Goal: Task Accomplishment & Management: Manage account settings

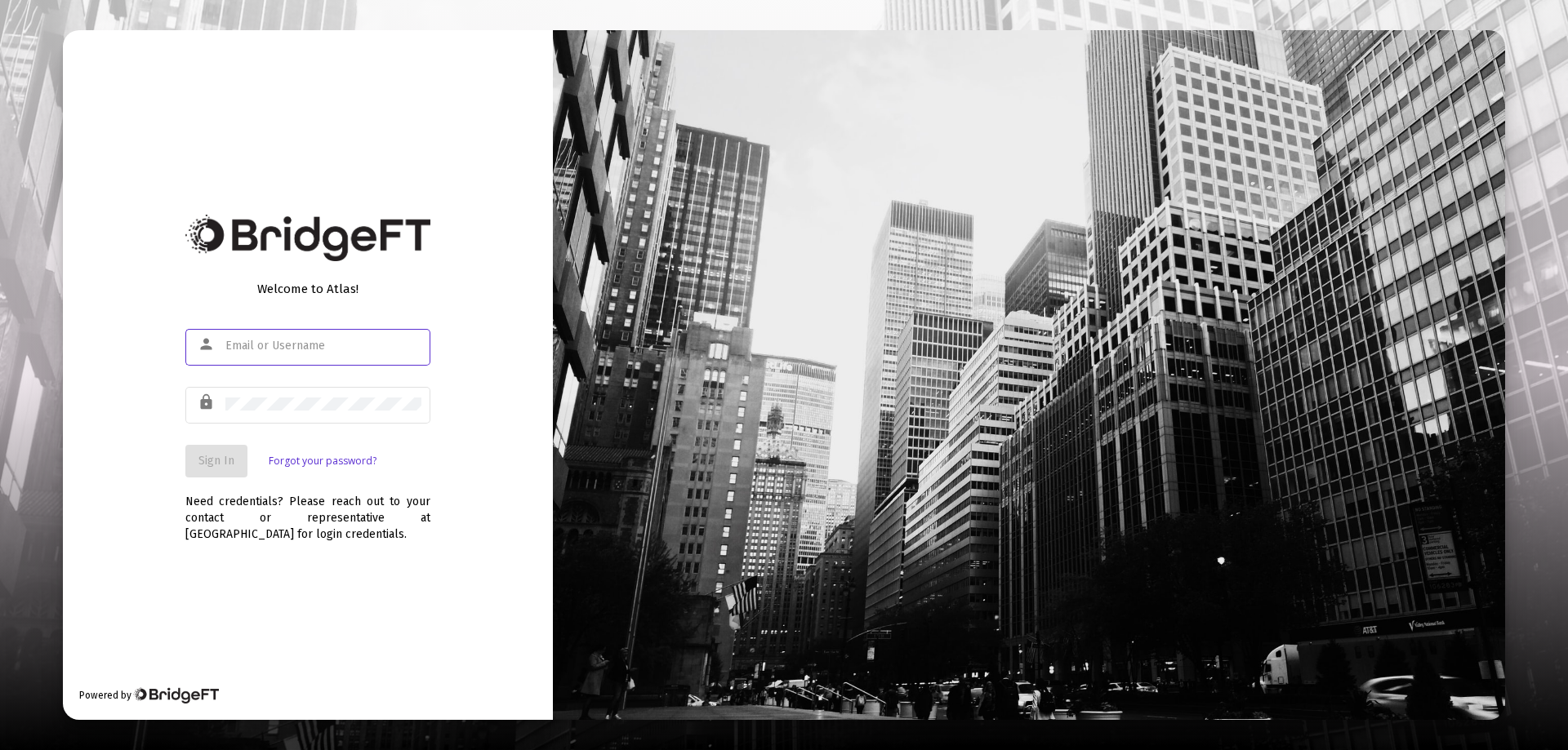
type input "[EMAIL_ADDRESS][DOMAIN_NAME]"
click at [216, 456] on span "Sign In" at bounding box center [216, 461] width 36 height 14
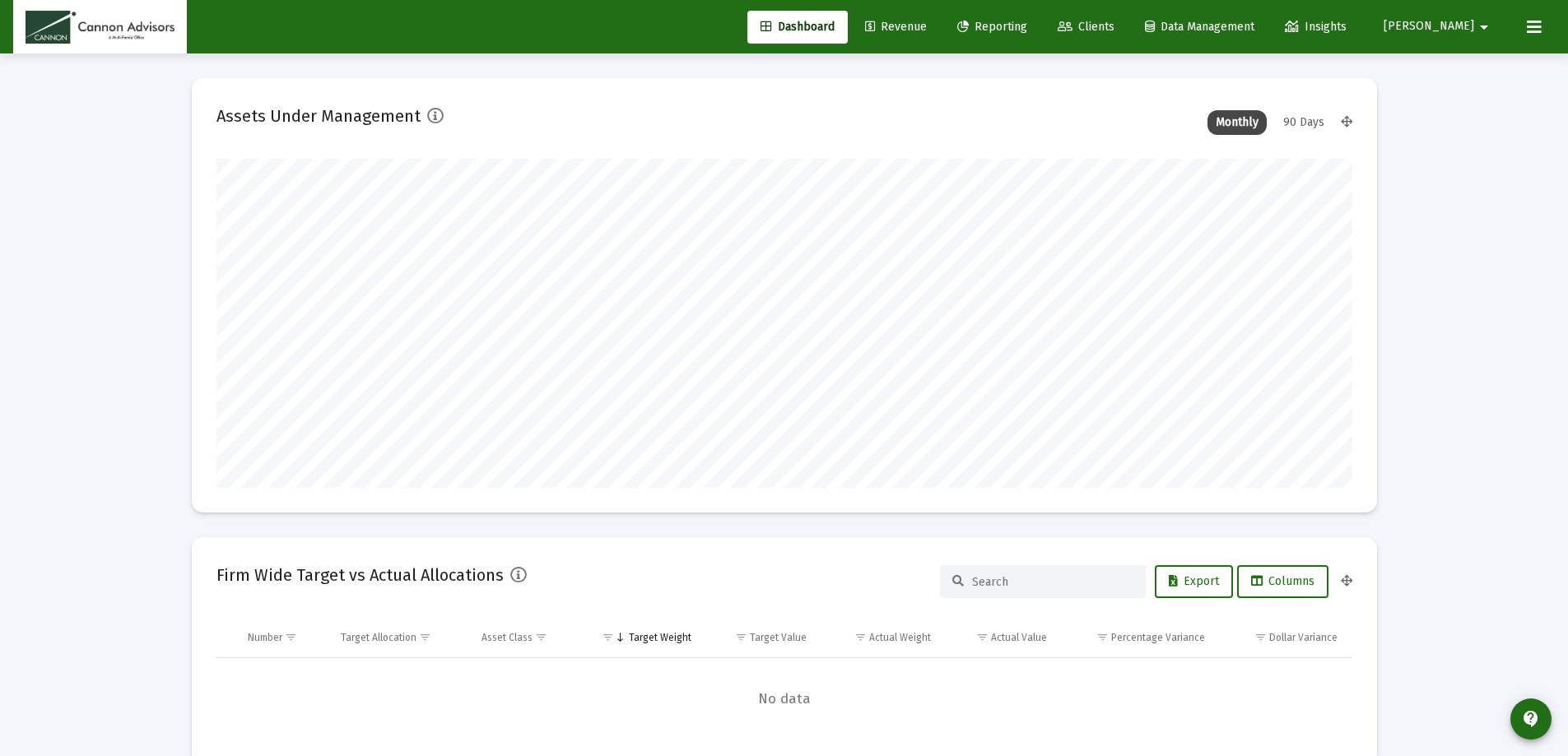
type input "[DATE]"
click at [940, 19] on link "Revenue" at bounding box center [896, 27] width 88 height 33
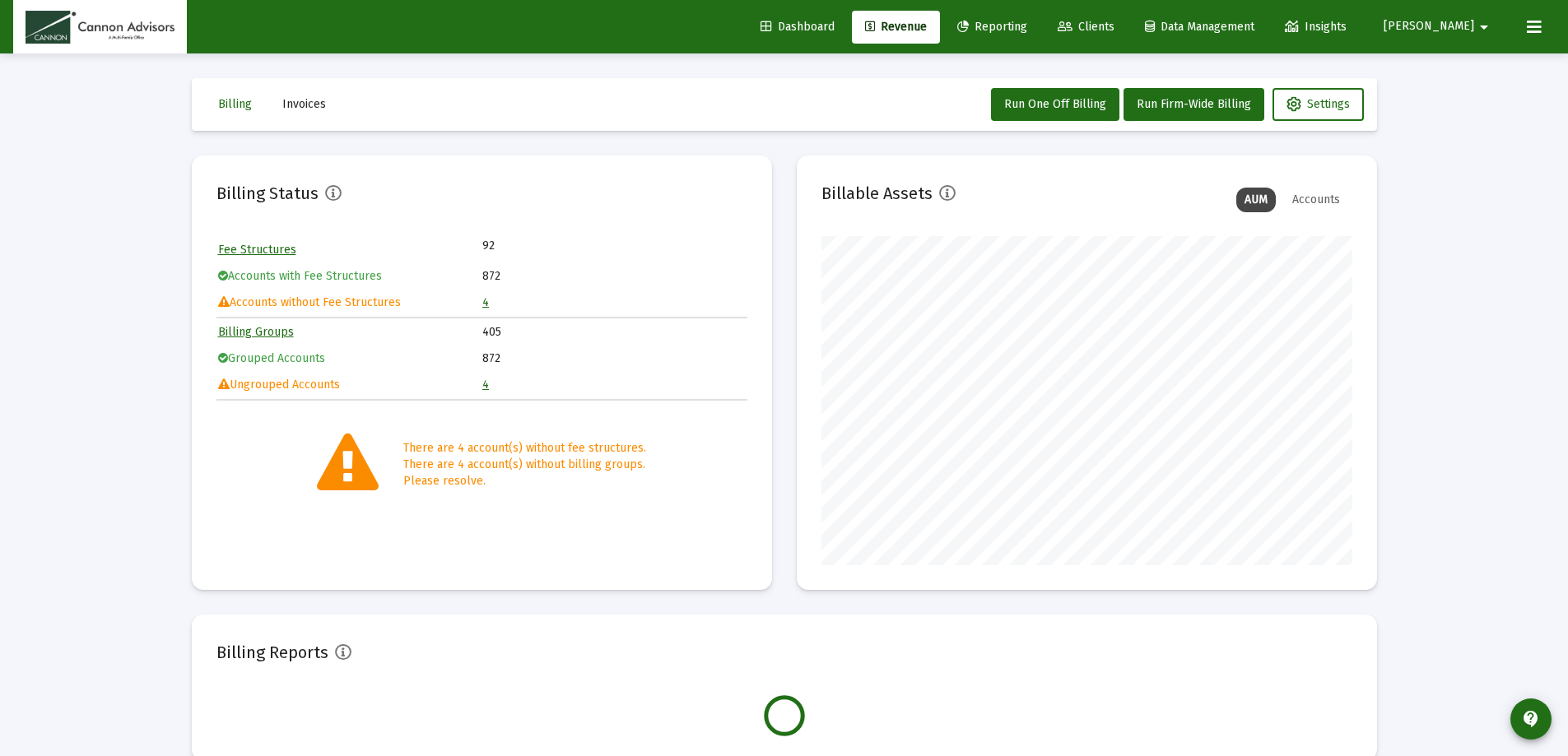
scroll to position [329, 531]
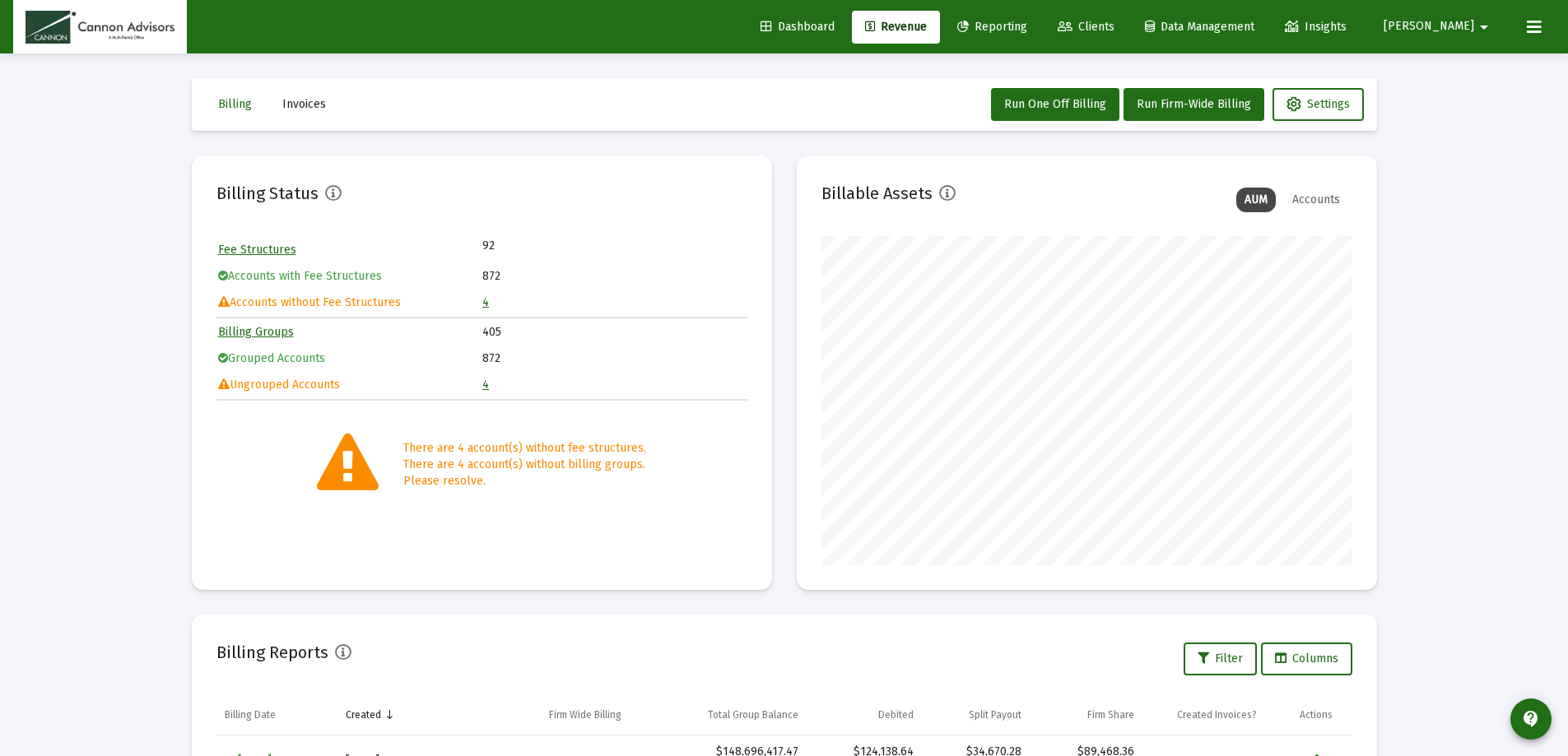
click at [484, 305] on link "4" at bounding box center [486, 302] width 7 height 14
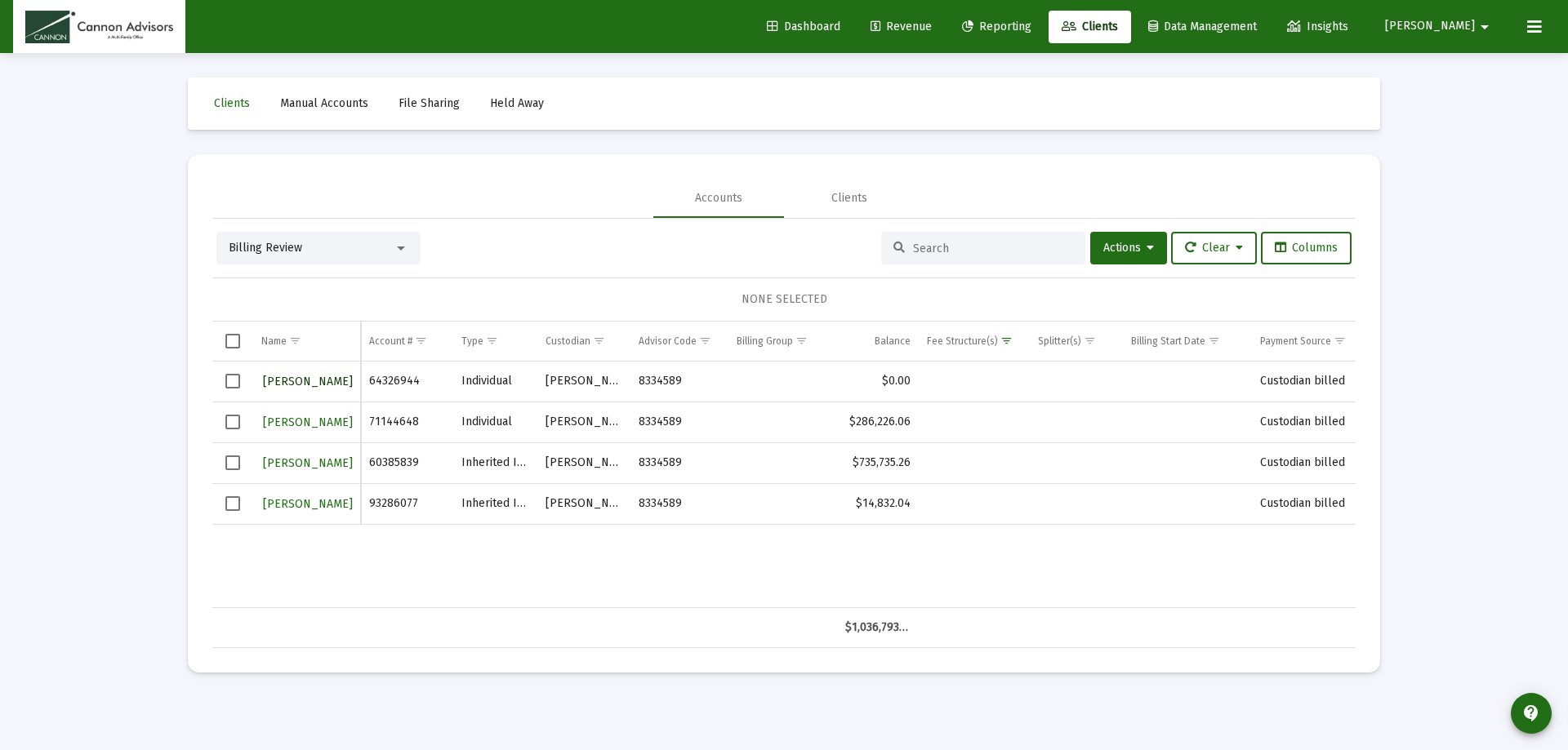
click at [328, 381] on span "[PERSON_NAME]" at bounding box center [308, 382] width 90 height 14
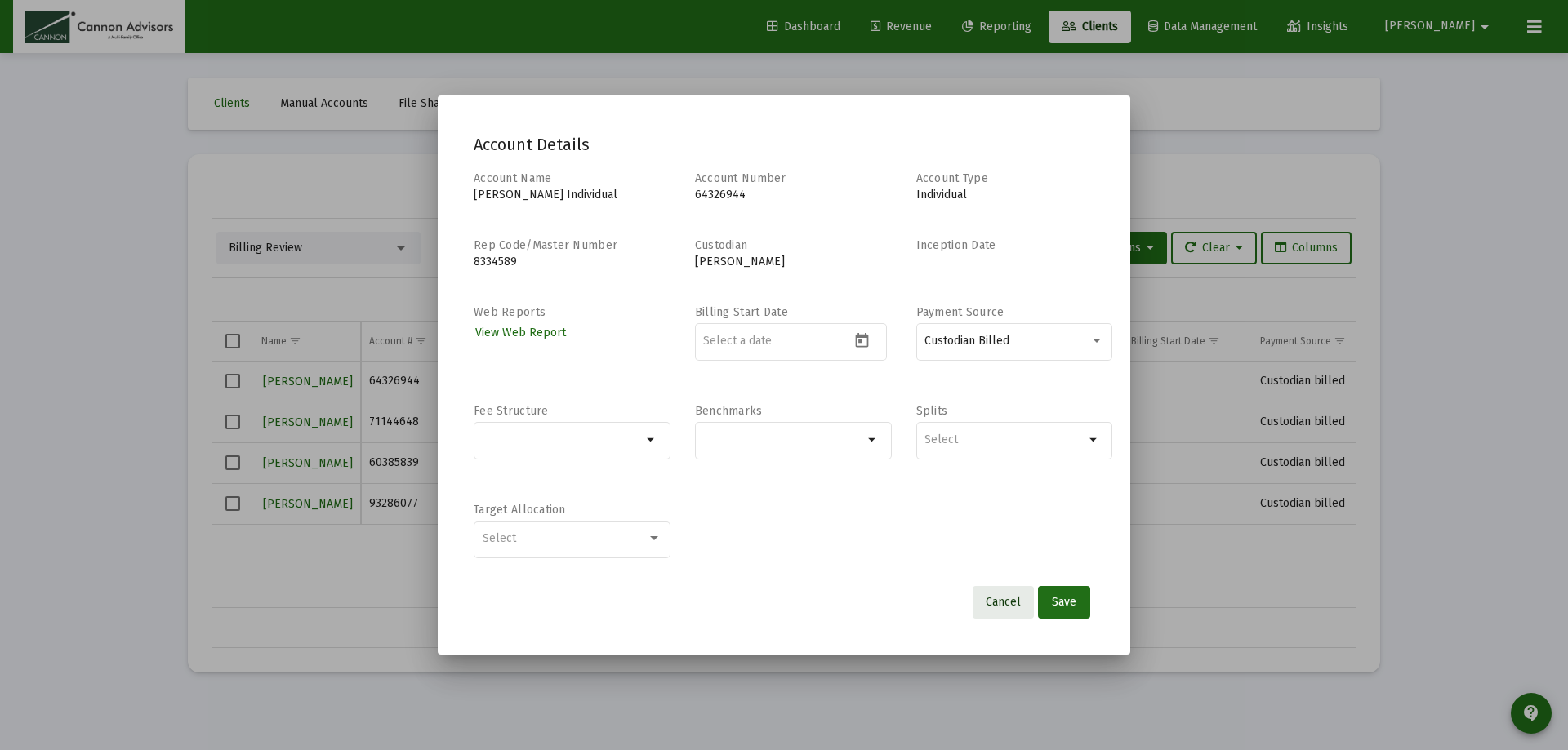
click at [1002, 600] on span "Cancel" at bounding box center [1003, 602] width 35 height 14
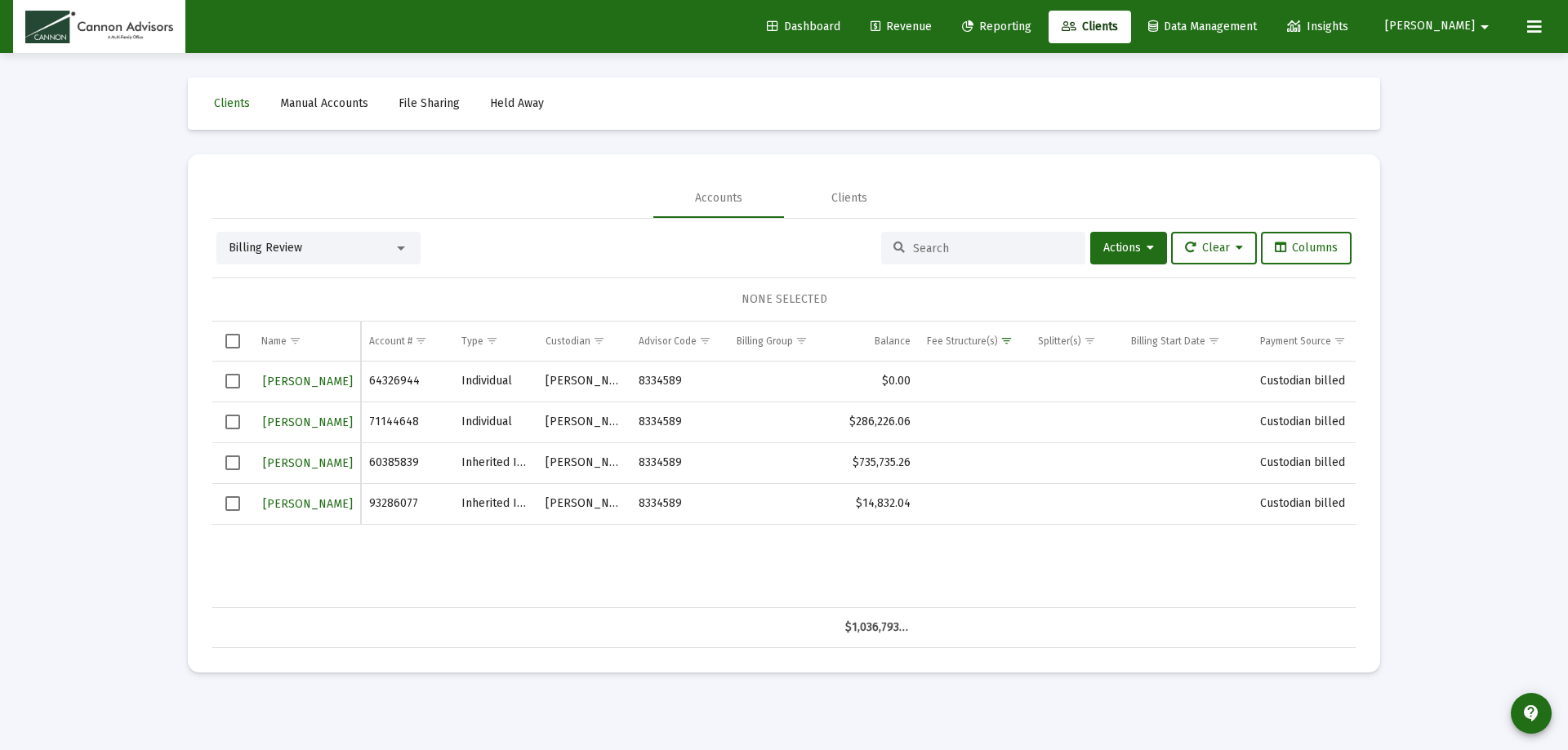
click at [931, 23] on span "Revenue" at bounding box center [901, 26] width 61 height 14
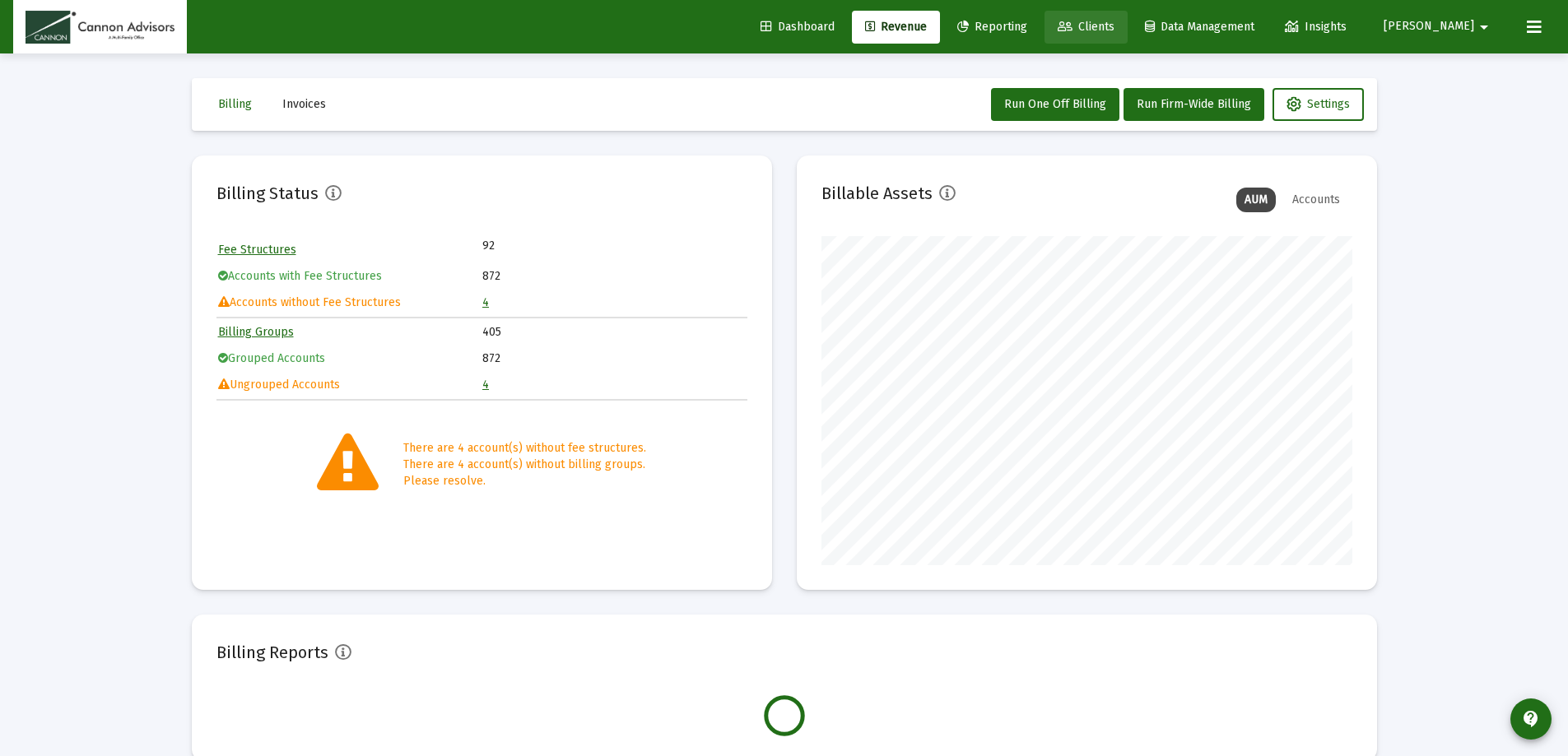
click at [1115, 19] on span "Clients" at bounding box center [1085, 26] width 56 height 14
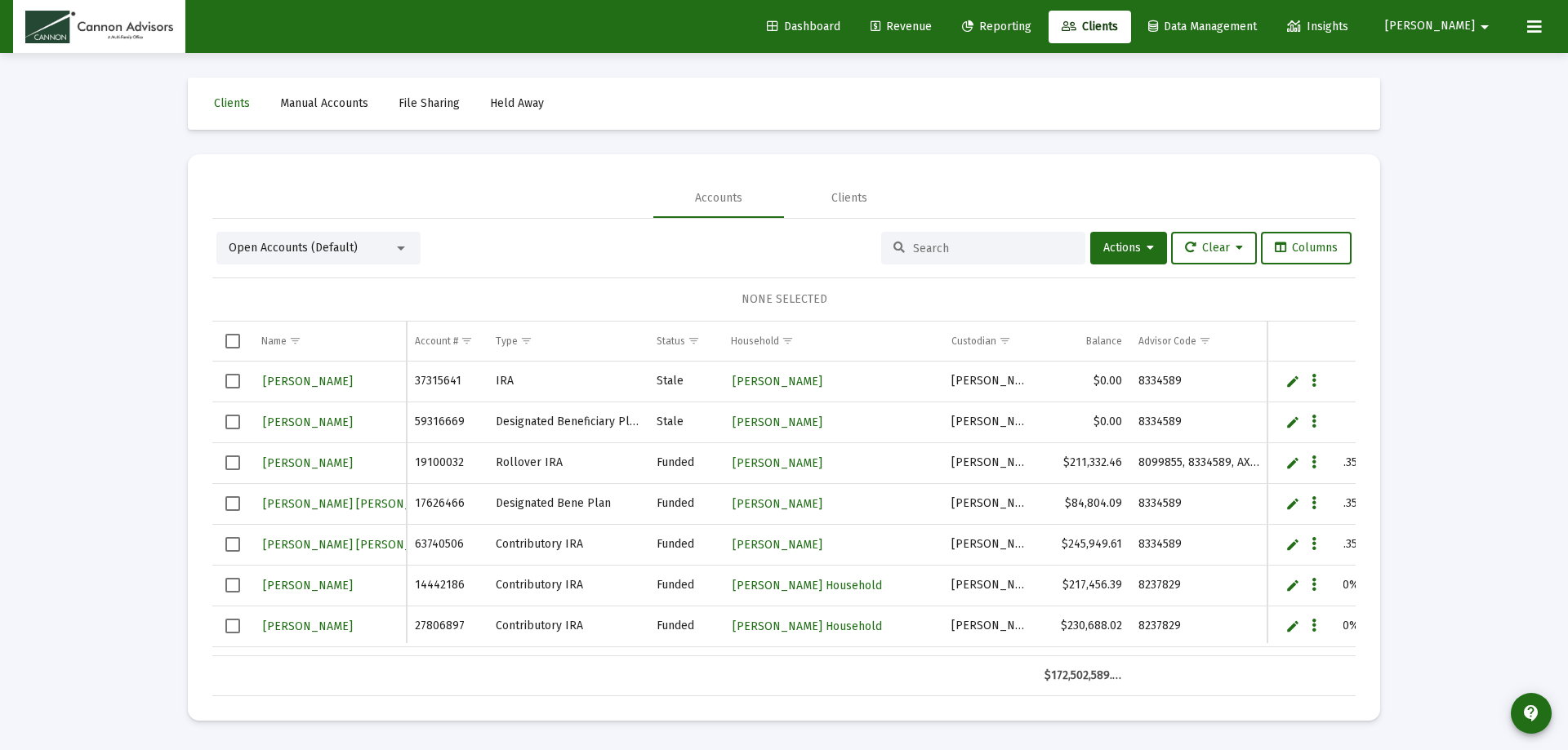
click at [924, 248] on input at bounding box center [993, 248] width 160 height 14
type input "m"
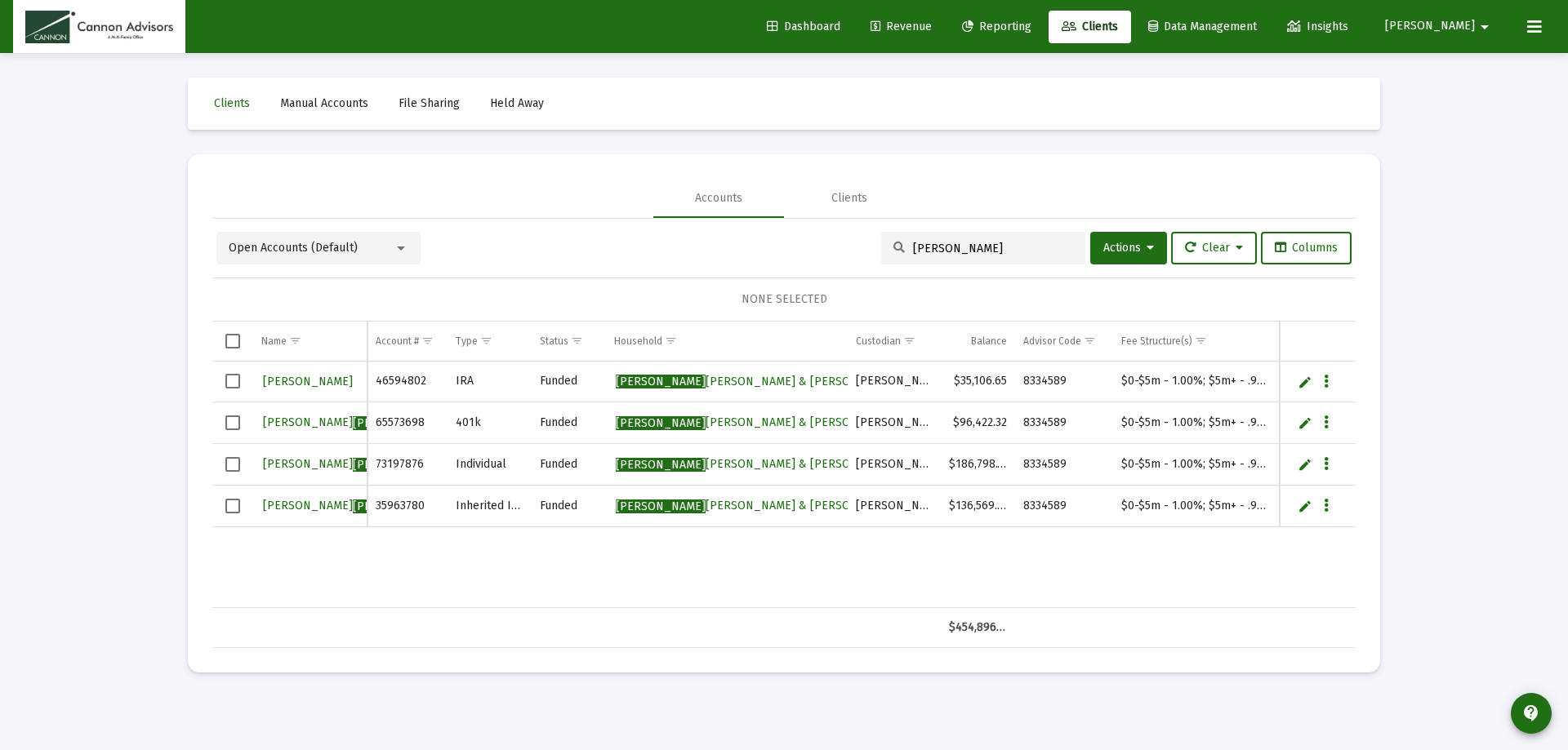
type input "[PERSON_NAME]"
drag, startPoint x: 1118, startPoint y: 505, endPoint x: 1266, endPoint y: 505, distance: 148.0
click at [1266, 505] on td "$0-$5m - 1.00%; $5m+ - .90%" at bounding box center [1195, 506] width 164 height 42
copy td "$0-$5m - 1.00%; $5m+ - .90%"
drag, startPoint x: 985, startPoint y: 240, endPoint x: 911, endPoint y: 242, distance: 74.0
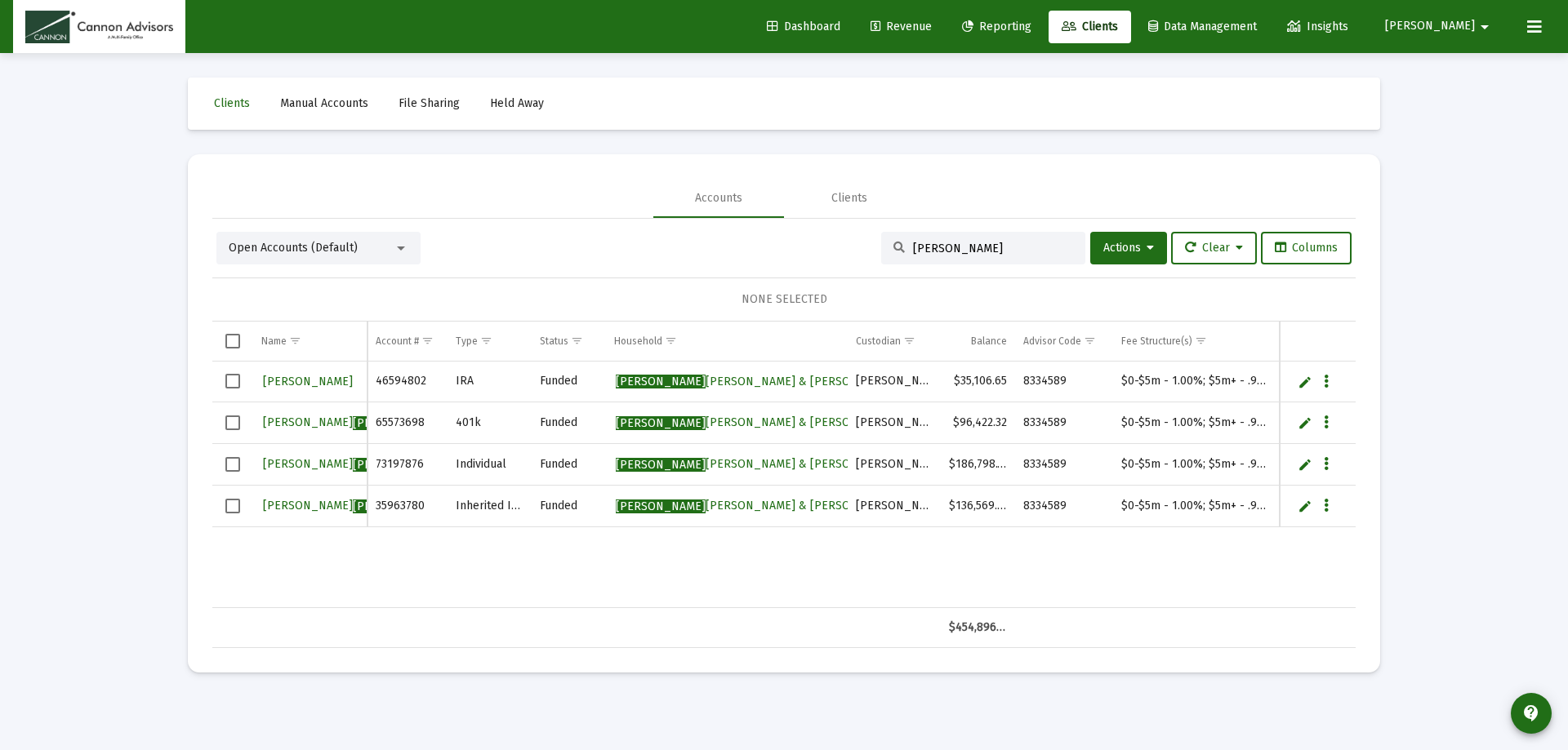
click at [911, 242] on div "[PERSON_NAME]" at bounding box center [983, 248] width 204 height 33
drag, startPoint x: 963, startPoint y: 249, endPoint x: 828, endPoint y: 247, distance: 135.0
click at [828, 247] on div "Open Accounts (Default) [PERSON_NAME] Actions Clear Columns" at bounding box center [784, 248] width 1135 height 33
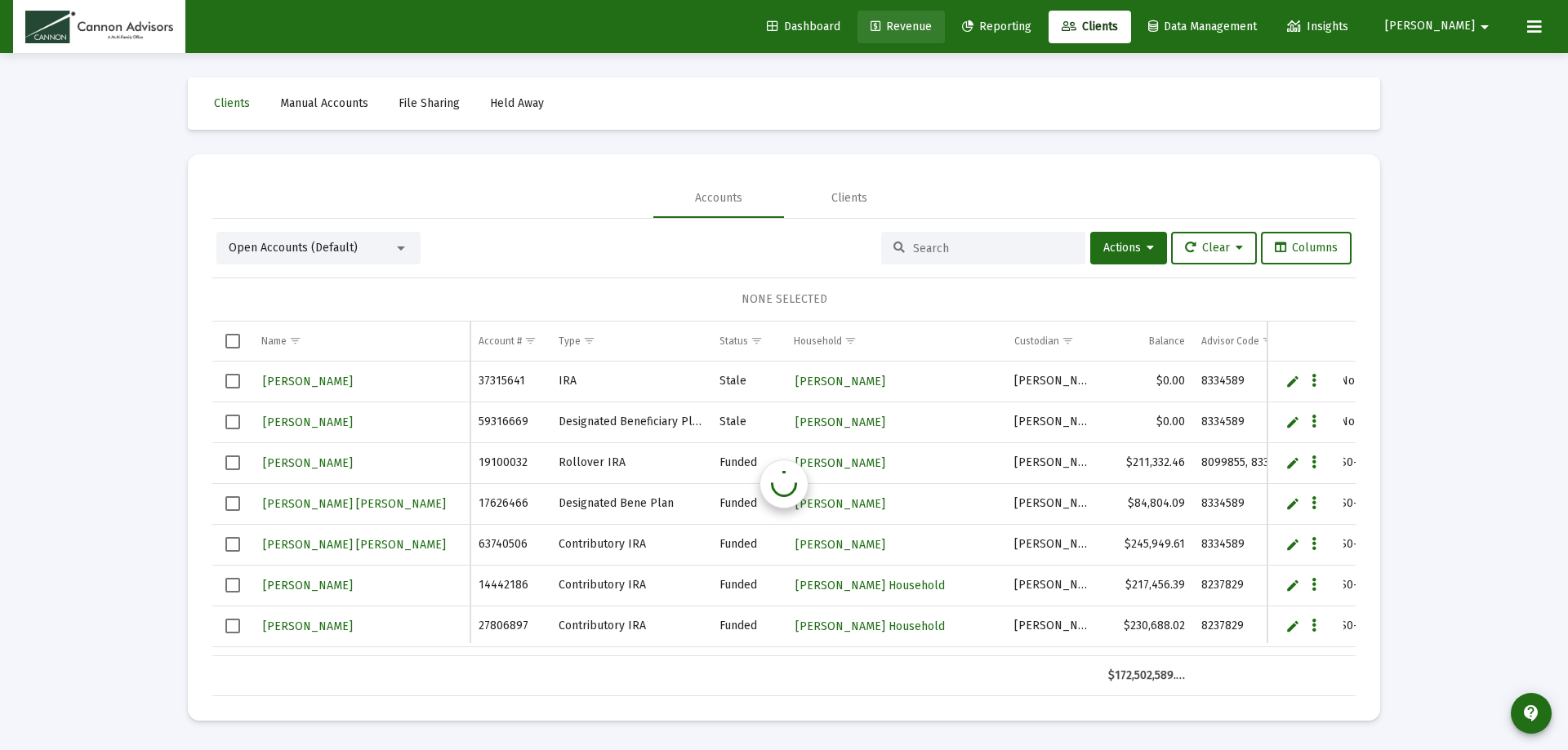
click at [931, 26] on span "Revenue" at bounding box center [901, 26] width 61 height 14
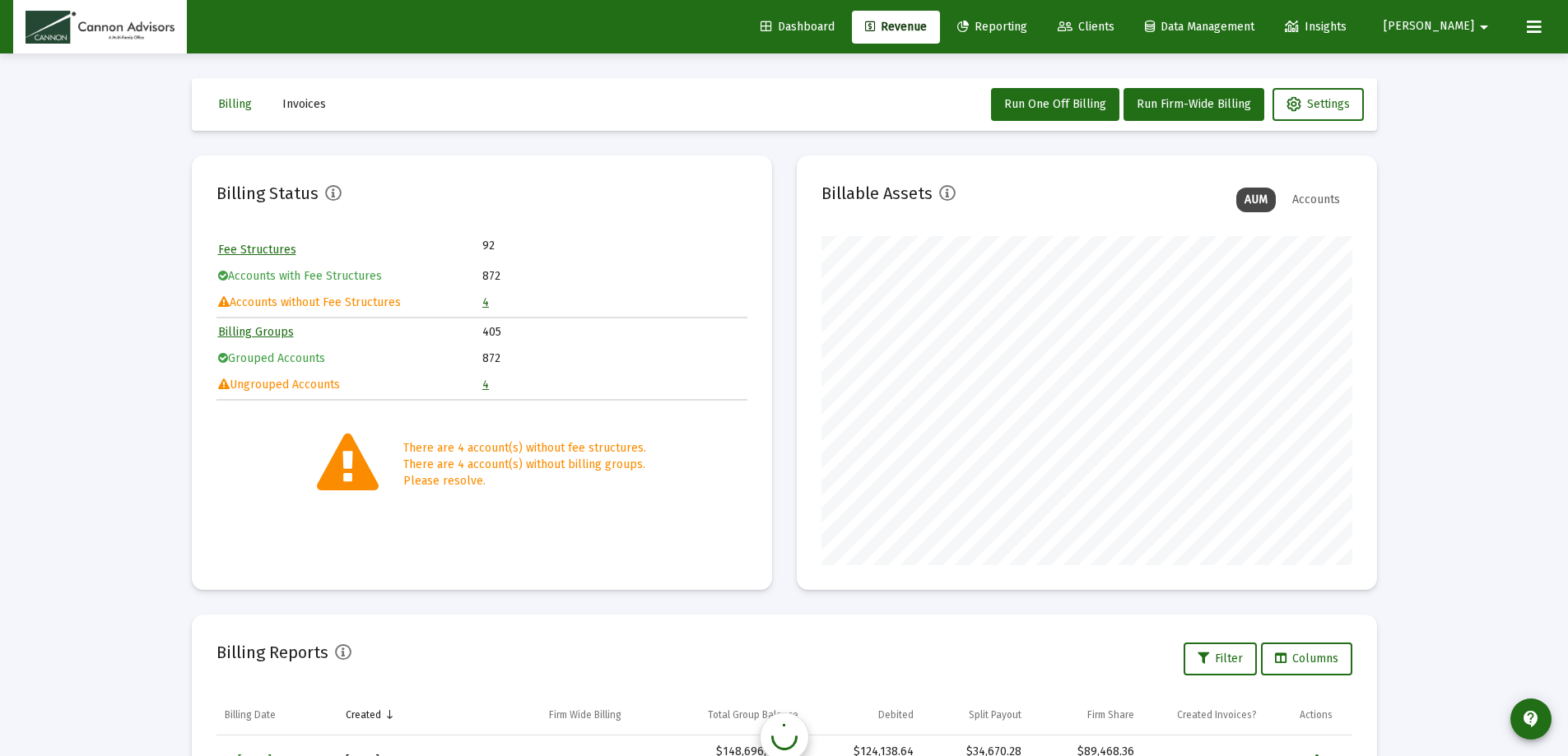
scroll to position [329, 531]
click at [485, 303] on link "4" at bounding box center [486, 302] width 7 height 14
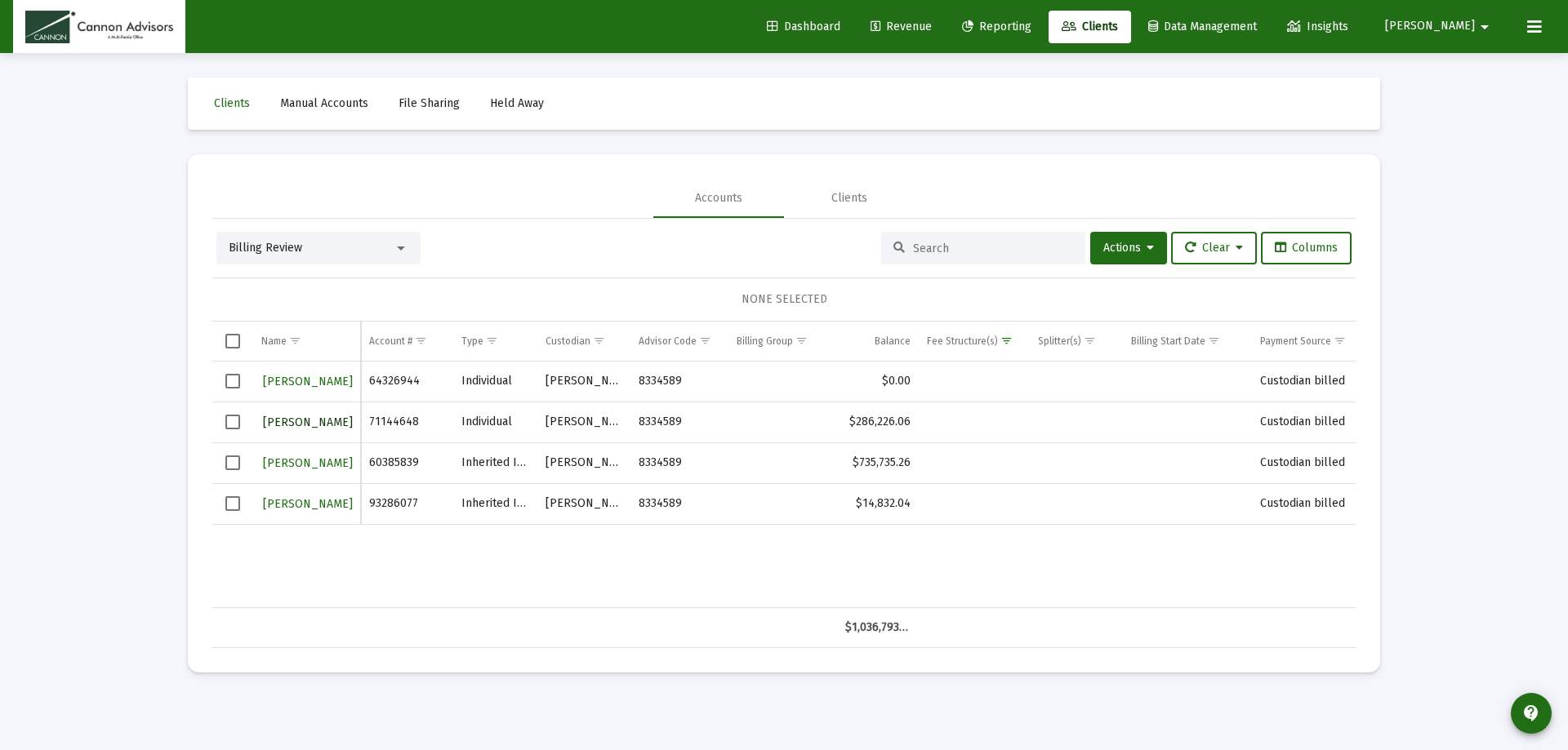
click at [310, 423] on span "[PERSON_NAME]" at bounding box center [308, 423] width 90 height 14
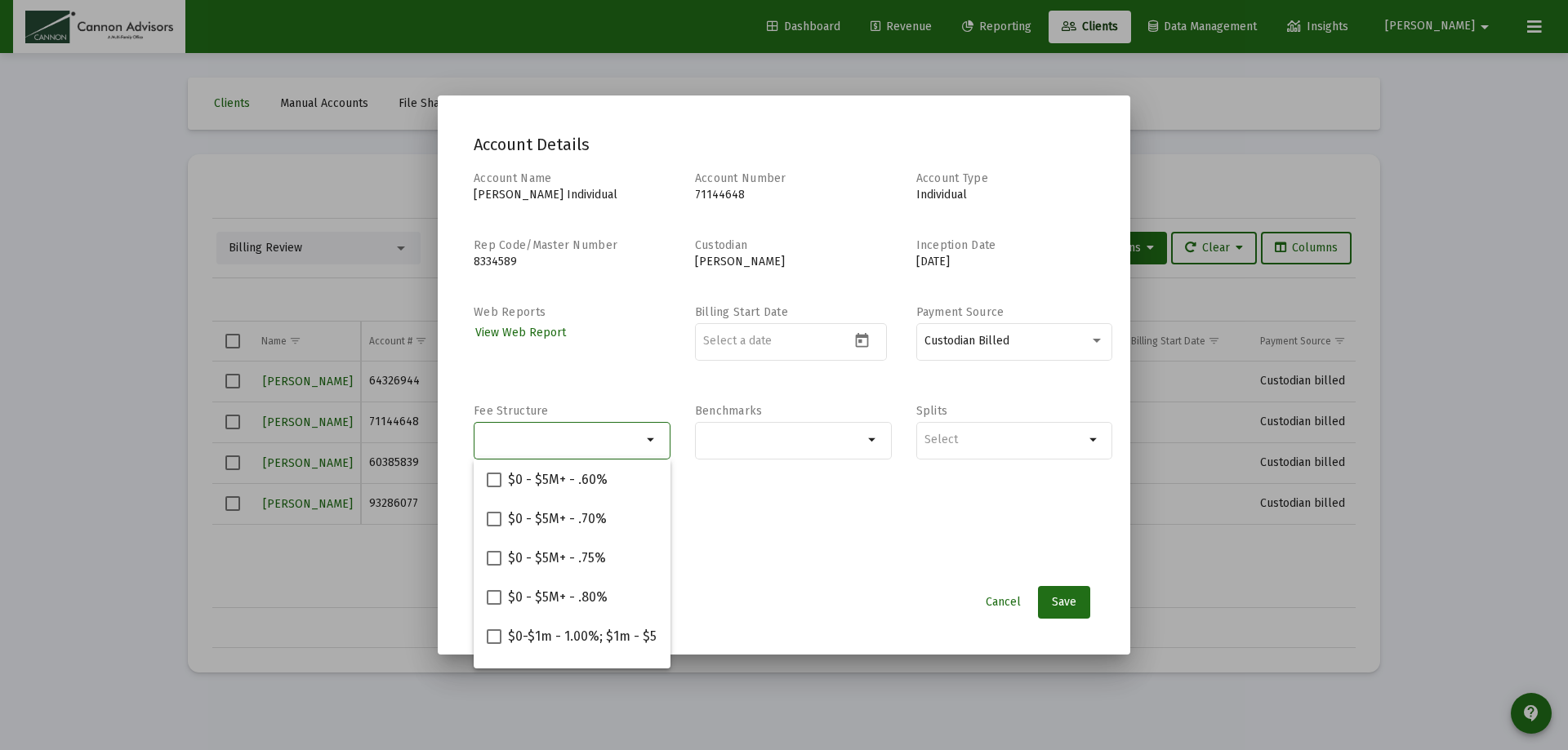
click at [556, 436] on input "Selection" at bounding box center [563, 440] width 160 height 13
paste input "$0-$5m - 1.00%; $5m+ - .90%"
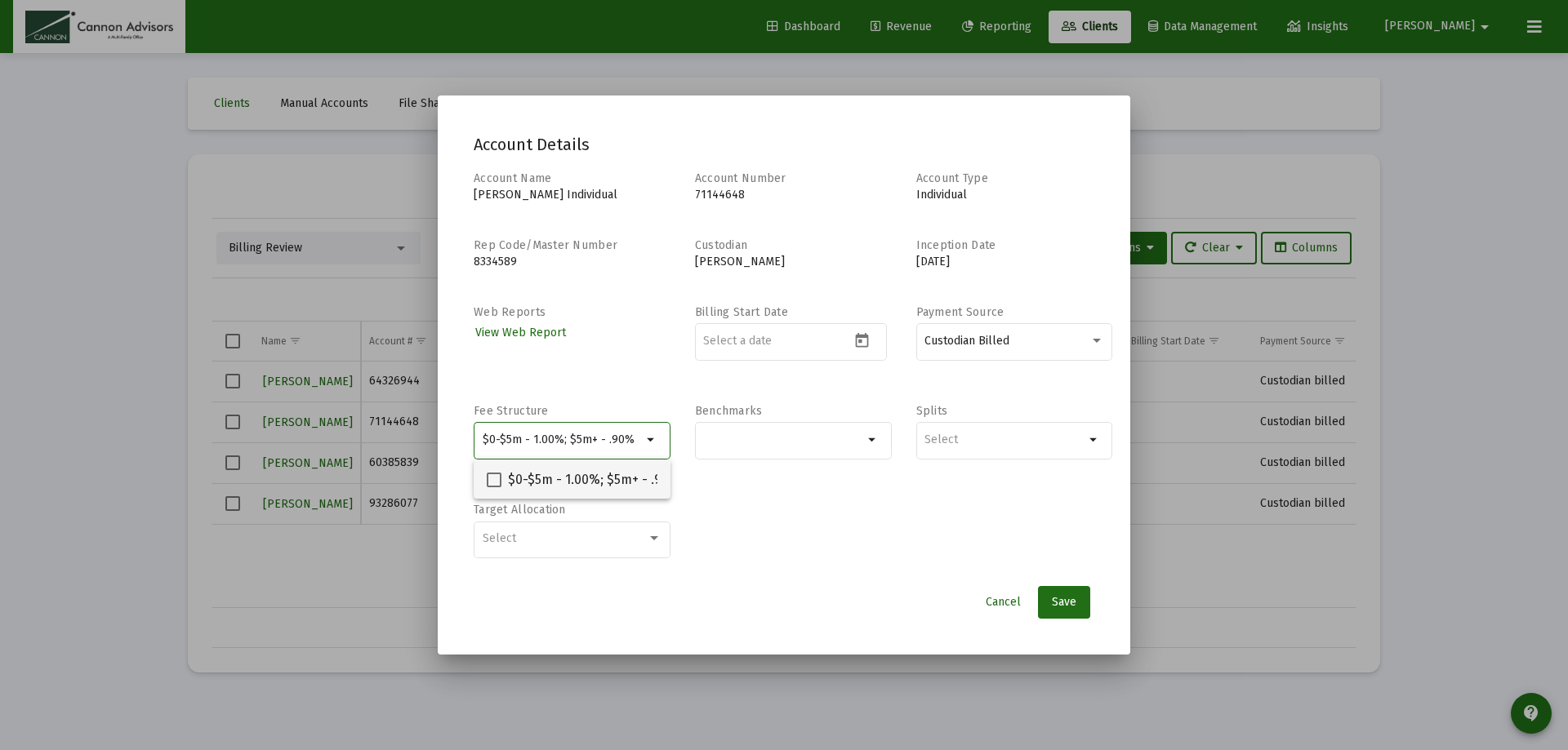
type input "$0-$5m - 1.00%; $5m+ - .90%"
click at [490, 480] on span at bounding box center [495, 480] width 15 height 15
click at [493, 488] on input "$0-$5m - 1.00%; $5m+ - .90%" at bounding box center [493, 488] width 1 height 1
checkbox input "true"
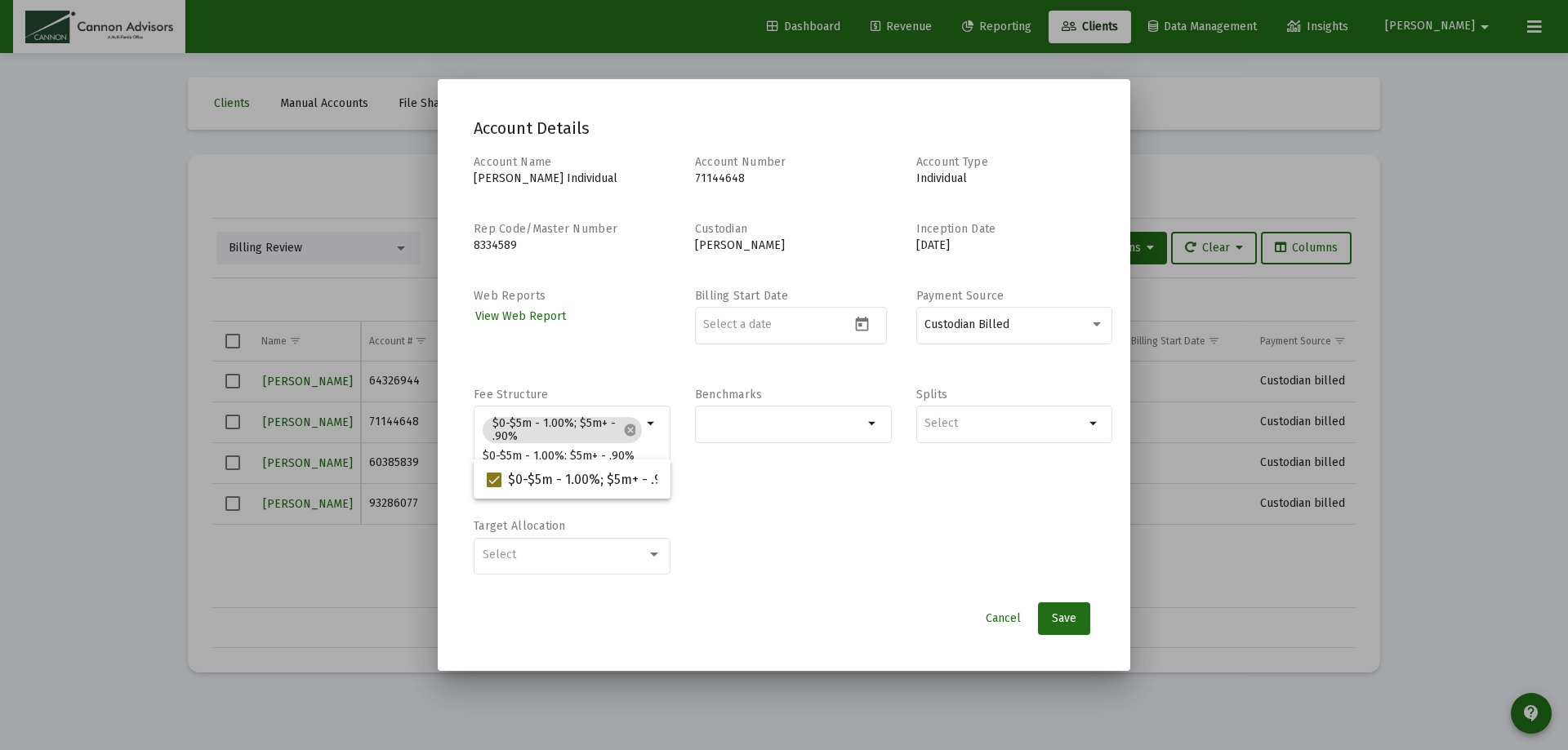
click at [797, 519] on div "Account Name [PERSON_NAME] Individual Account Number 71144648 Account Type Indi…" at bounding box center [784, 373] width 621 height 438
click at [1065, 619] on span "Save" at bounding box center [1063, 618] width 24 height 14
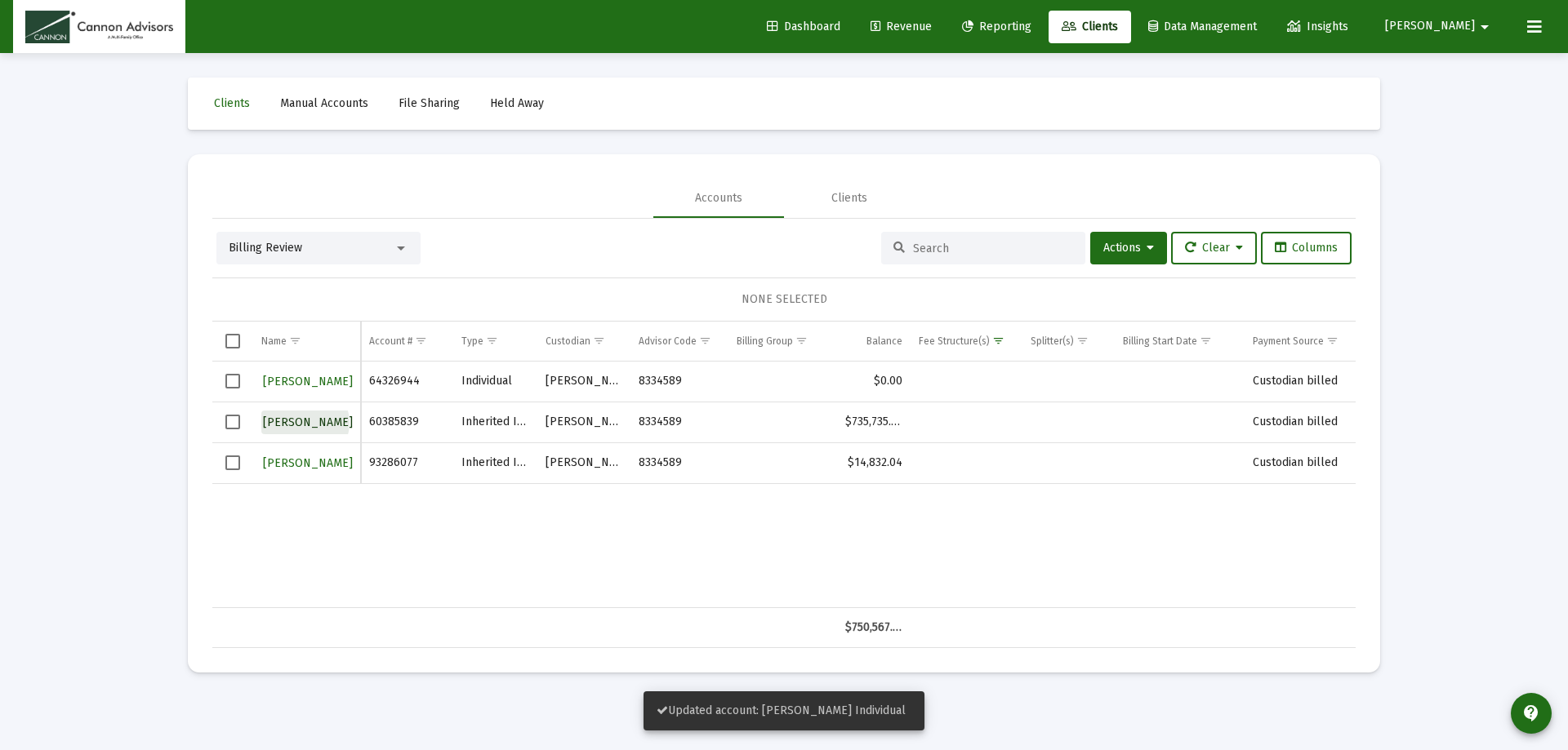
click at [305, 423] on span "[PERSON_NAME]" at bounding box center [308, 423] width 90 height 14
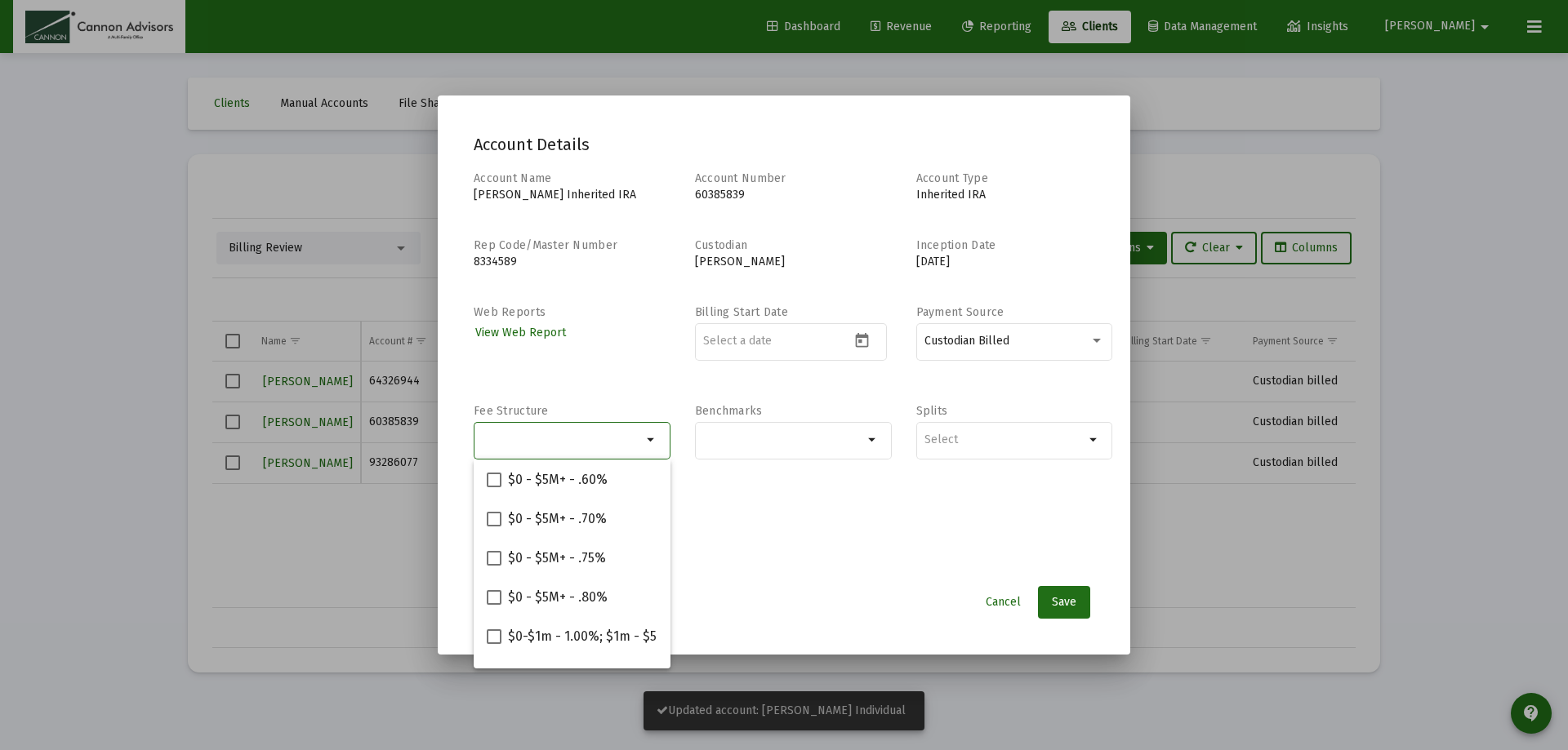
click at [524, 440] on input "Selection" at bounding box center [563, 440] width 160 height 13
paste input "$0-$5m - 1.00%; $5m+ - .90%"
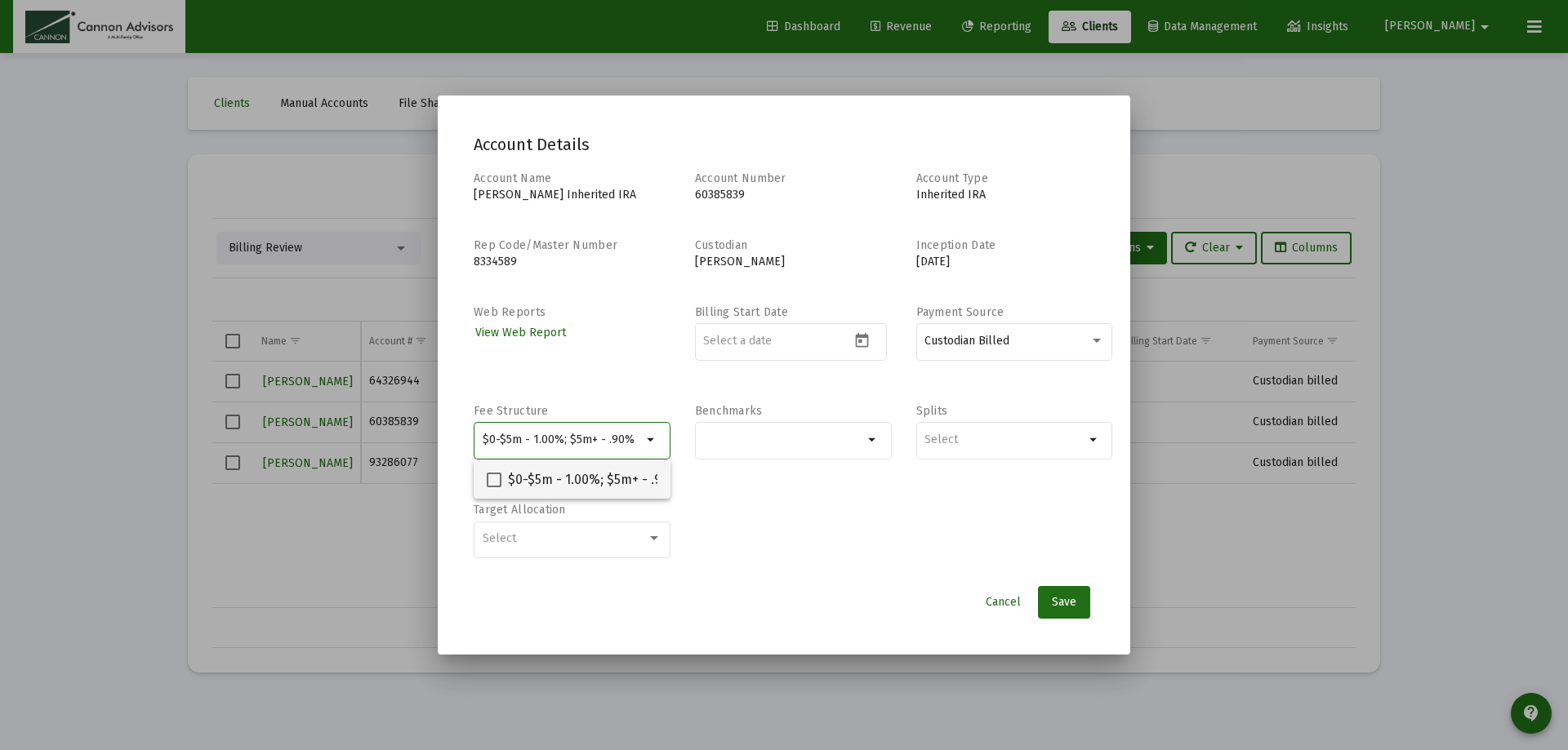
type input "$0-$5m - 1.00%; $5m+ - .90%"
click at [495, 478] on span at bounding box center [495, 480] width 15 height 15
click at [494, 488] on input "$0-$5m - 1.00%; $5m+ - .90%" at bounding box center [493, 488] width 1 height 1
checkbox input "true"
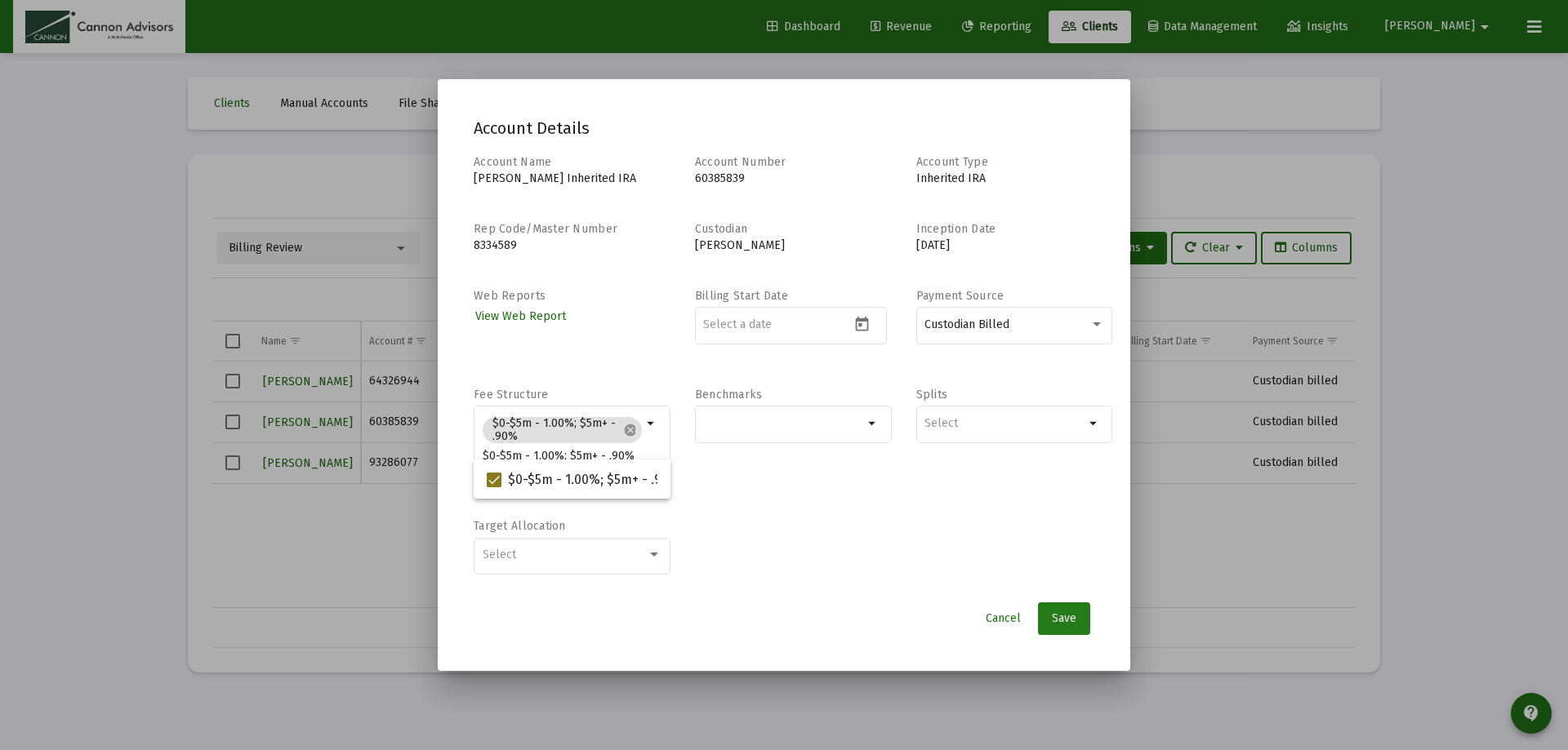
click at [1061, 614] on span "Save" at bounding box center [1063, 618] width 24 height 14
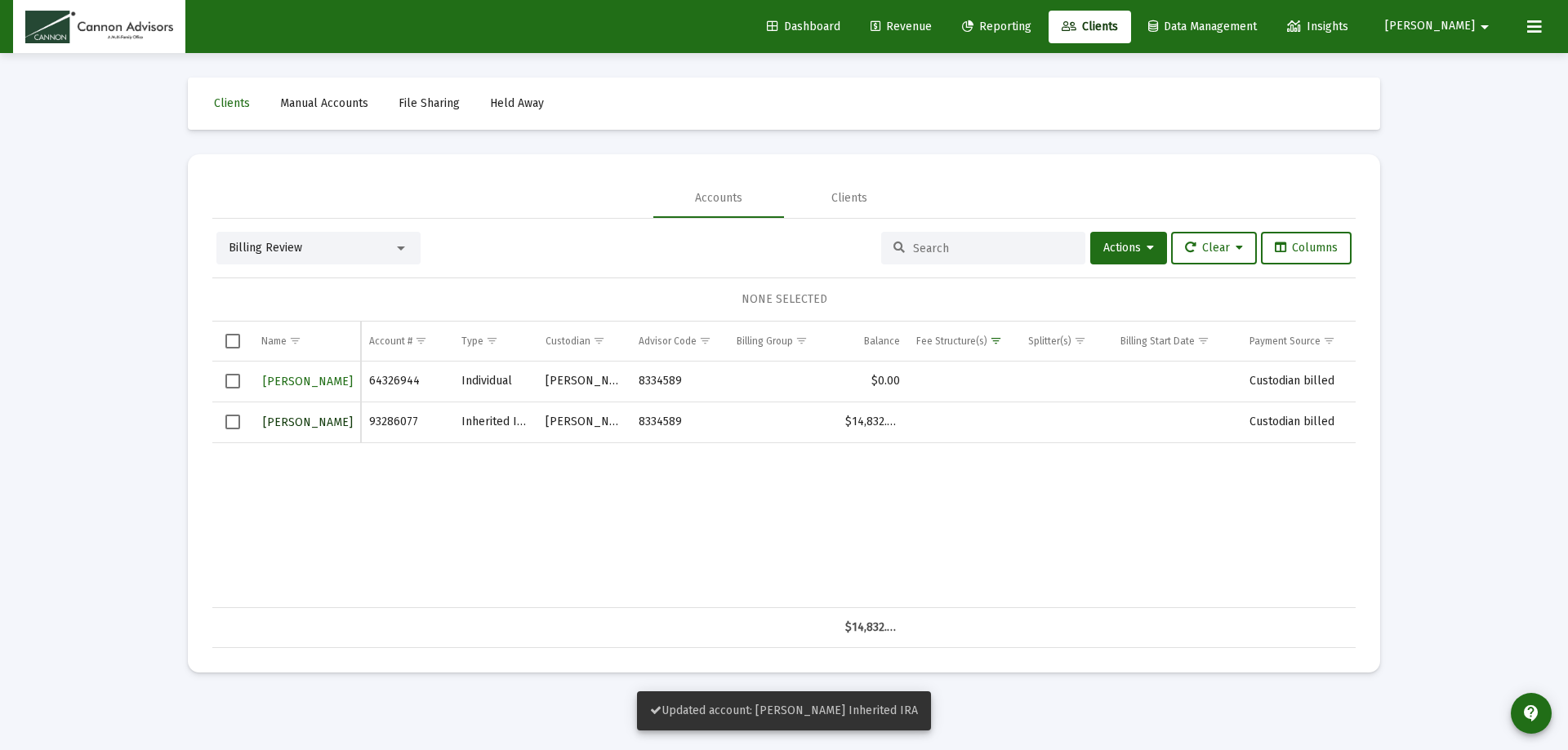
click at [292, 419] on span "[PERSON_NAME]" at bounding box center [308, 423] width 90 height 14
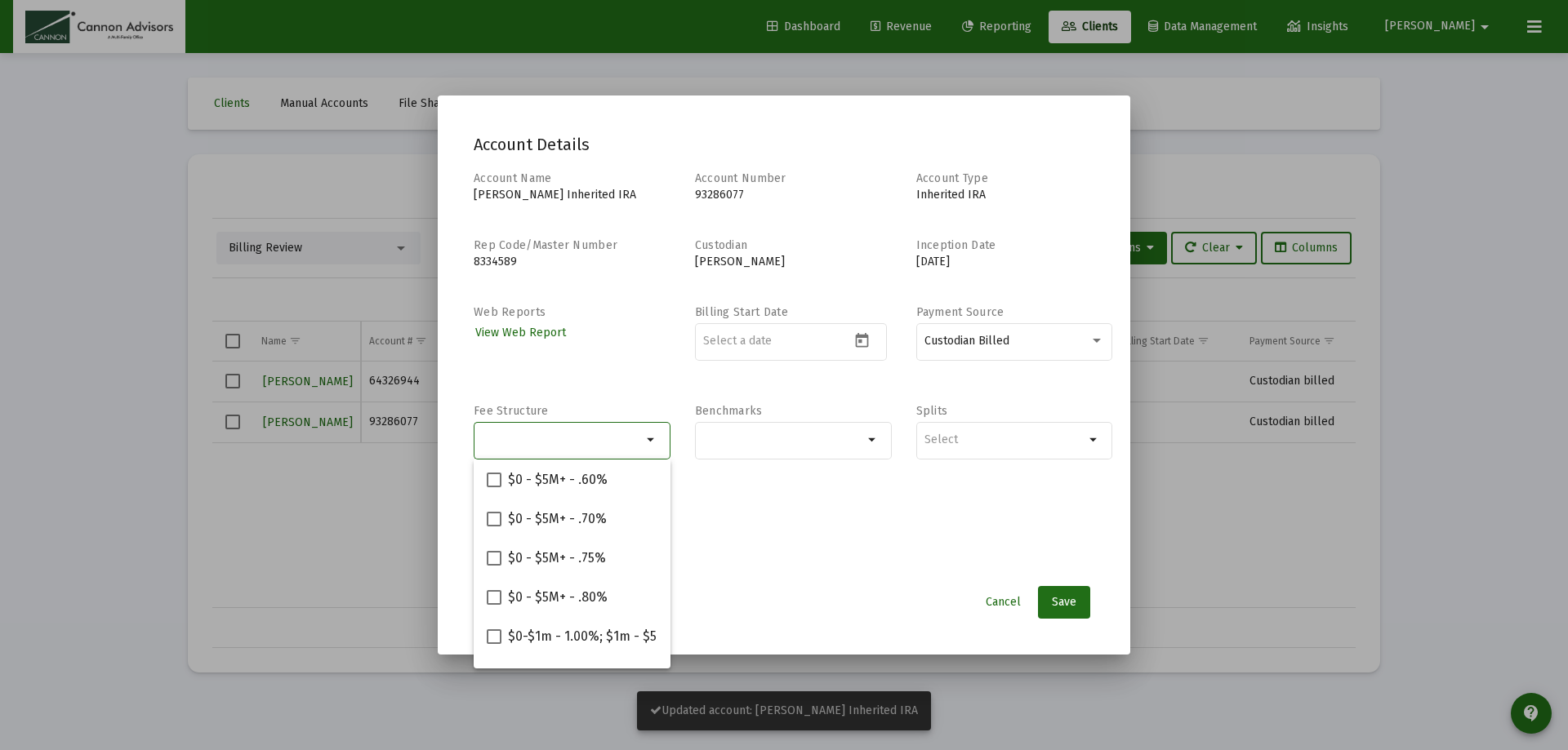
click at [583, 439] on input "Selection" at bounding box center [563, 440] width 160 height 13
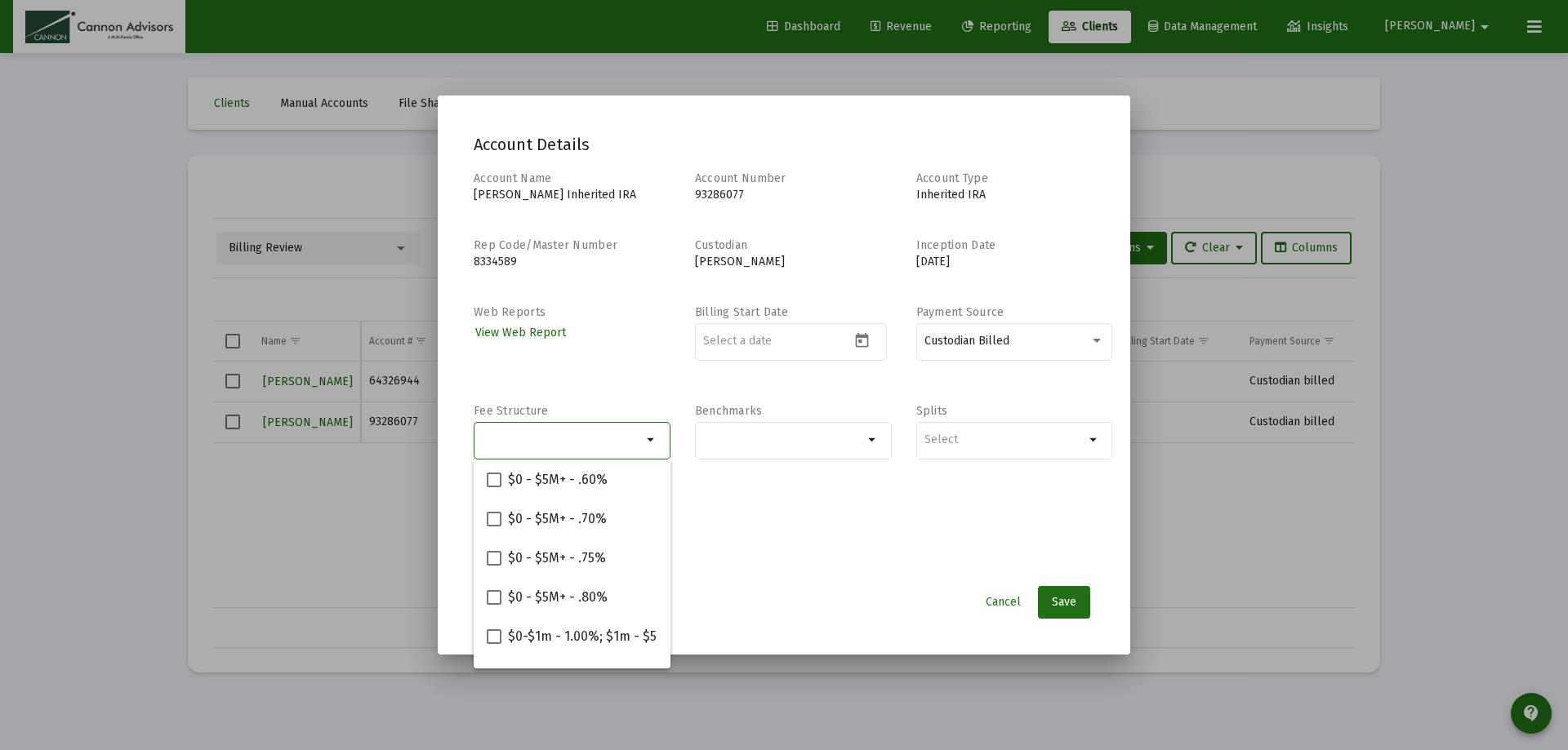
paste input "$0-$5m - 1.00%; $5m+ - .90%"
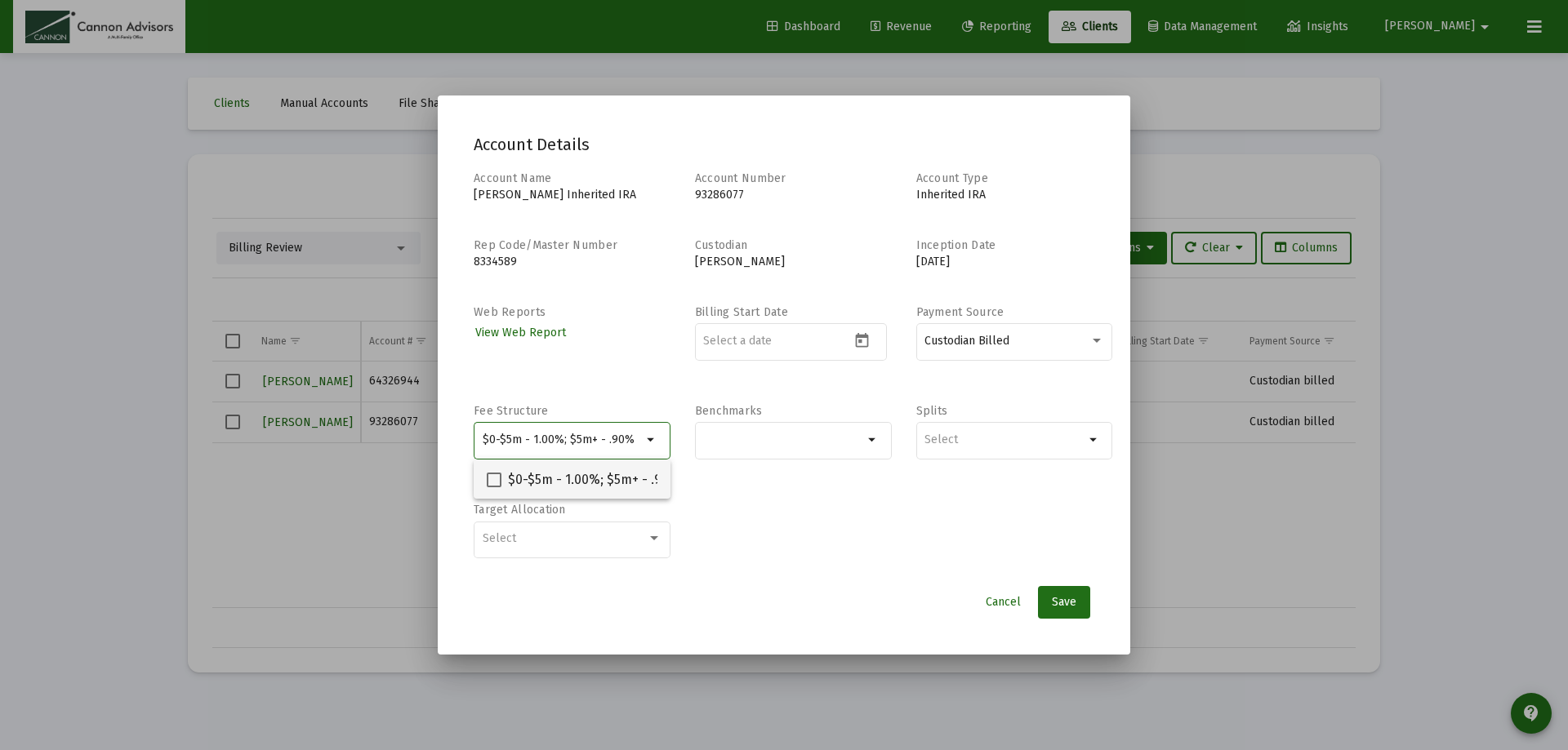
type input "$0-$5m - 1.00%; $5m+ - .90%"
click at [488, 481] on span at bounding box center [495, 480] width 15 height 15
click at [493, 488] on input "$0-$5m - 1.00%; $5m+ - .90%" at bounding box center [493, 488] width 1 height 1
checkbox input "true"
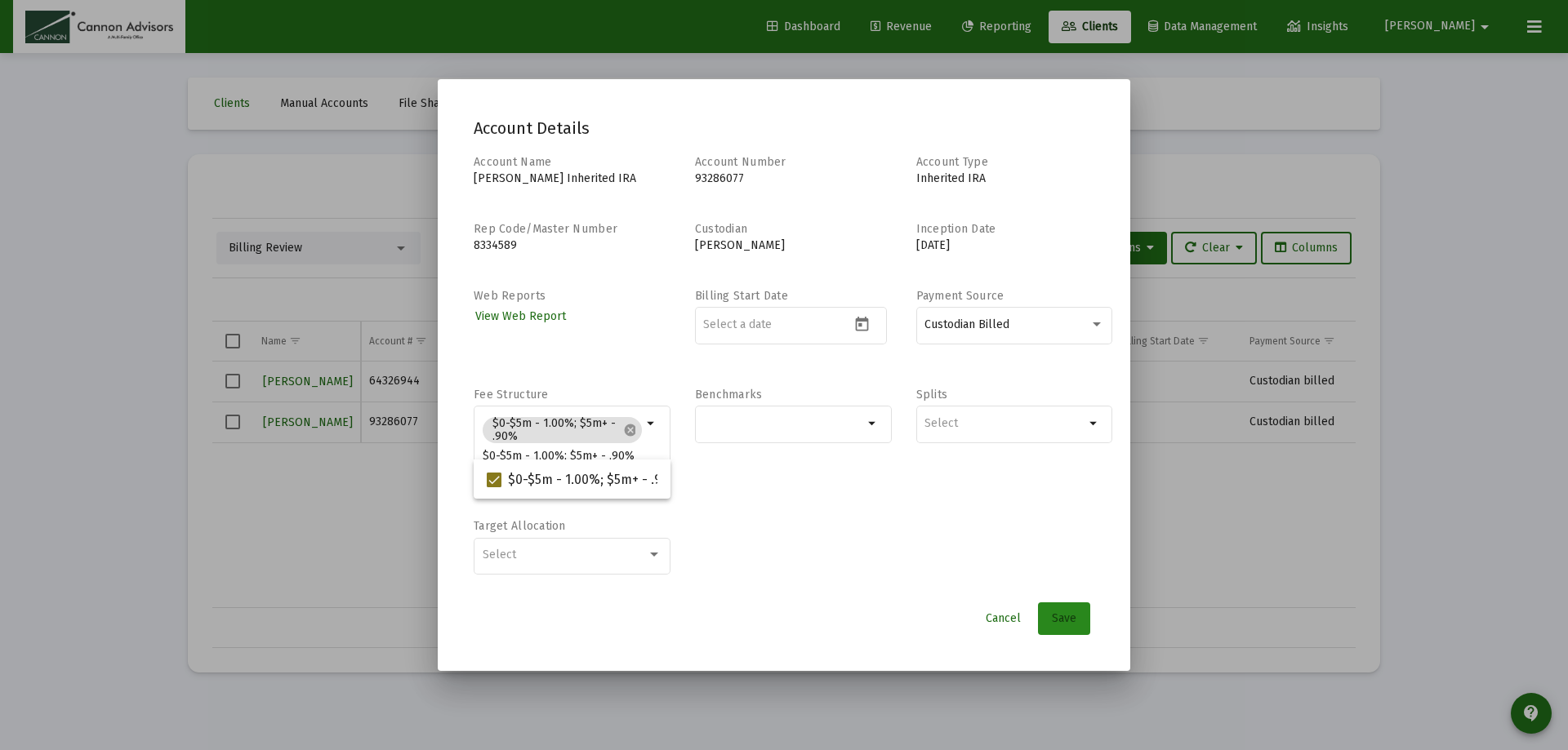
click at [1069, 619] on span "Save" at bounding box center [1063, 618] width 24 height 14
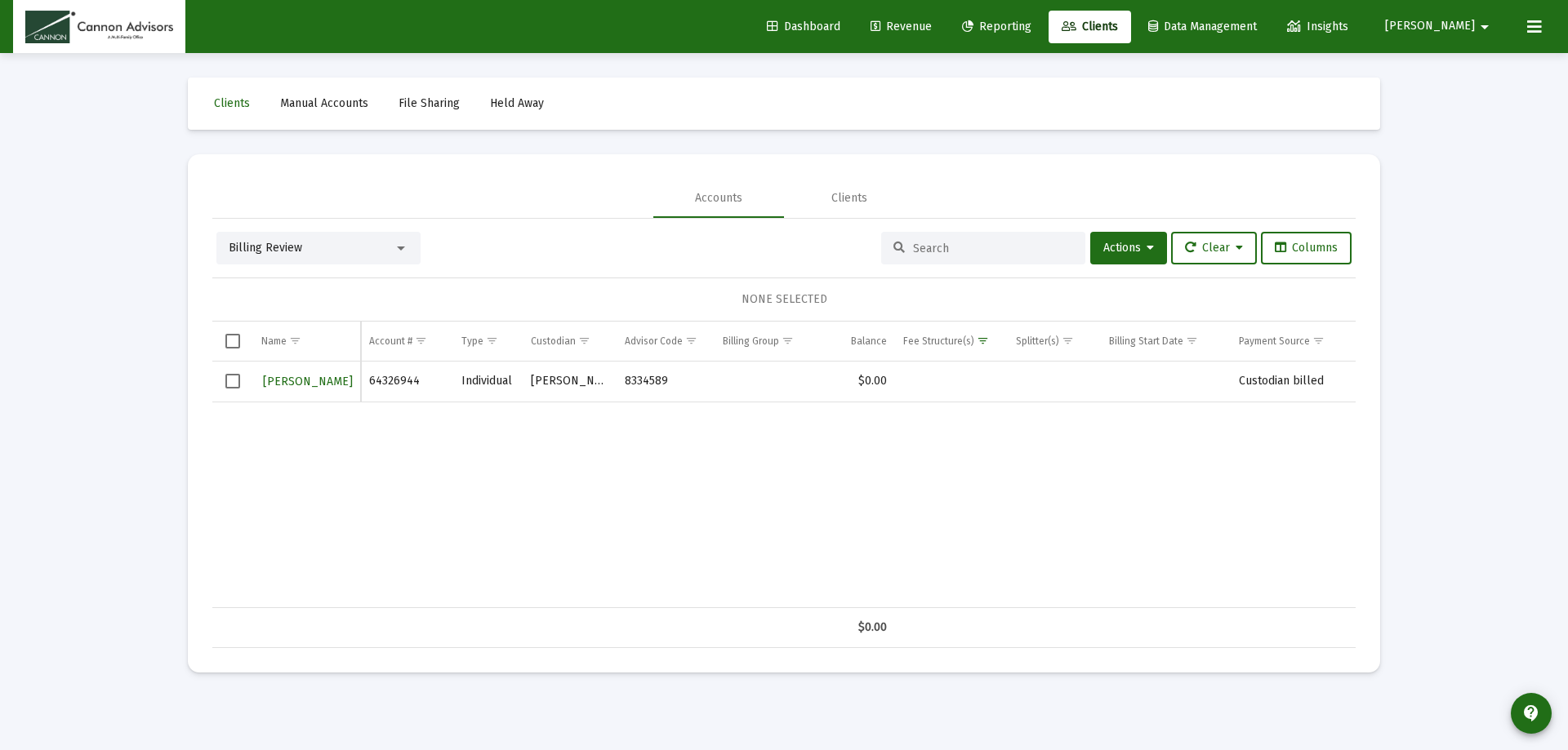
click at [931, 26] on span "Revenue" at bounding box center [901, 26] width 61 height 14
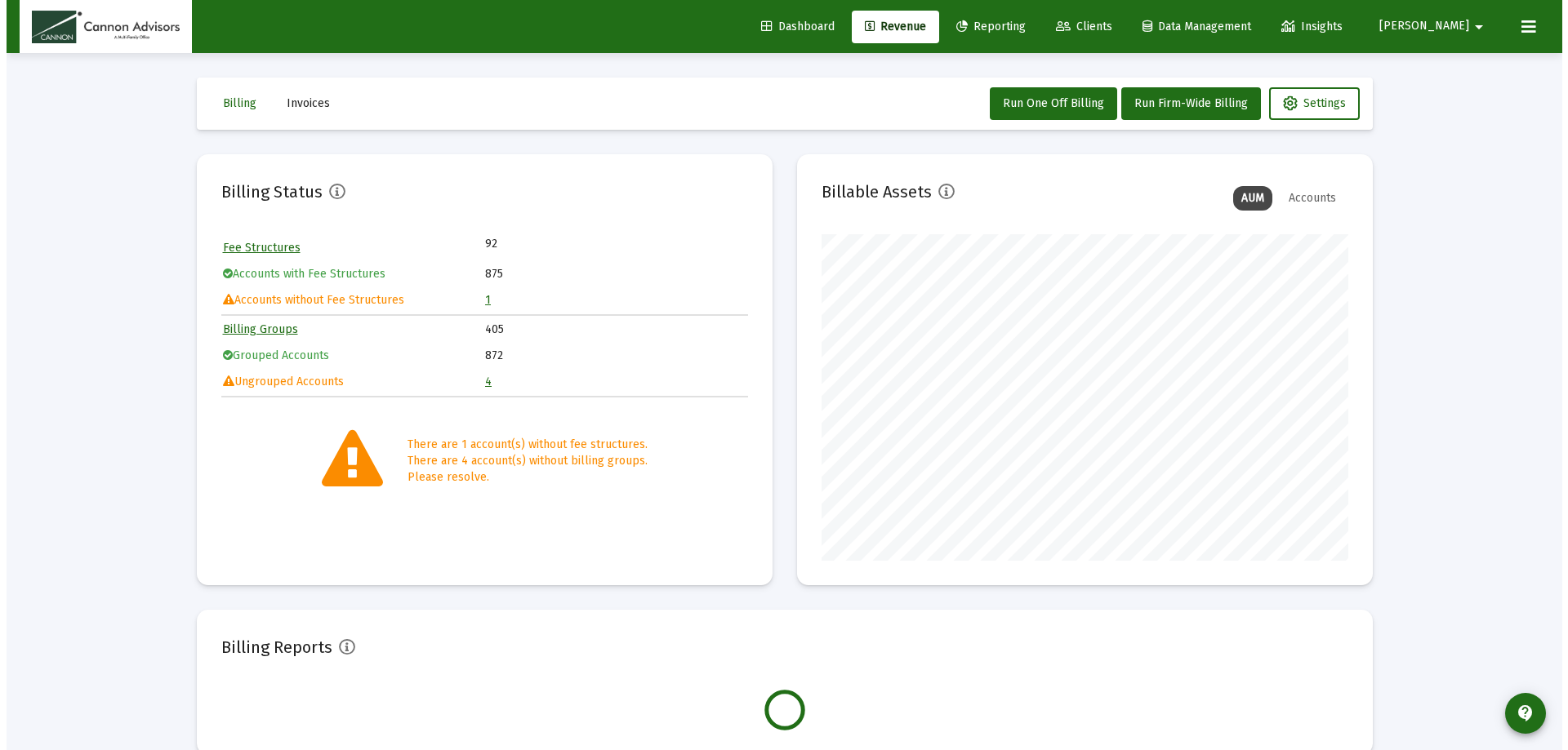
scroll to position [327, 527]
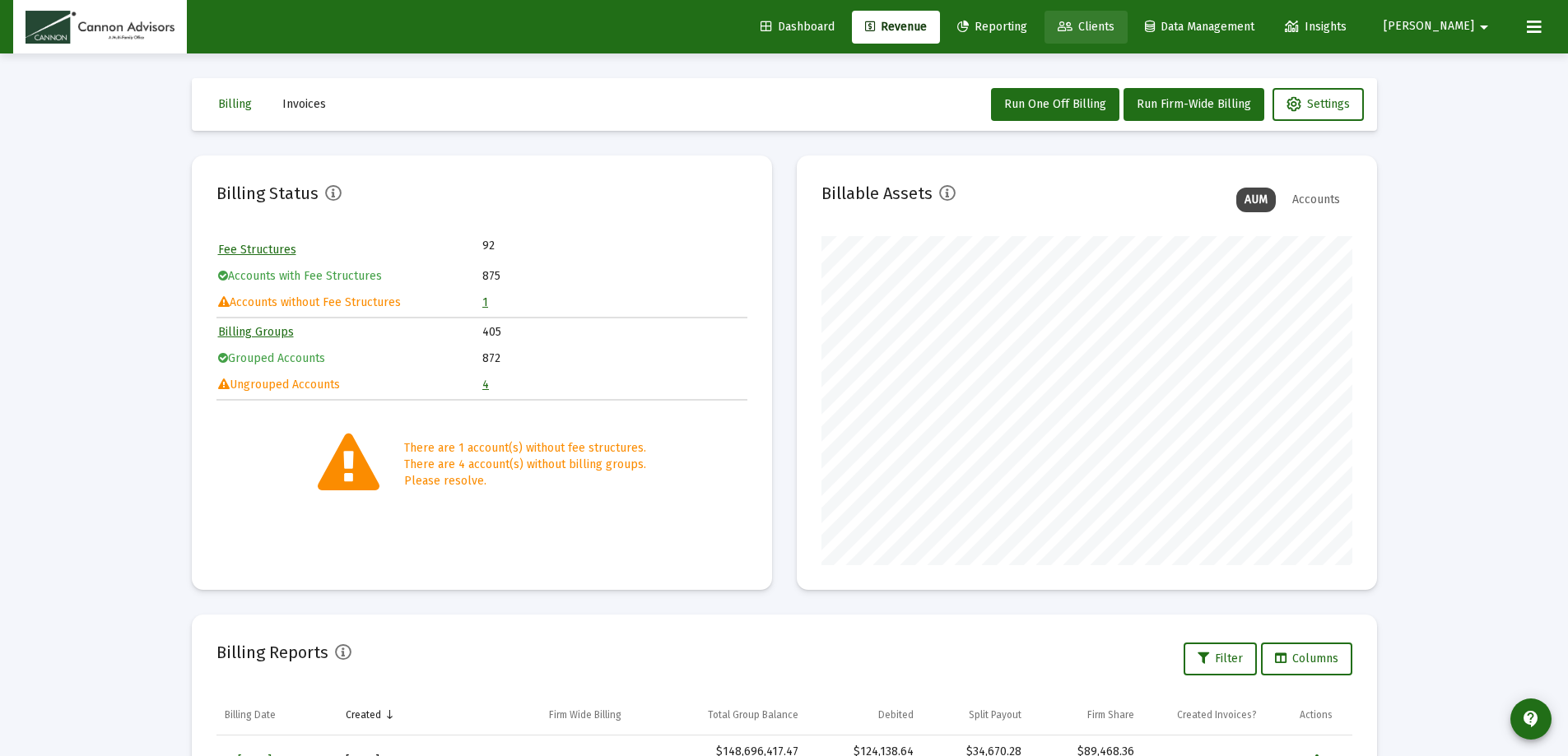
click at [1115, 29] on span "Clients" at bounding box center [1085, 26] width 56 height 14
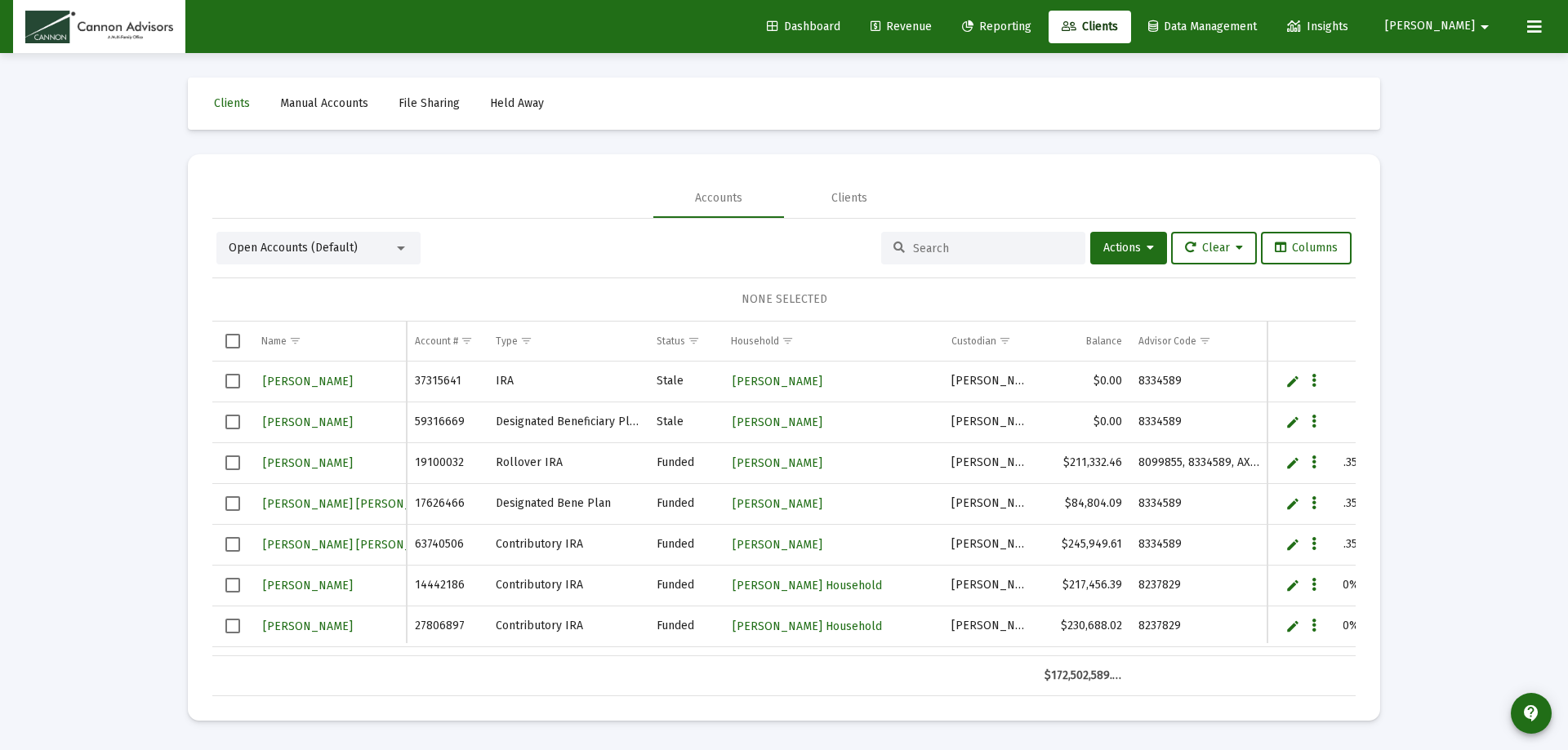
click at [400, 251] on div at bounding box center [401, 248] width 15 height 13
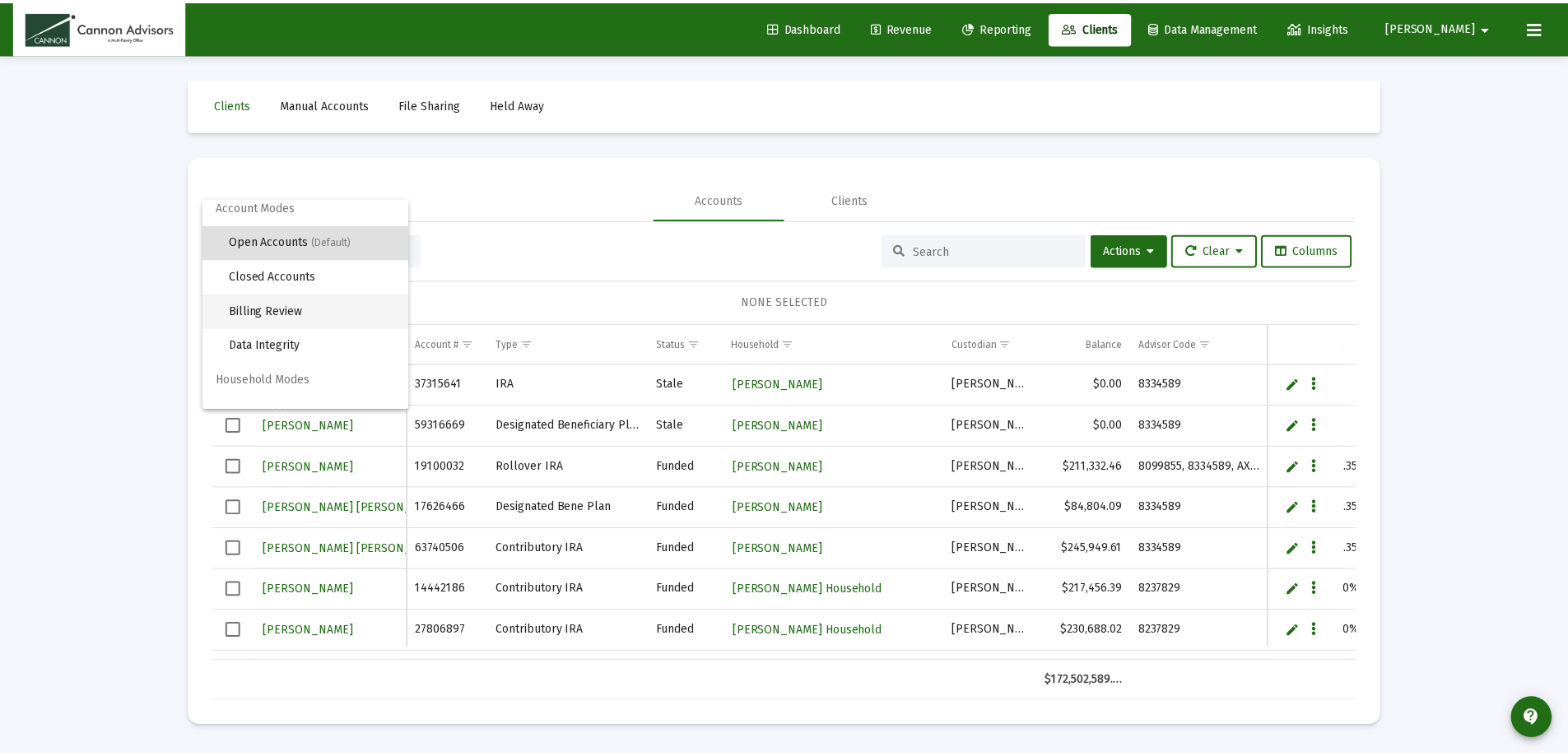
scroll to position [31, 0]
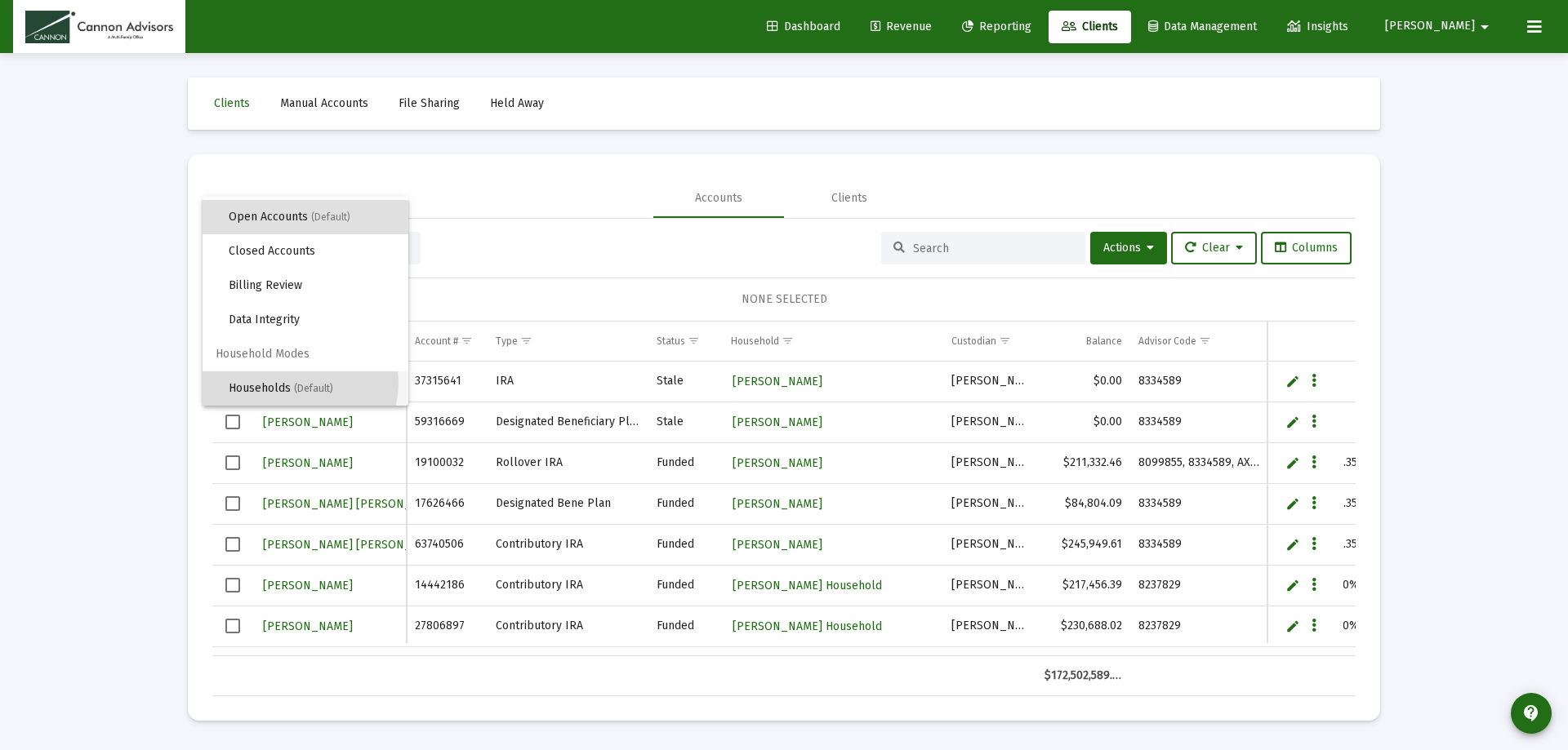
click at [297, 383] on span "(Default)" at bounding box center [313, 388] width 39 height 12
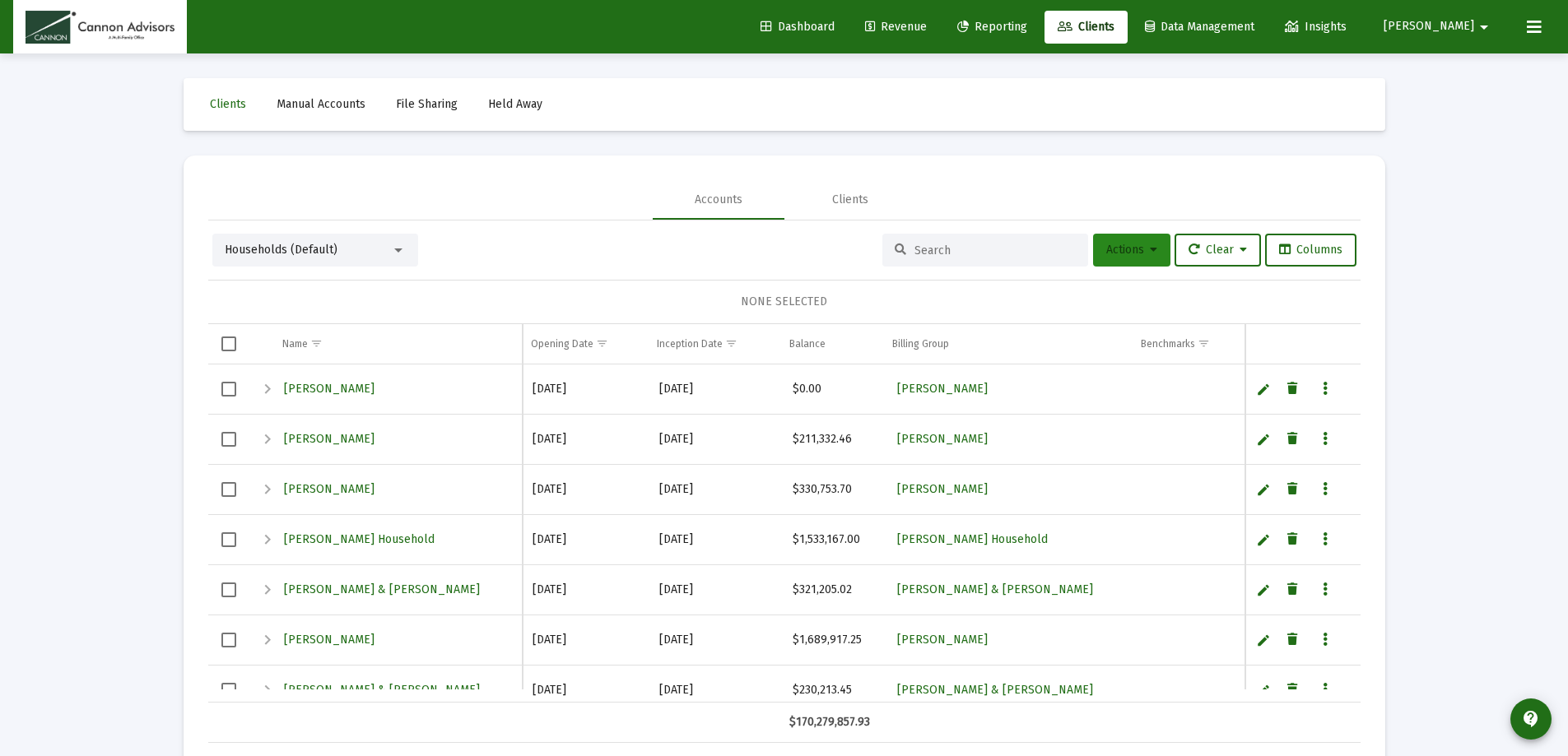
click at [1119, 252] on span "Actions" at bounding box center [1132, 249] width 51 height 14
click at [936, 19] on div at bounding box center [784, 378] width 1568 height 756
click at [927, 20] on span "Revenue" at bounding box center [895, 26] width 61 height 14
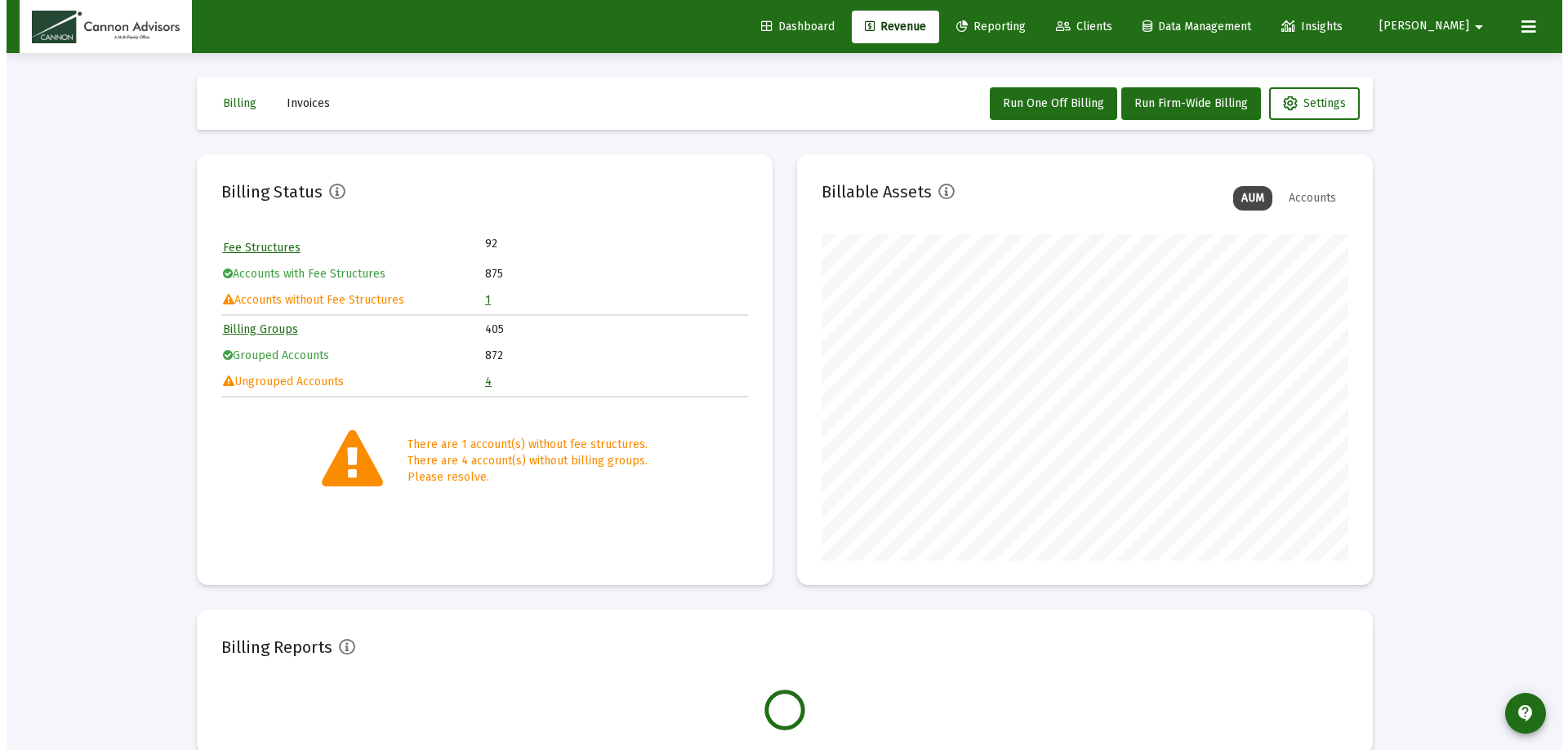
scroll to position [327, 527]
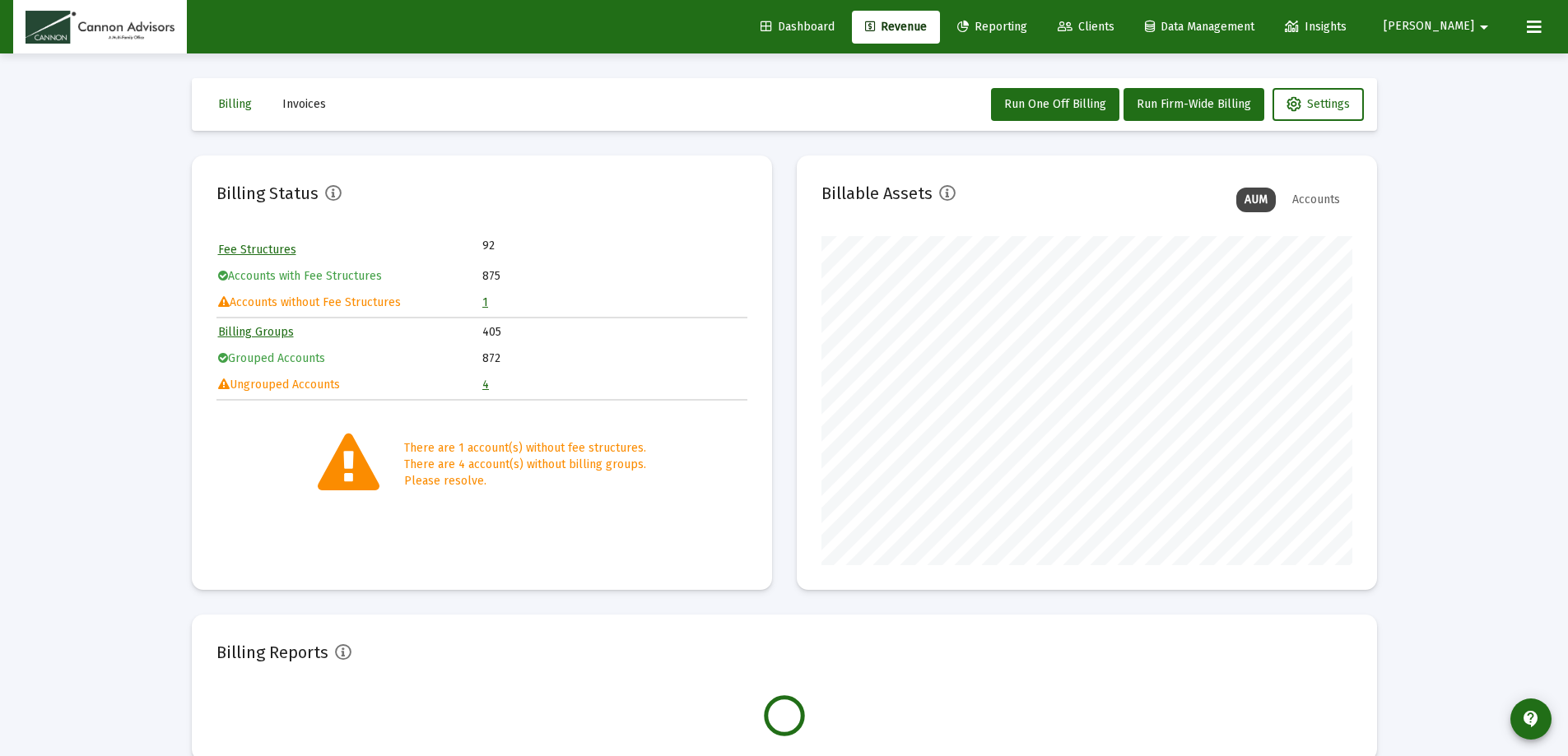
click at [1115, 19] on span "Clients" at bounding box center [1085, 26] width 56 height 14
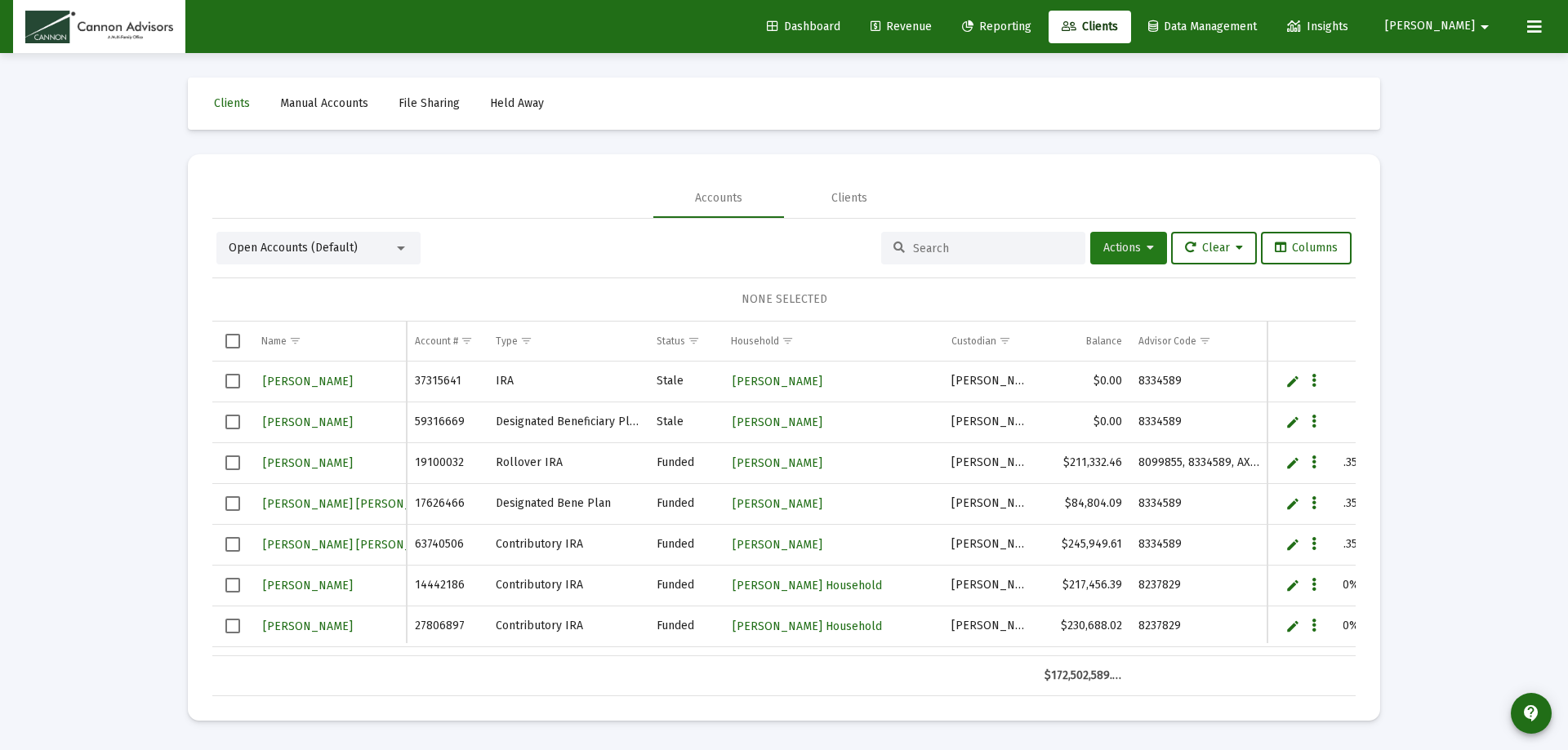
click at [1149, 246] on button "Actions" at bounding box center [1129, 248] width 77 height 33
click at [349, 246] on div at bounding box center [784, 375] width 1568 height 750
click at [373, 247] on div "Open Accounts (Default)" at bounding box center [311, 248] width 165 height 17
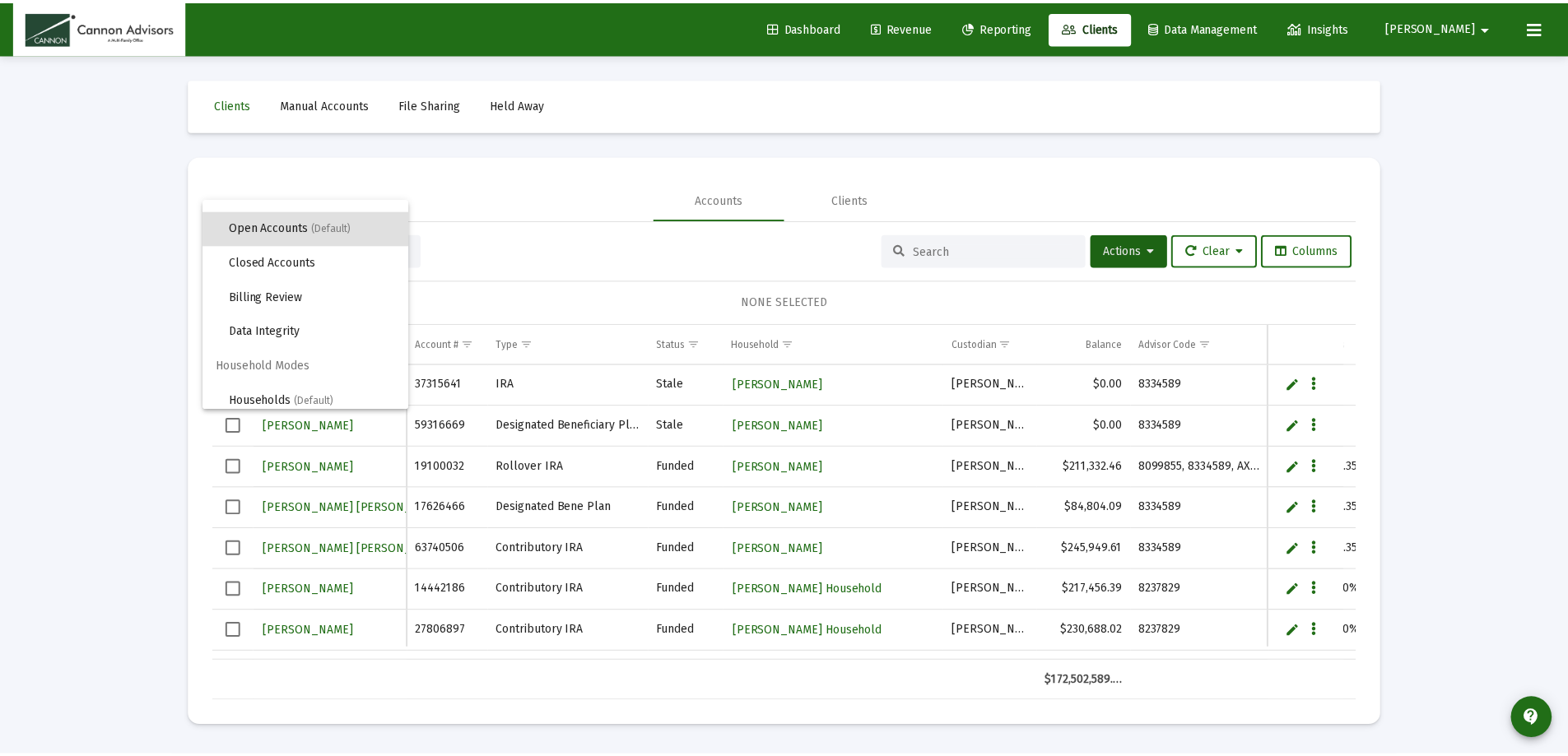
scroll to position [31, 0]
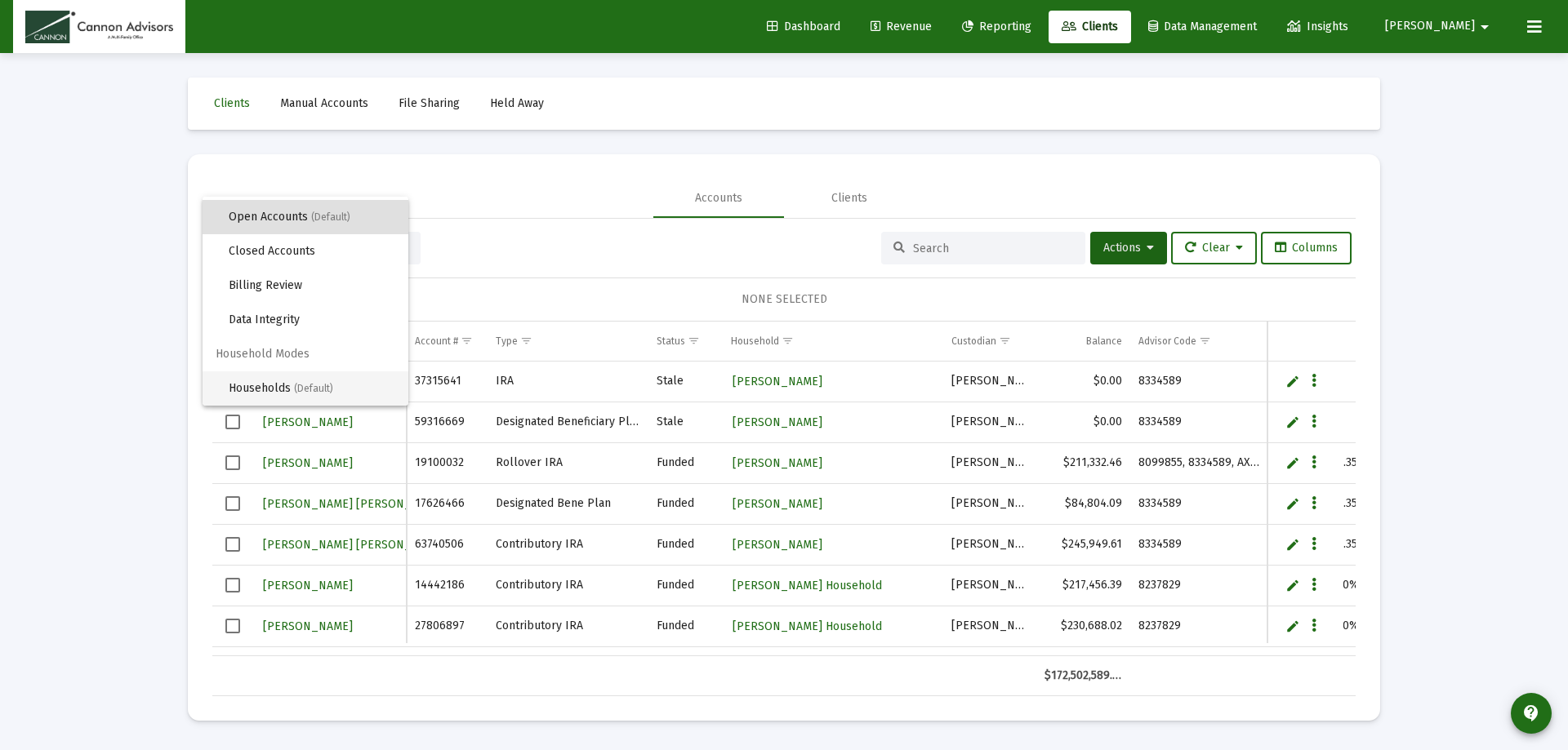
click at [303, 383] on span "(Default)" at bounding box center [313, 388] width 39 height 12
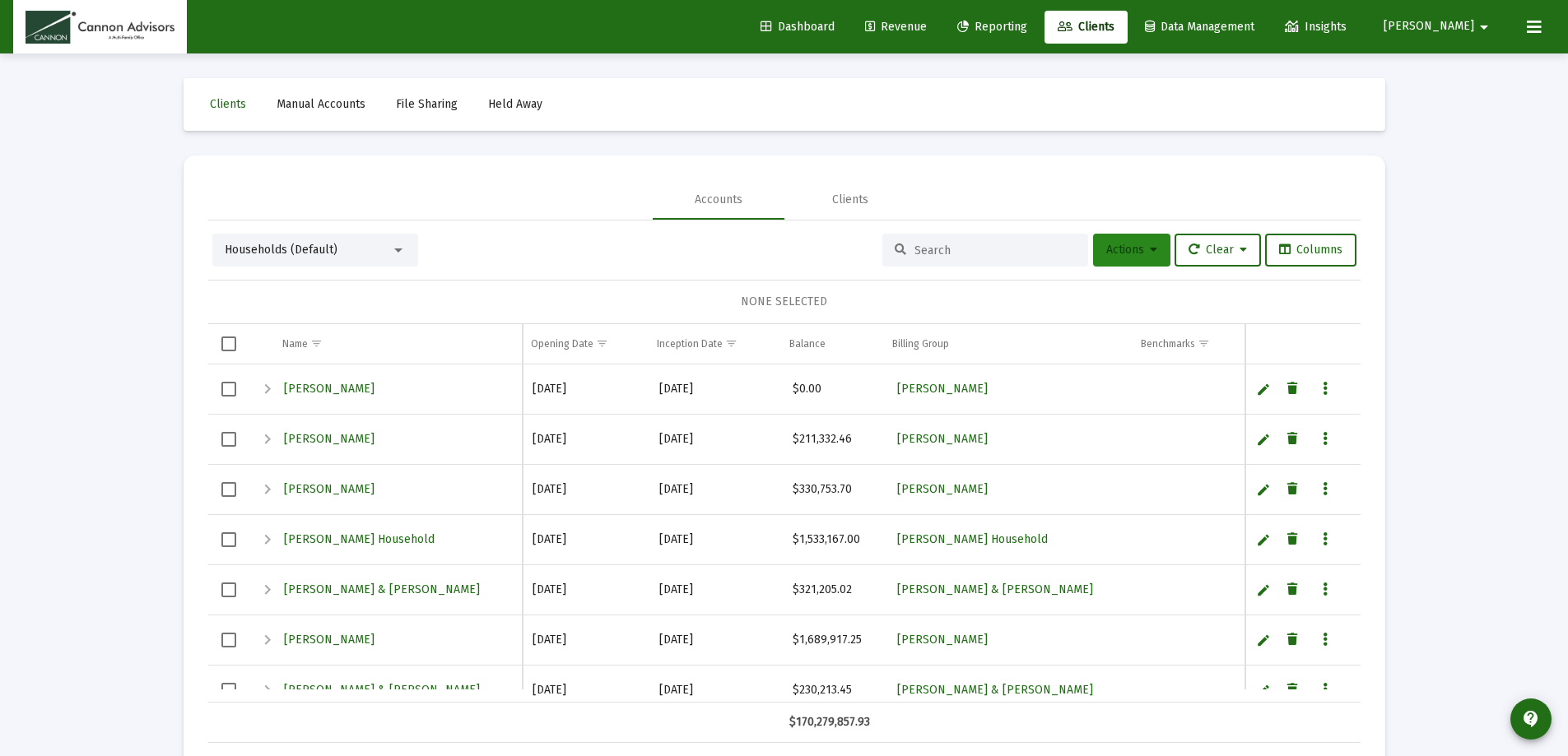
click at [1128, 246] on span "Actions" at bounding box center [1132, 249] width 51 height 14
click at [1168, 332] on button "Create Household" at bounding box center [1160, 332] width 152 height 40
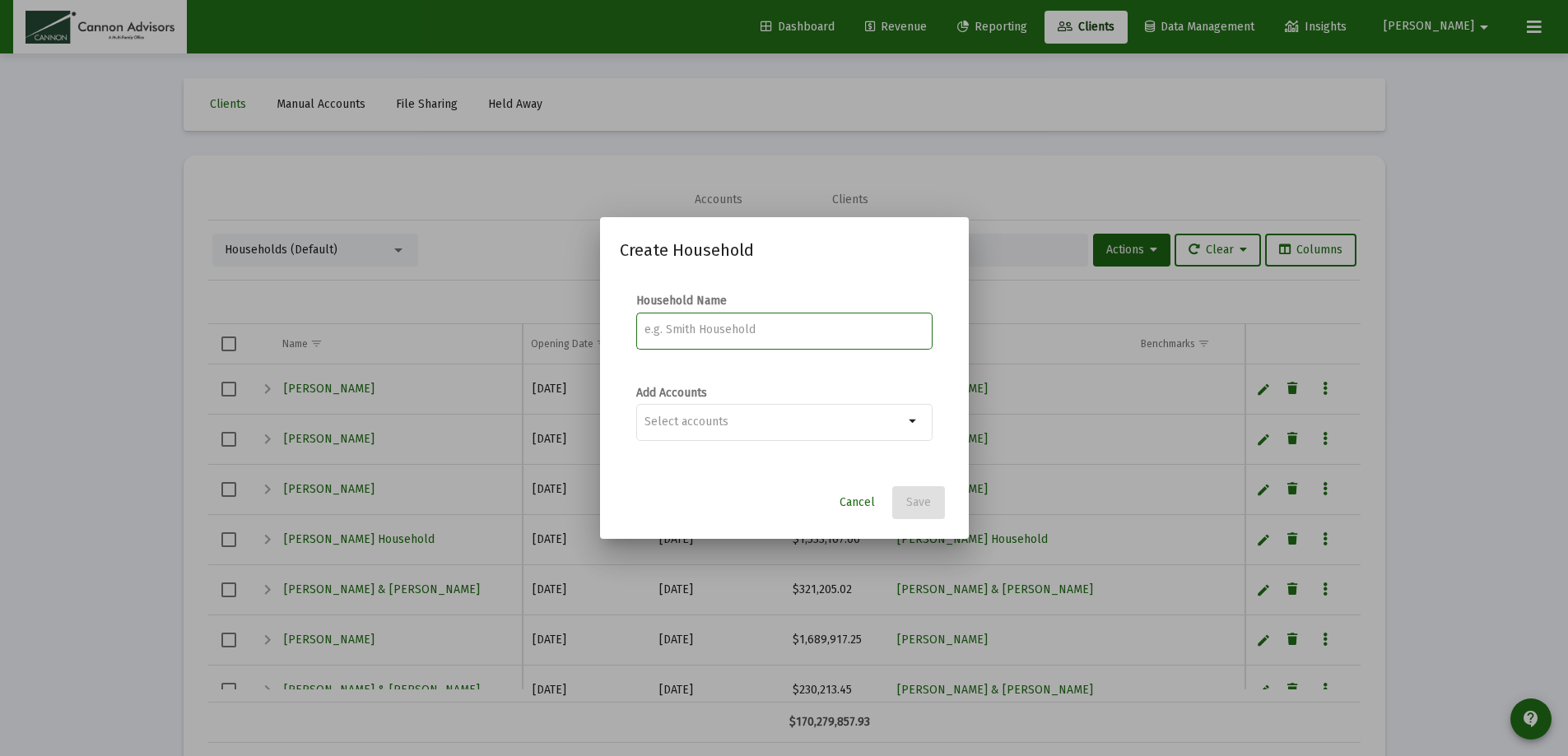
click at [787, 333] on input at bounding box center [783, 330] width 279 height 13
type input "[PERSON_NAME] Household"
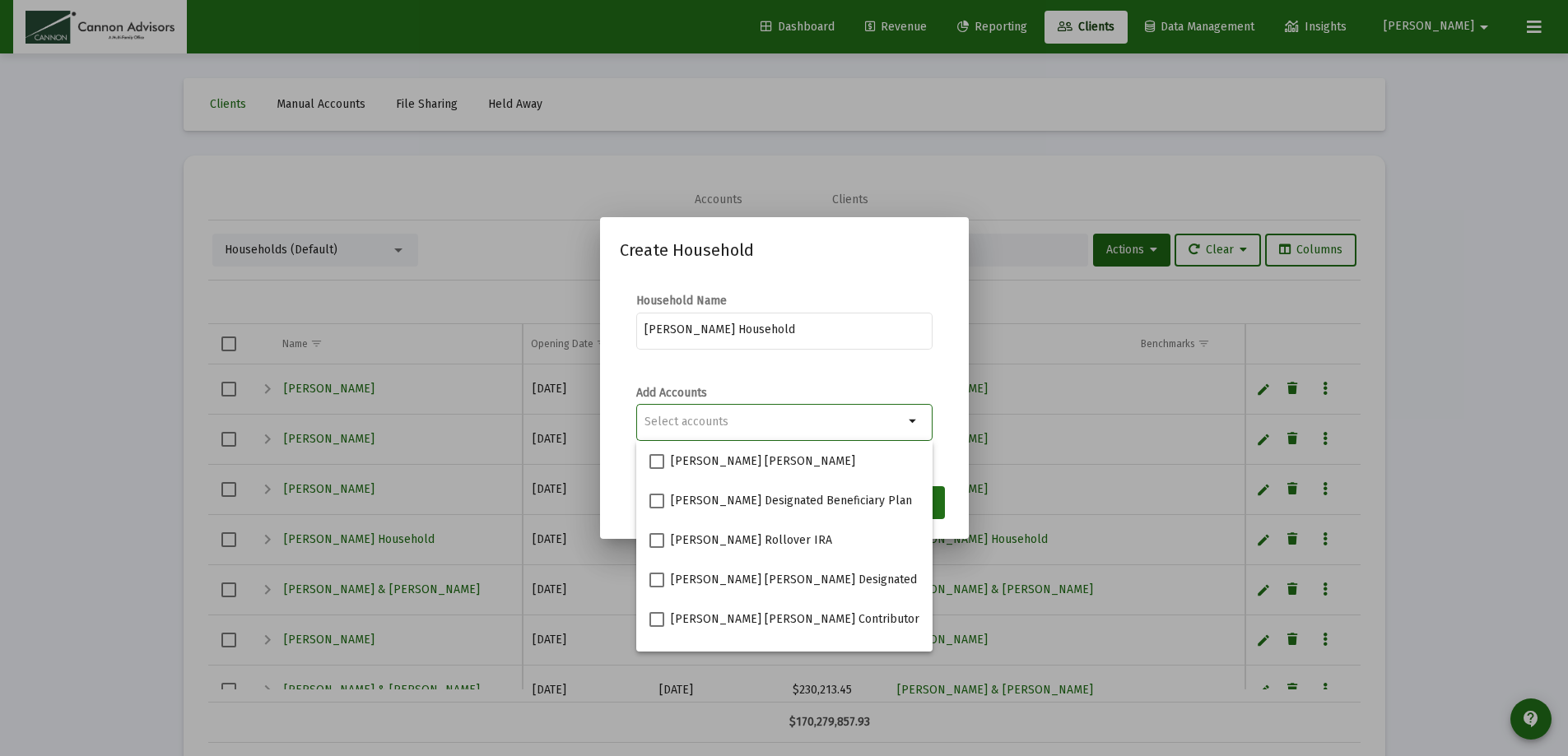
click at [683, 417] on input "Selection" at bounding box center [774, 423] width 259 height 13
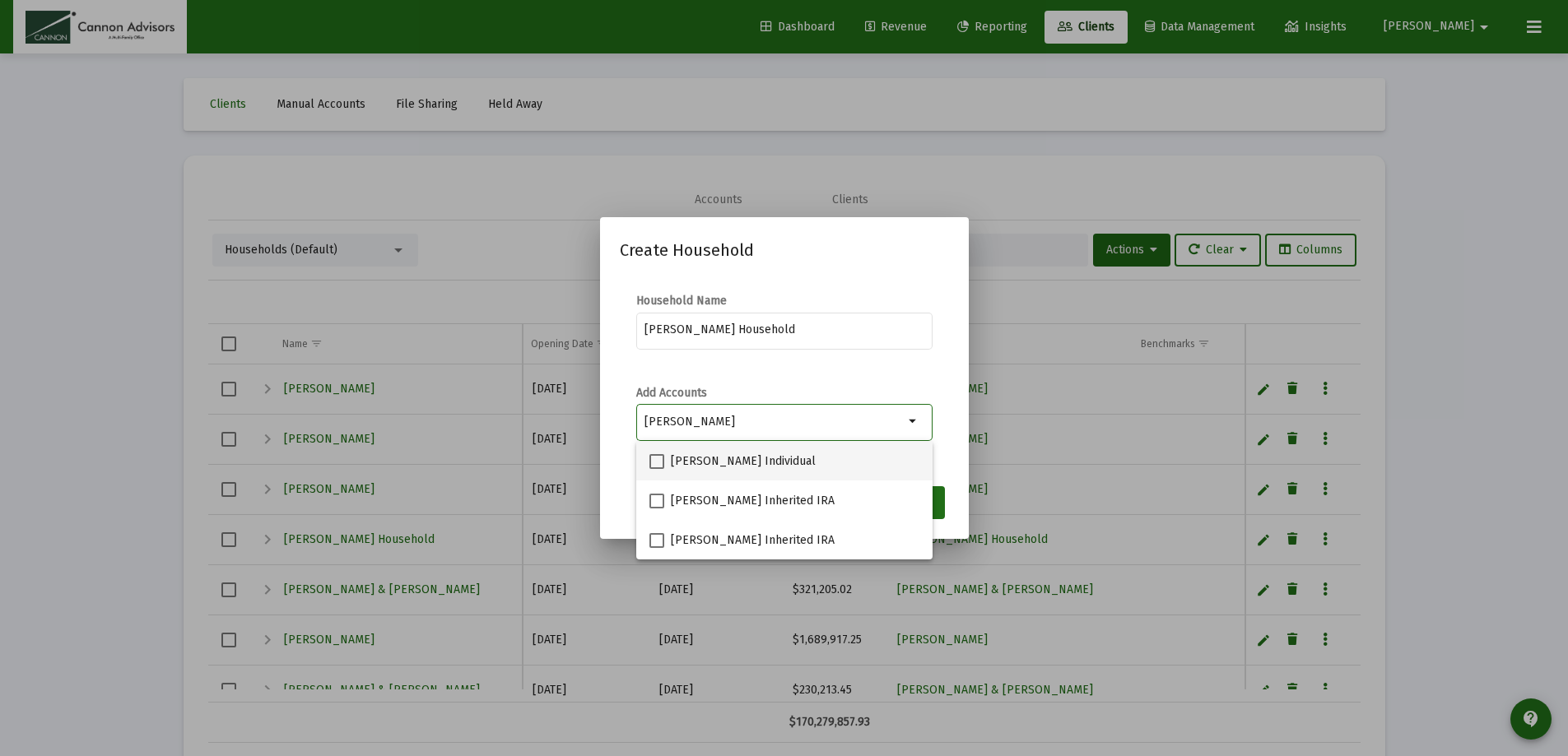
type input "[PERSON_NAME]"
click at [660, 459] on span at bounding box center [657, 462] width 15 height 15
click at [657, 469] on input "[PERSON_NAME] Individual" at bounding box center [656, 469] width 1 height 1
checkbox input "true"
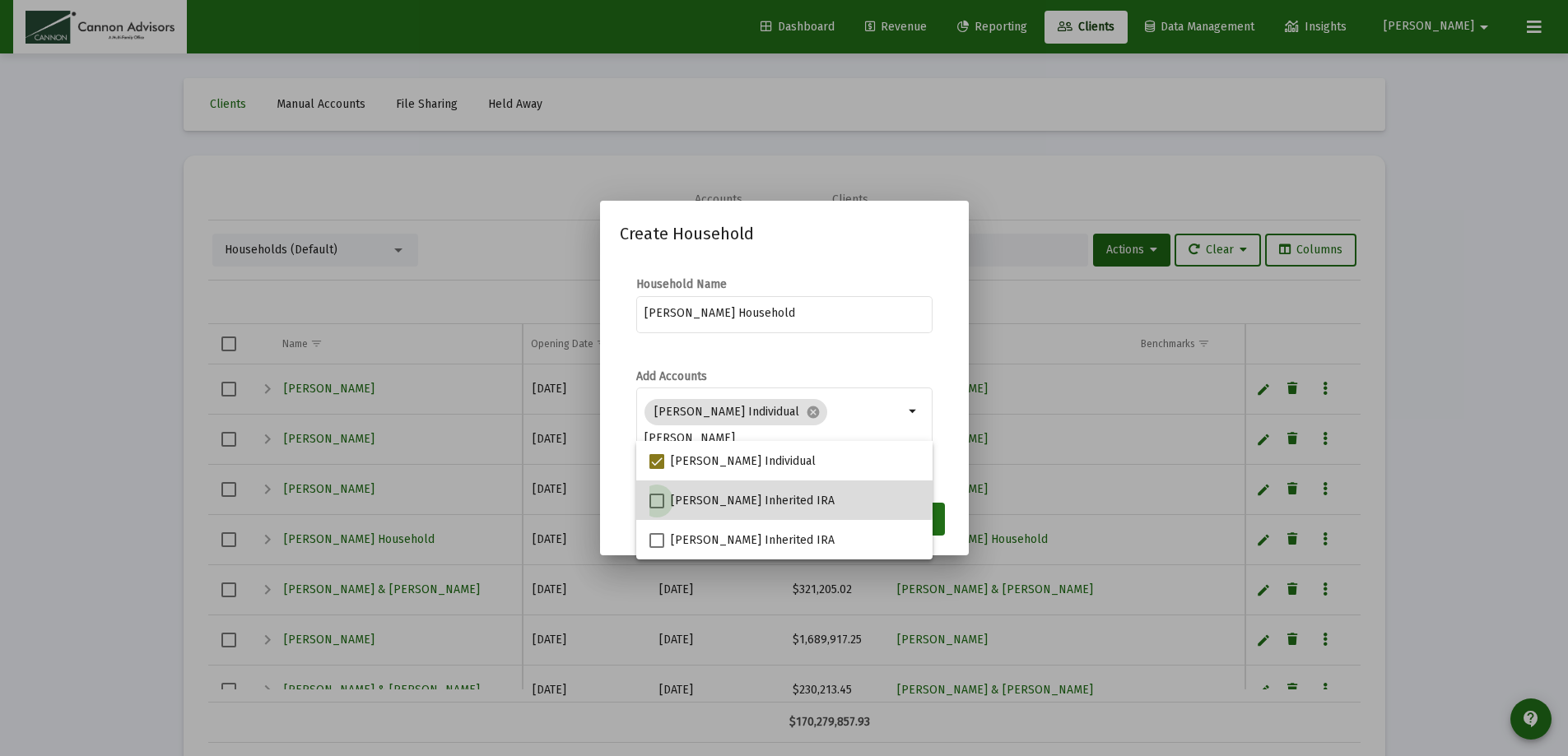
click at [655, 494] on span at bounding box center [657, 502] width 15 height 15
click at [656, 508] on input "[PERSON_NAME] Inherited IRA" at bounding box center [656, 508] width 1 height 1
checkbox input "true"
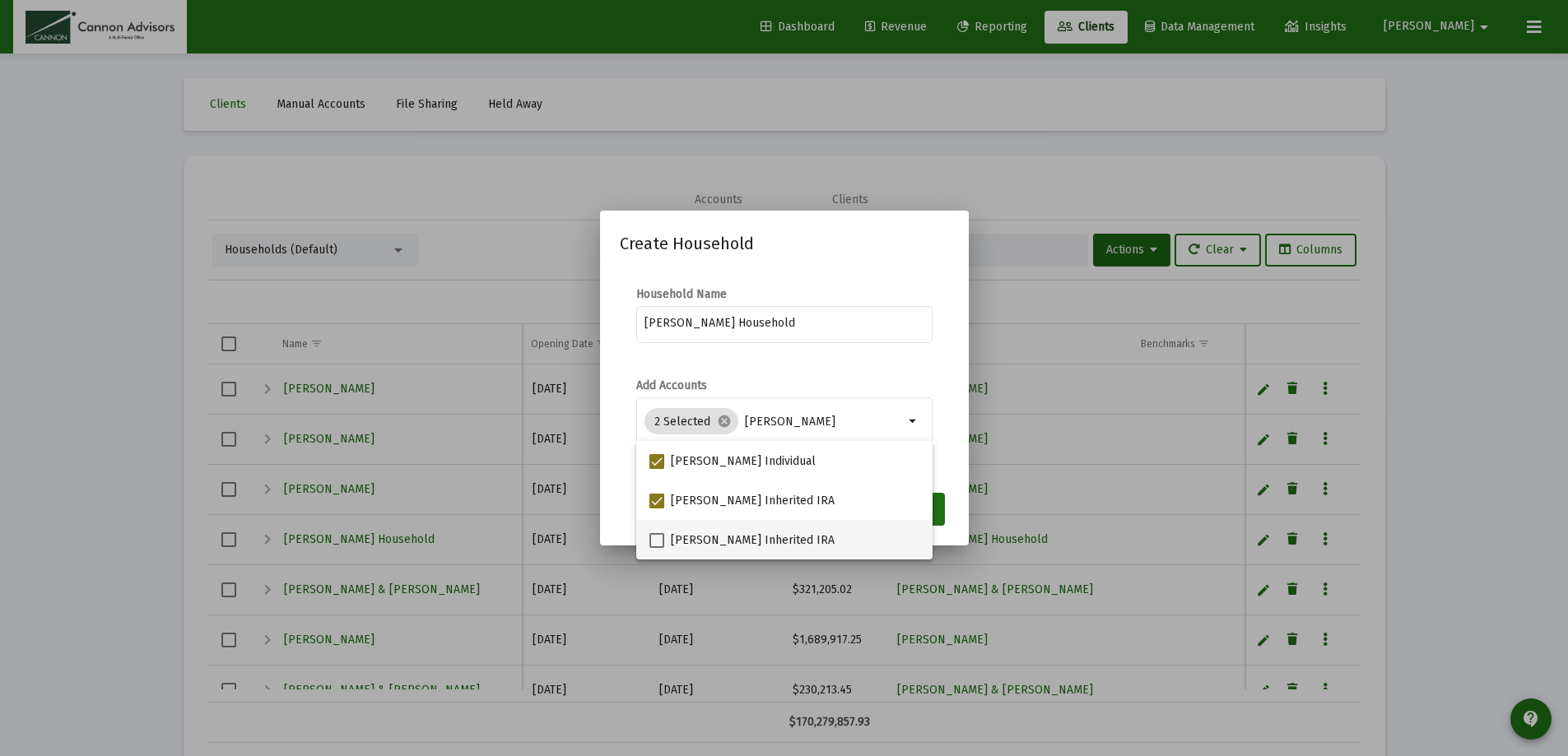
click at [662, 535] on span at bounding box center [657, 540] width 15 height 15
click at [657, 548] on input "[PERSON_NAME] Inherited IRA" at bounding box center [656, 548] width 1 height 1
checkbox input "true"
click at [952, 446] on mat-dialog-content "Household Name [PERSON_NAME] Household Add Accounts 3 Selected cancel [PERSON_N…" at bounding box center [785, 376] width 369 height 212
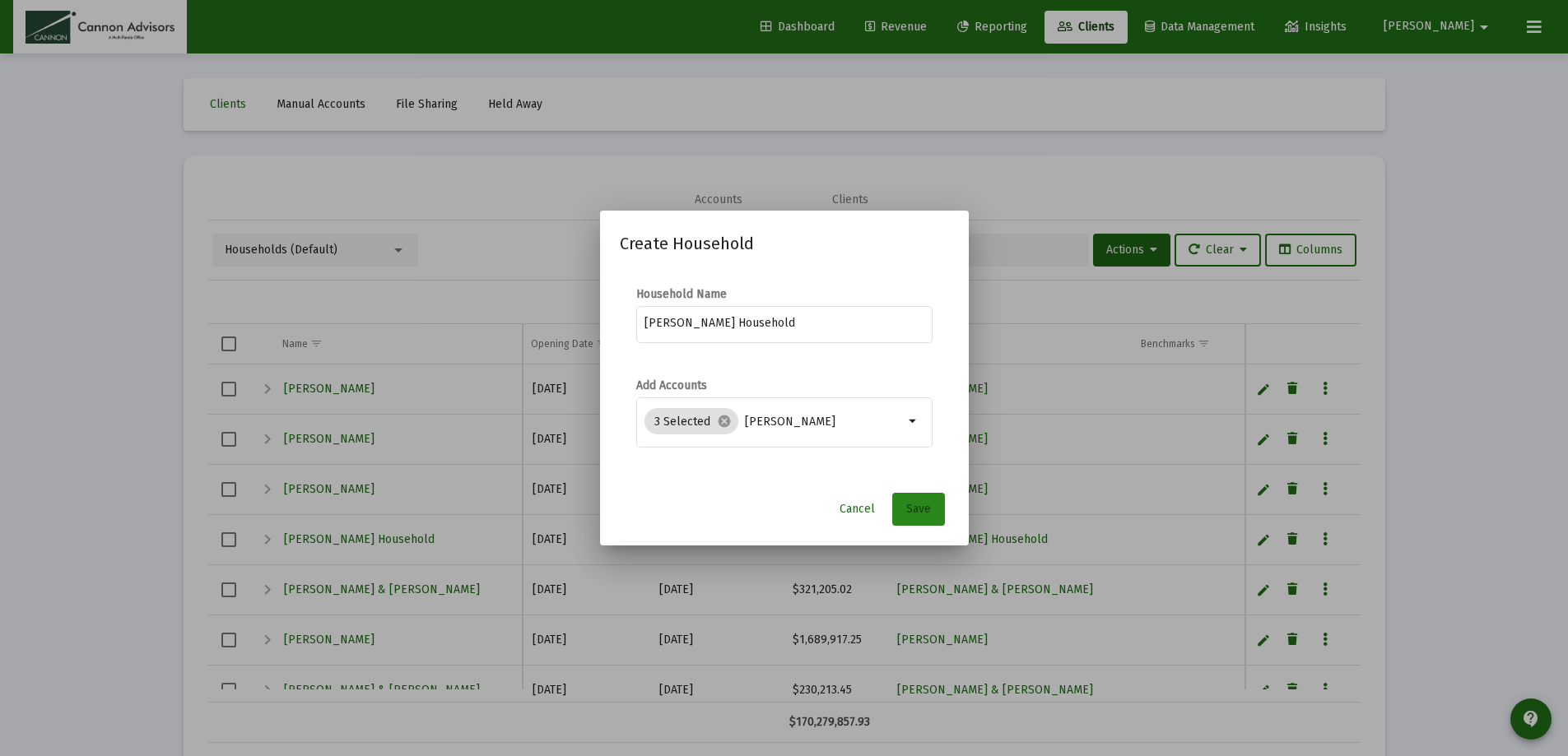
click at [919, 505] on span "Save" at bounding box center [918, 508] width 24 height 14
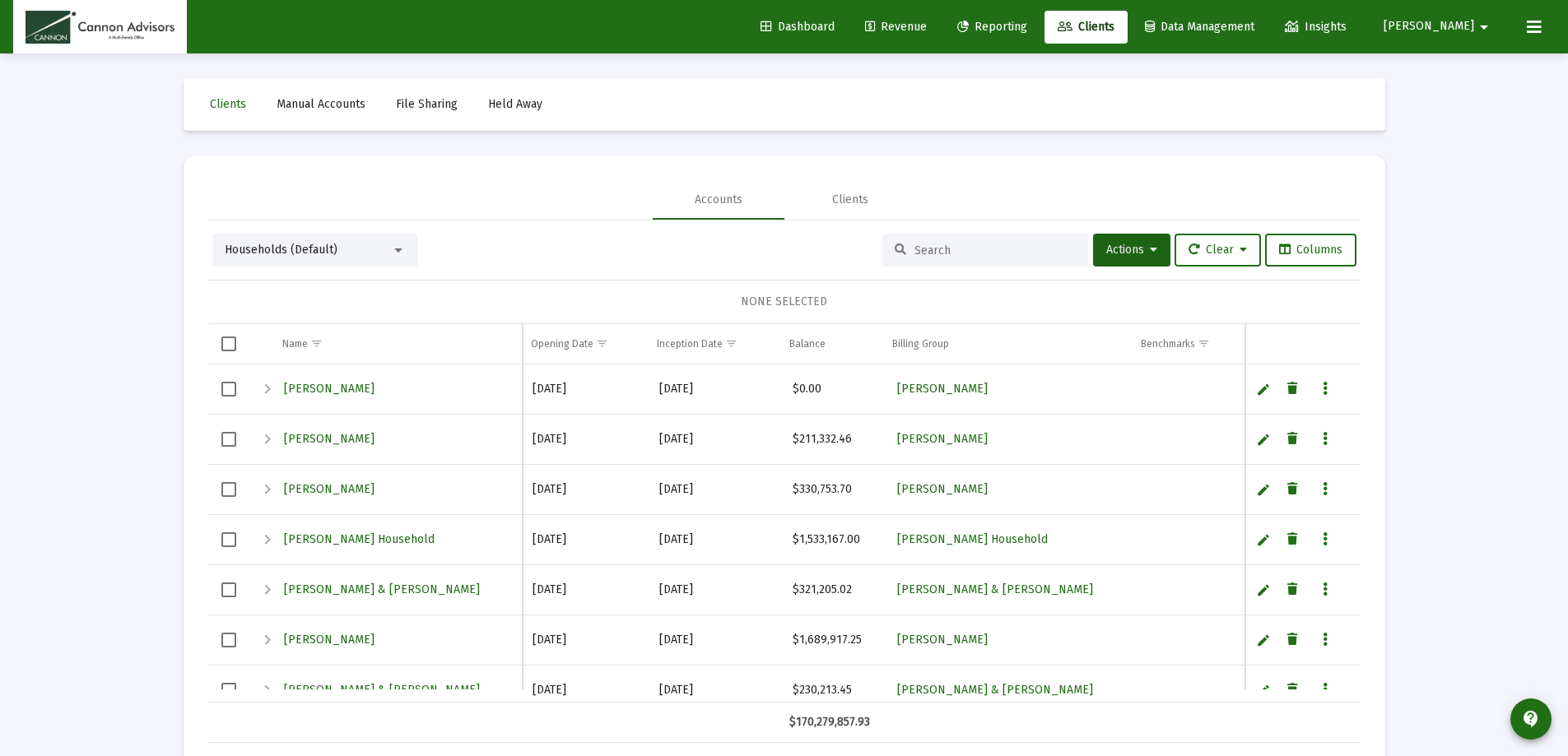
click at [1474, 16] on button "[PERSON_NAME]" at bounding box center [1439, 26] width 150 height 33
click at [1467, 71] on span "Settings" at bounding box center [1475, 70] width 49 height 40
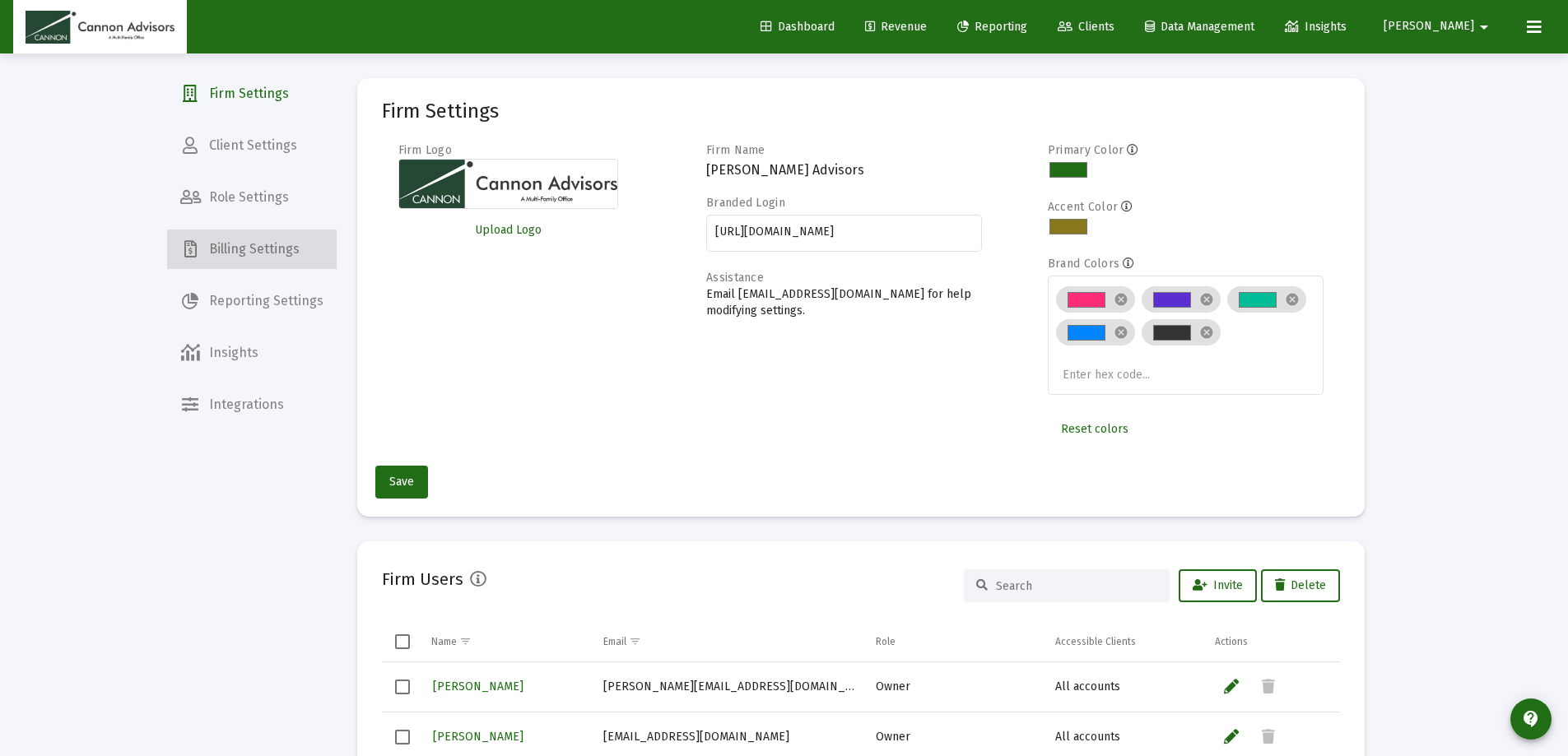
click at [271, 240] on span "Billing Settings" at bounding box center [251, 249] width 169 height 40
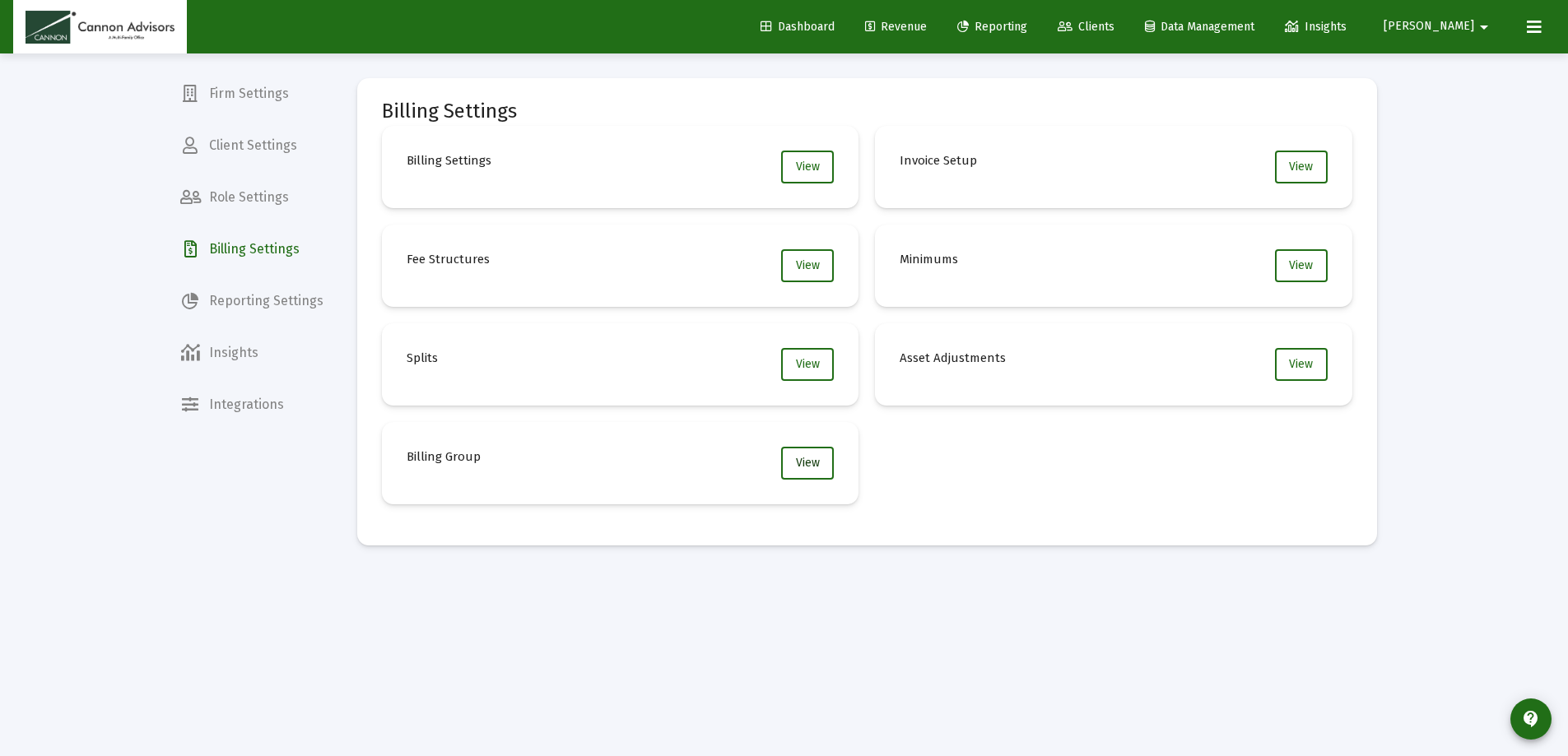
click at [813, 461] on span "View" at bounding box center [808, 463] width 24 height 14
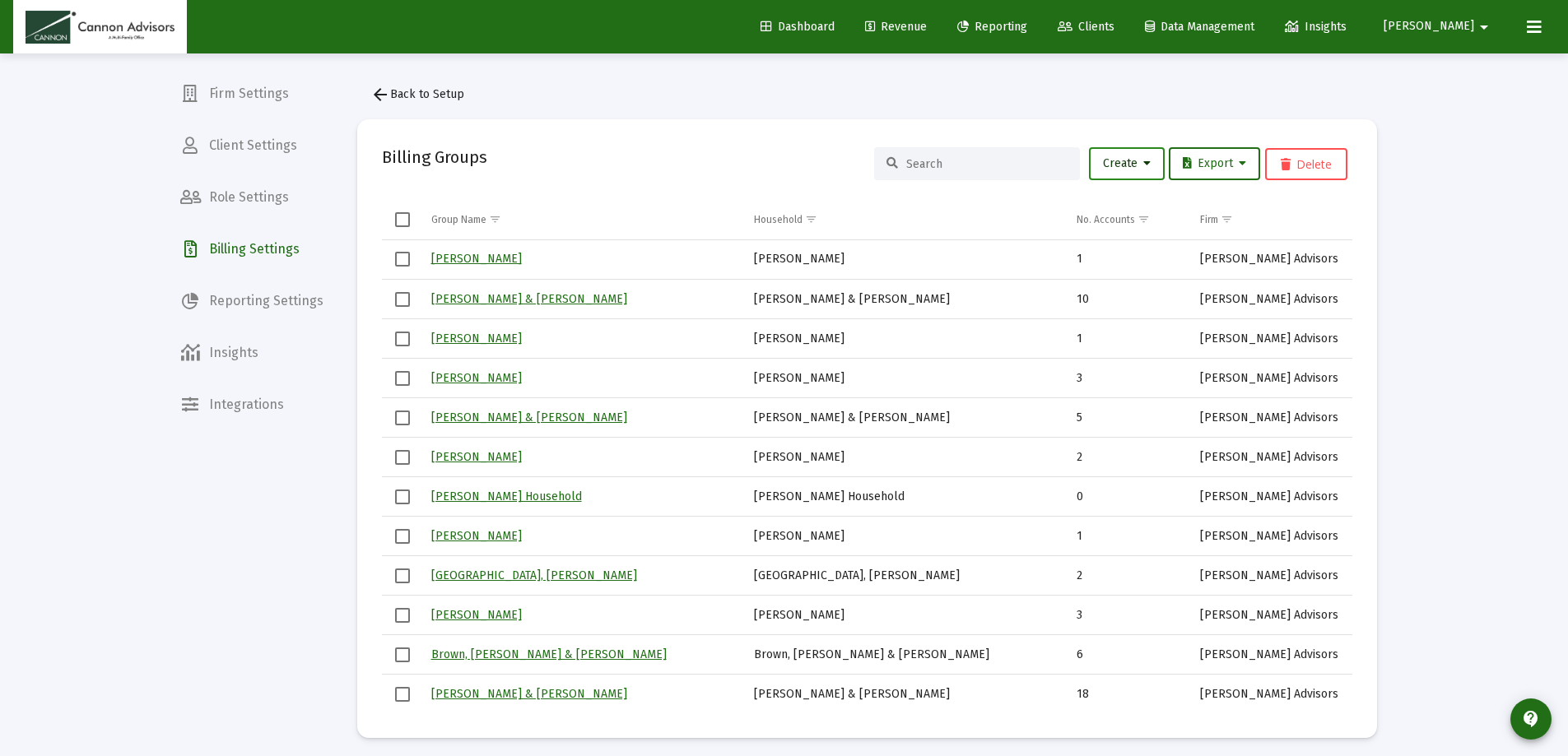
click at [1123, 155] on button "Create" at bounding box center [1127, 163] width 76 height 33
click at [1130, 202] on button "New Group" at bounding box center [1182, 206] width 198 height 40
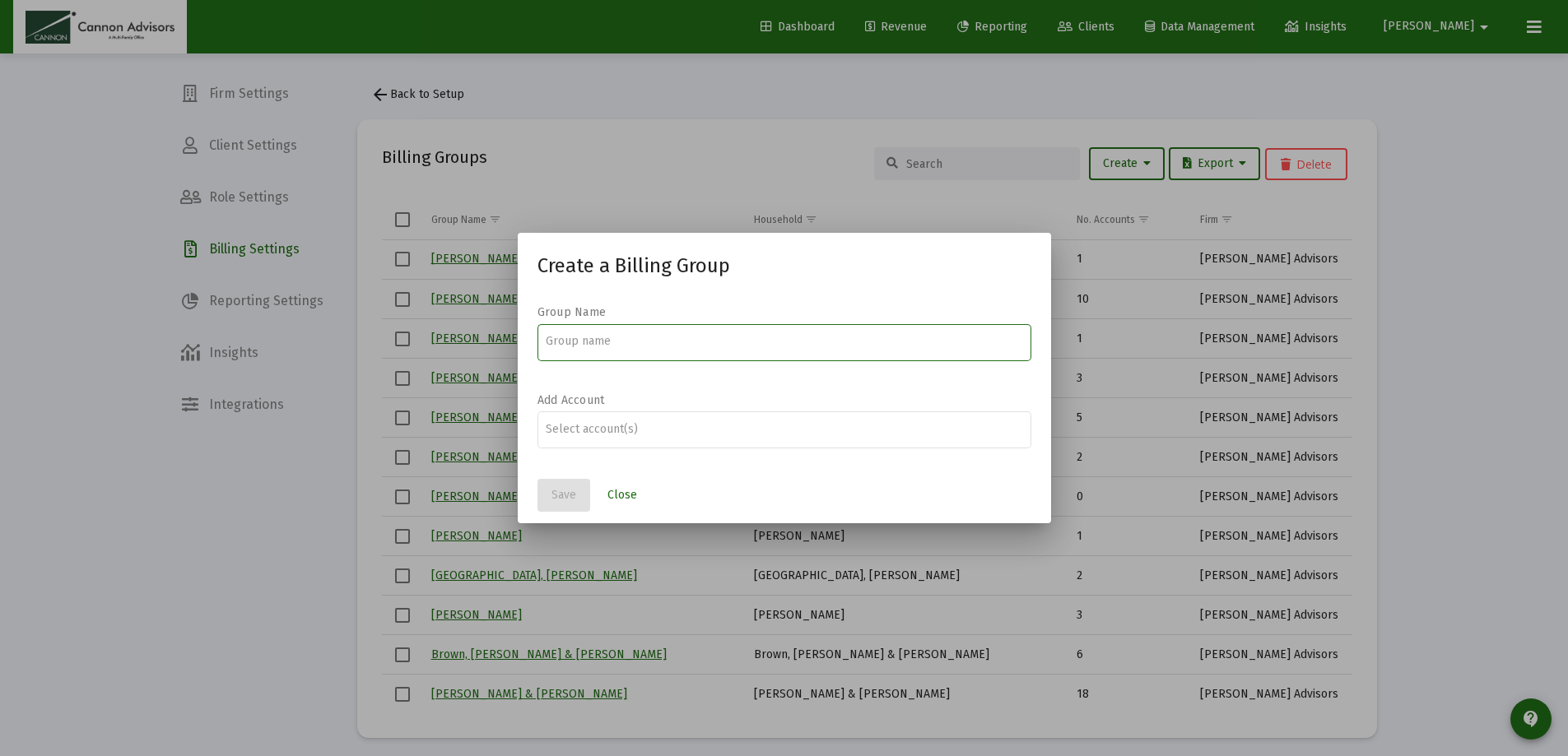
click at [606, 339] on input at bounding box center [784, 342] width 477 height 13
type input "[PERSON_NAME] Household"
click at [564, 432] on input "Assignment Selection" at bounding box center [784, 429] width 477 height 13
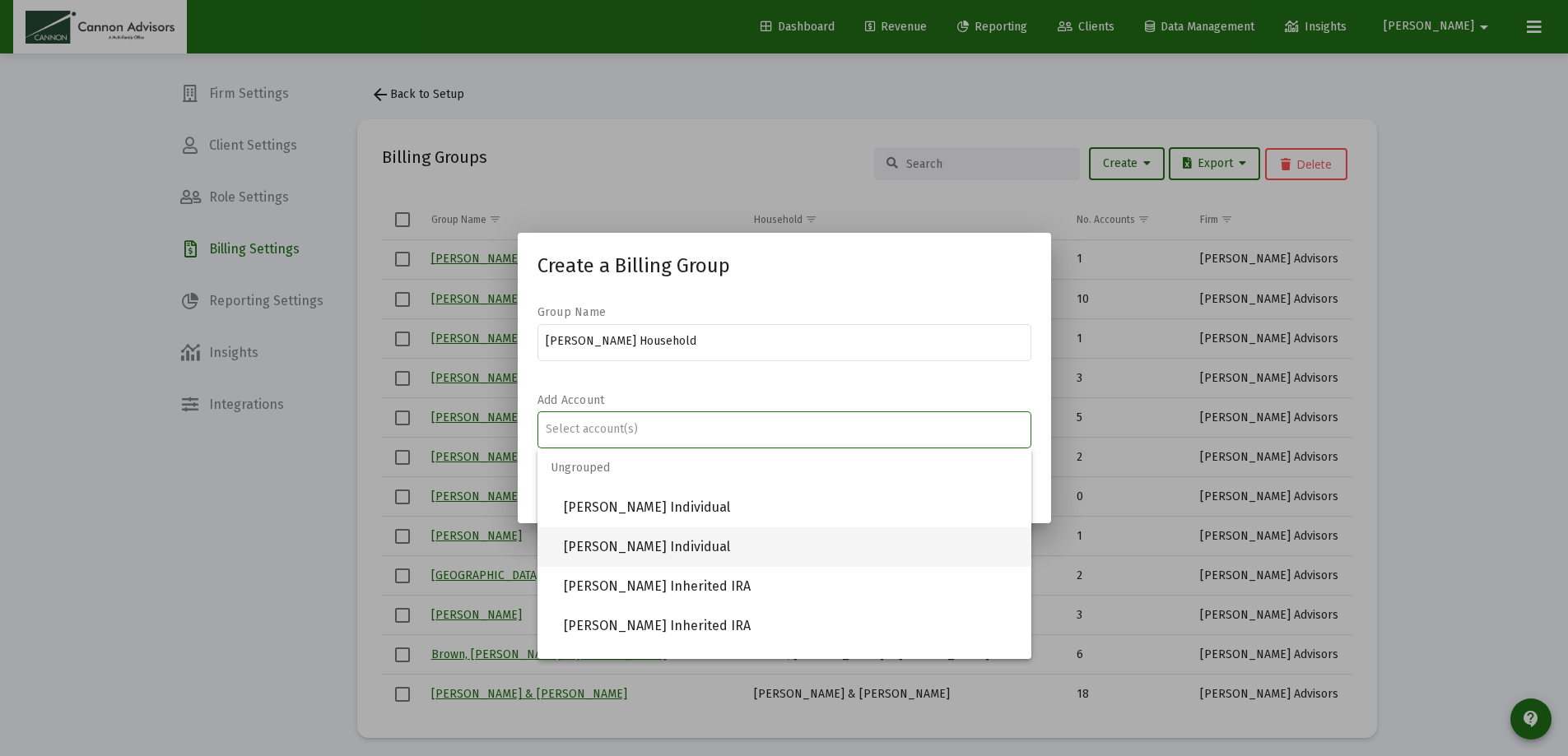
click at [630, 546] on span "[PERSON_NAME] Individual" at bounding box center [792, 547] width 455 height 40
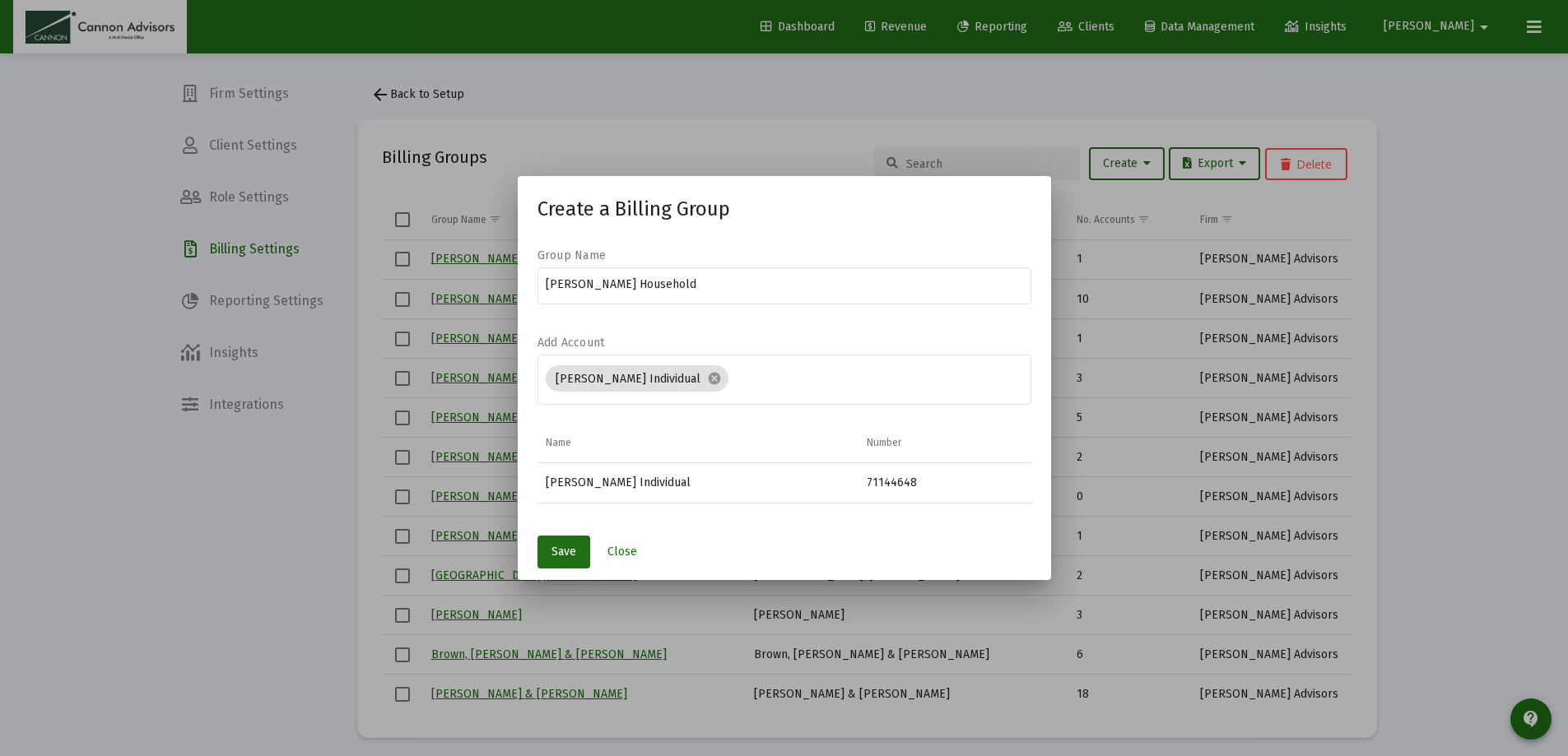
click at [955, 490] on div "71144648" at bounding box center [945, 483] width 157 height 17
click at [726, 485] on div "[PERSON_NAME] Individual" at bounding box center [698, 483] width 305 height 17
click at [569, 551] on span "Save" at bounding box center [563, 551] width 24 height 14
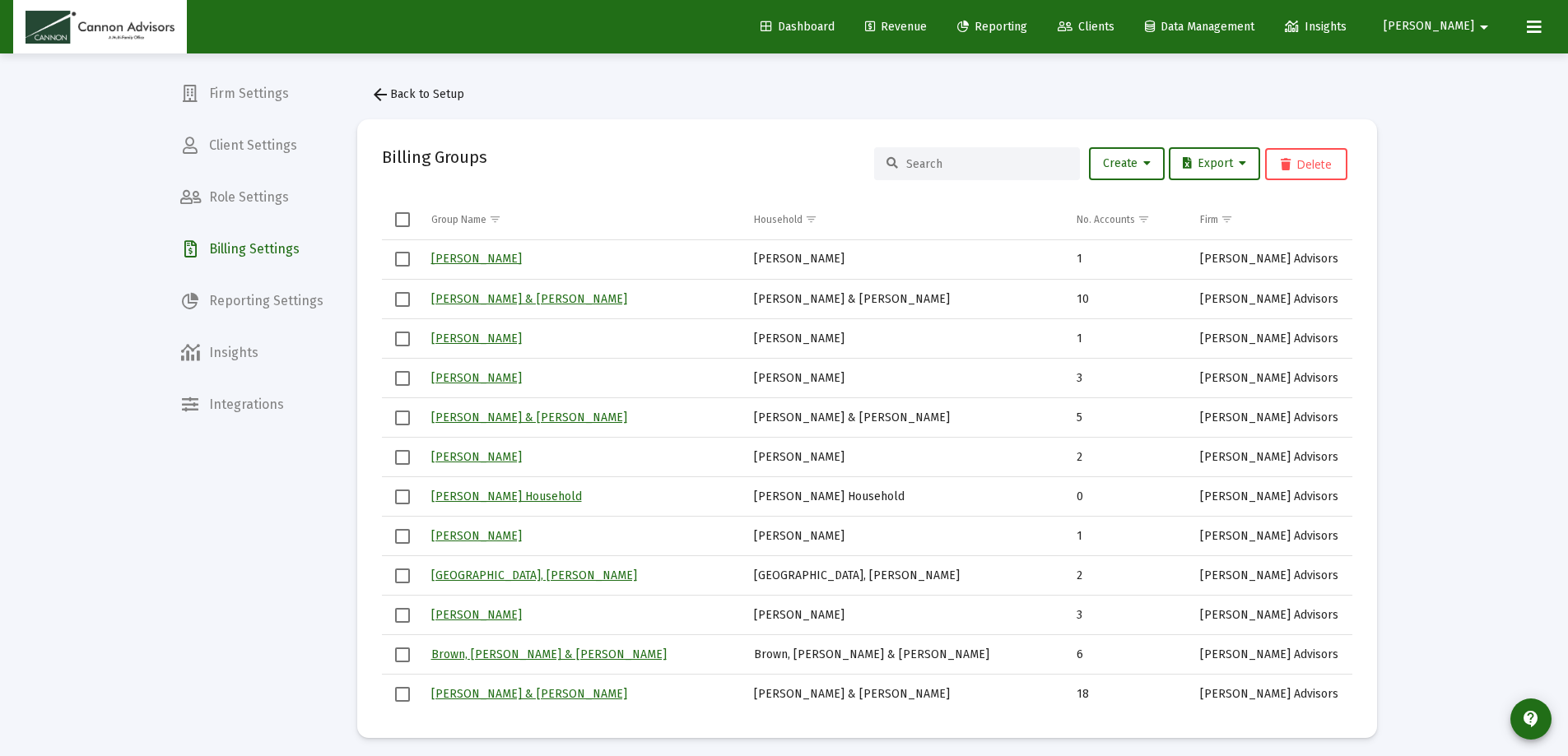
click at [995, 161] on input at bounding box center [987, 164] width 162 height 14
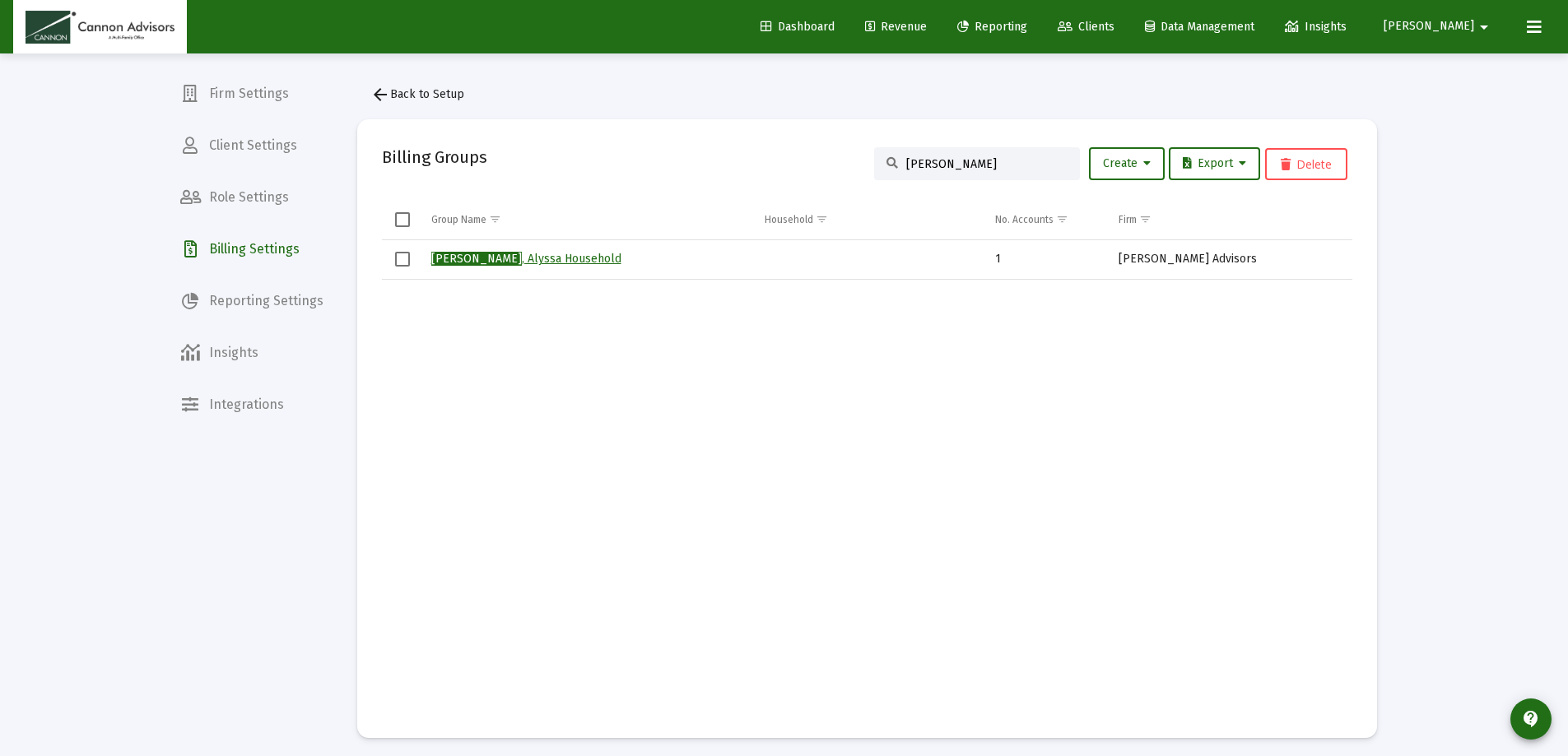
type input "[PERSON_NAME]"
click at [517, 261] on link "[PERSON_NAME] Household" at bounding box center [526, 258] width 190 height 14
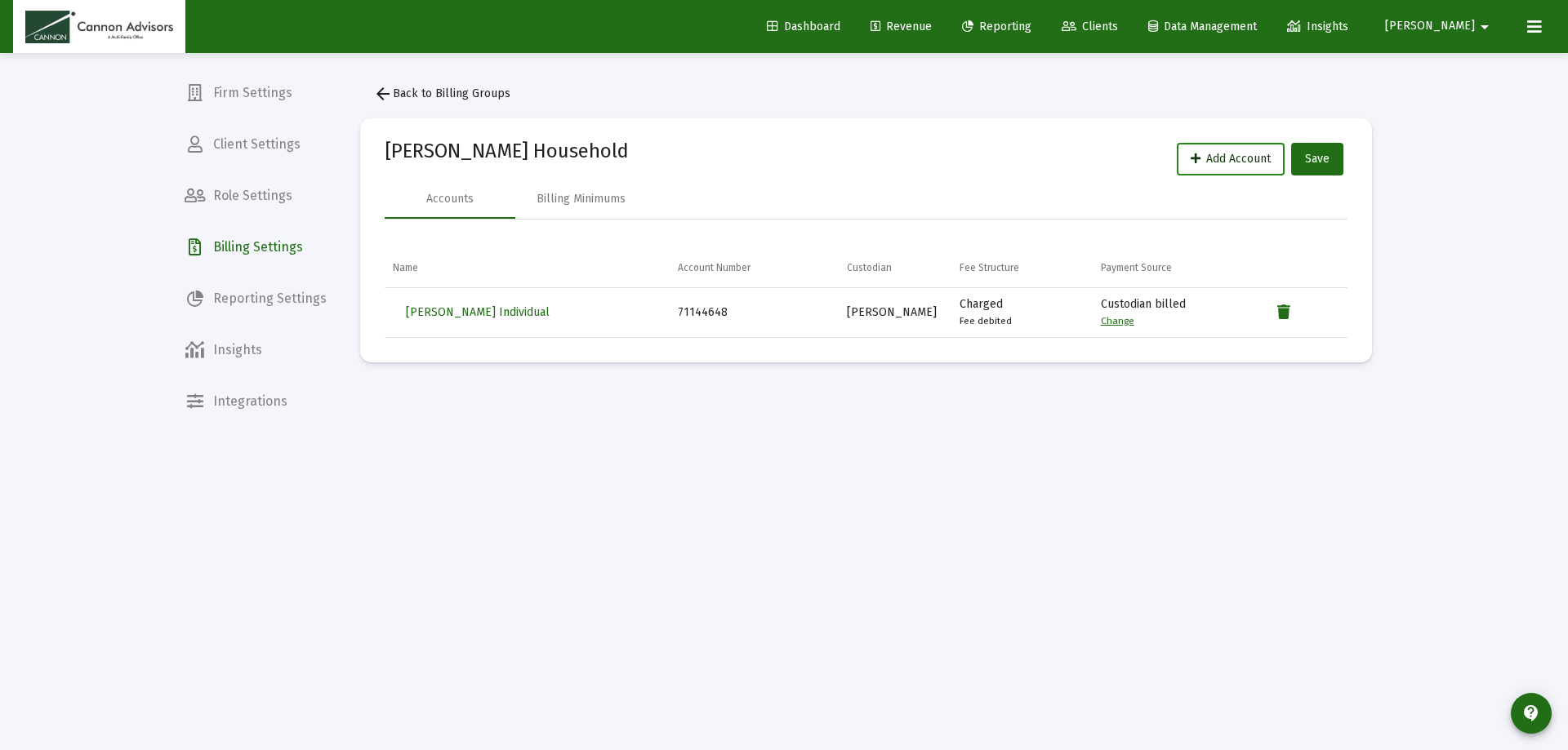
click at [1248, 157] on span "Add Account" at bounding box center [1231, 159] width 80 height 14
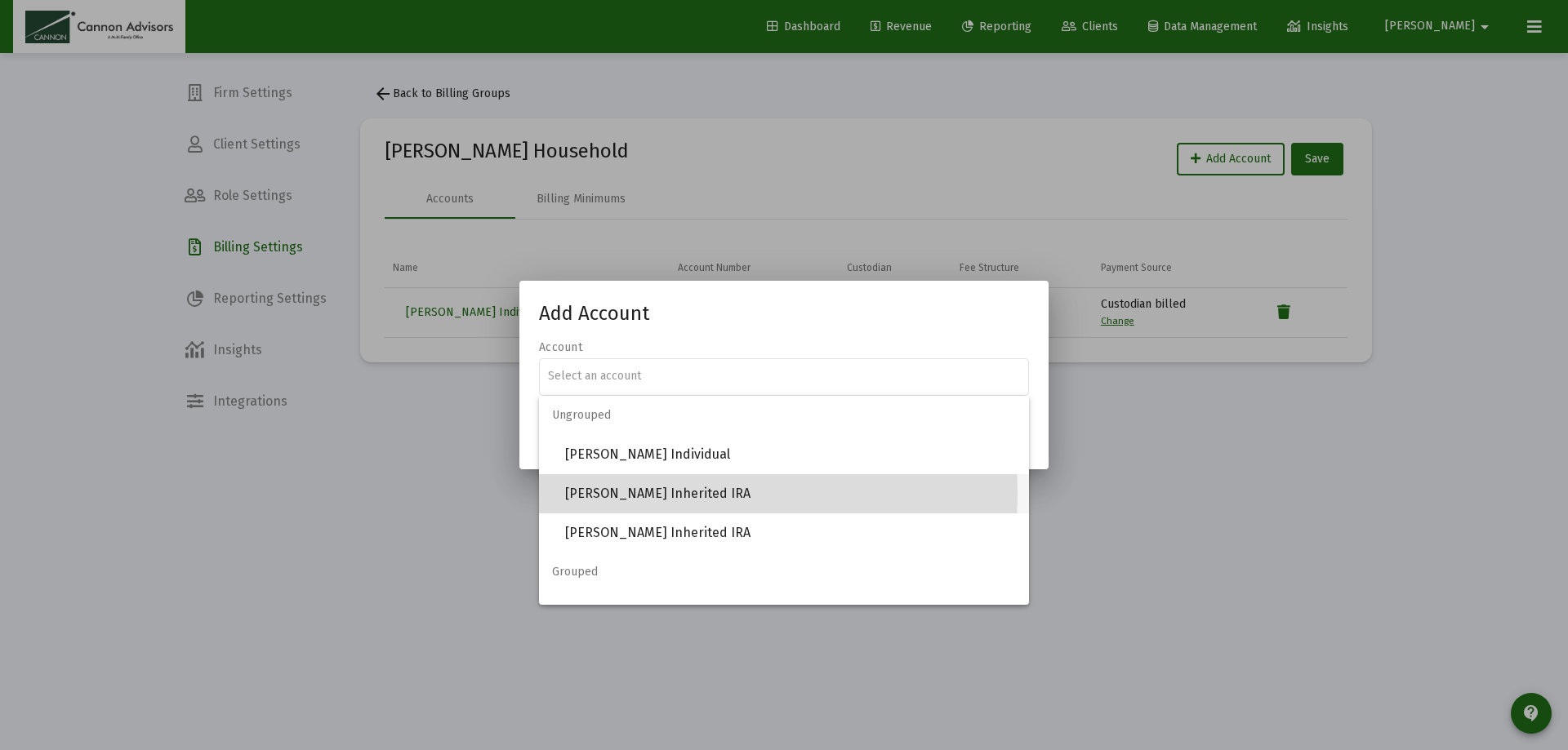
click at [613, 492] on span "[PERSON_NAME] Inherited IRA" at bounding box center [790, 494] width 451 height 39
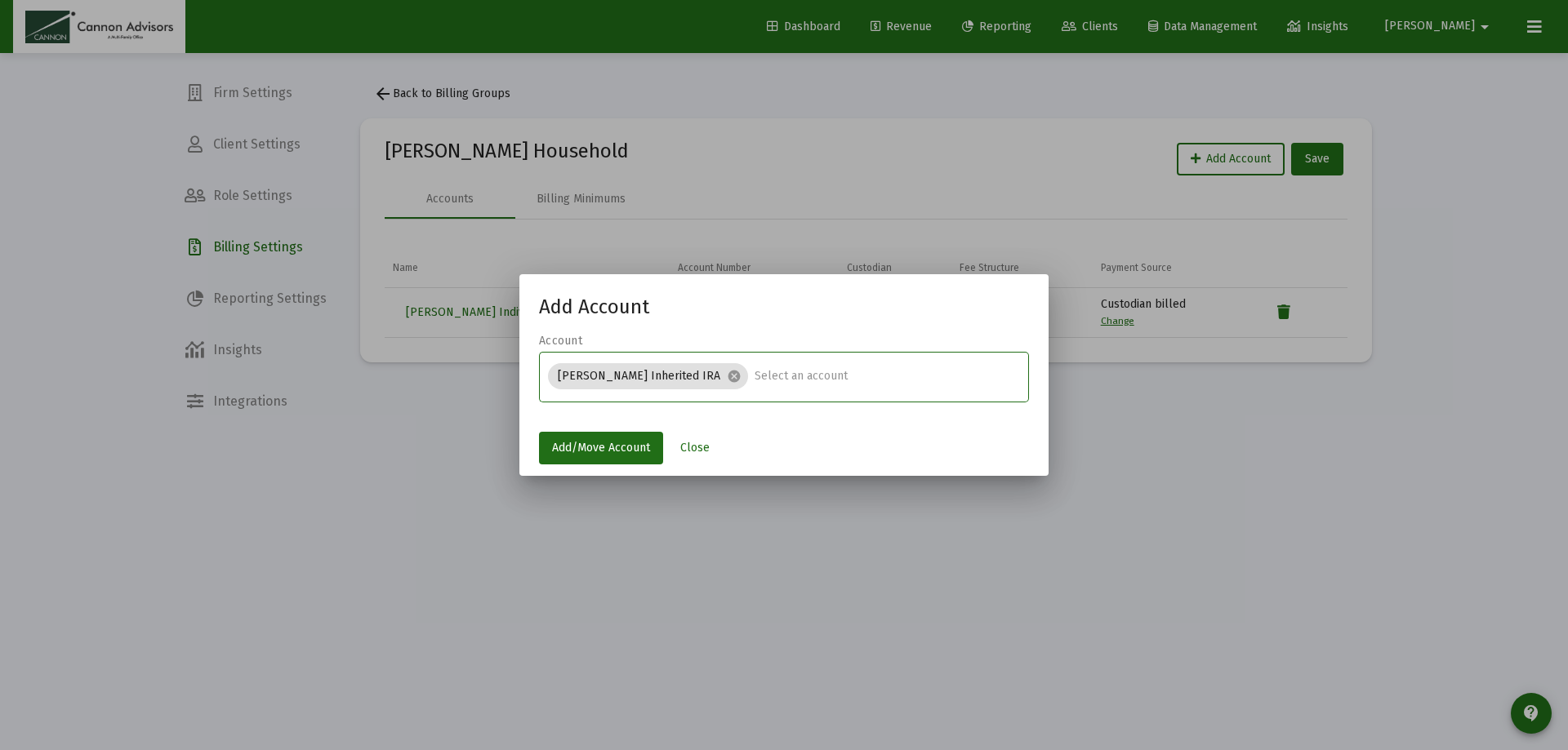
click at [775, 376] on input "text" at bounding box center [887, 377] width 266 height 13
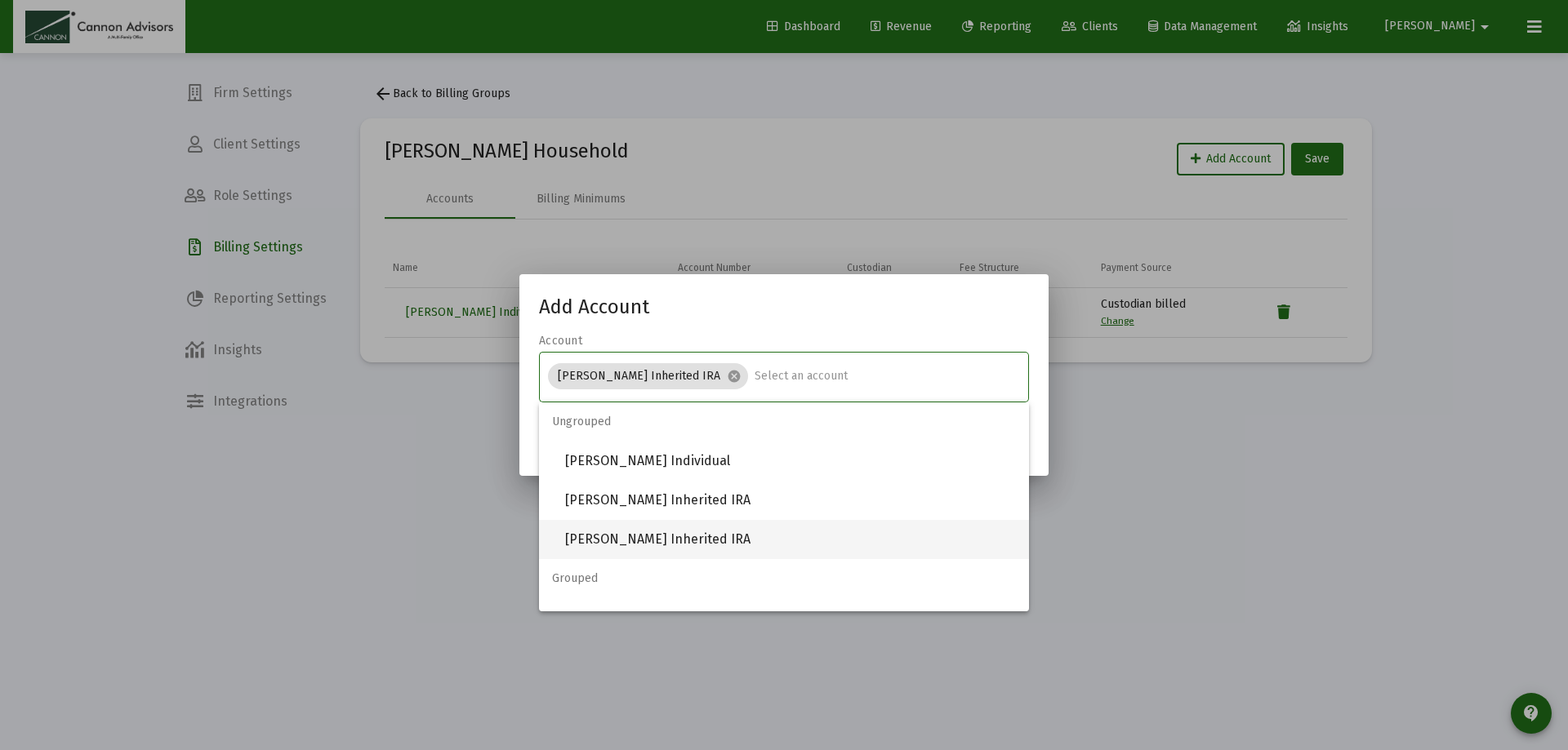
click at [638, 535] on span "[PERSON_NAME] Inherited IRA" at bounding box center [790, 540] width 451 height 39
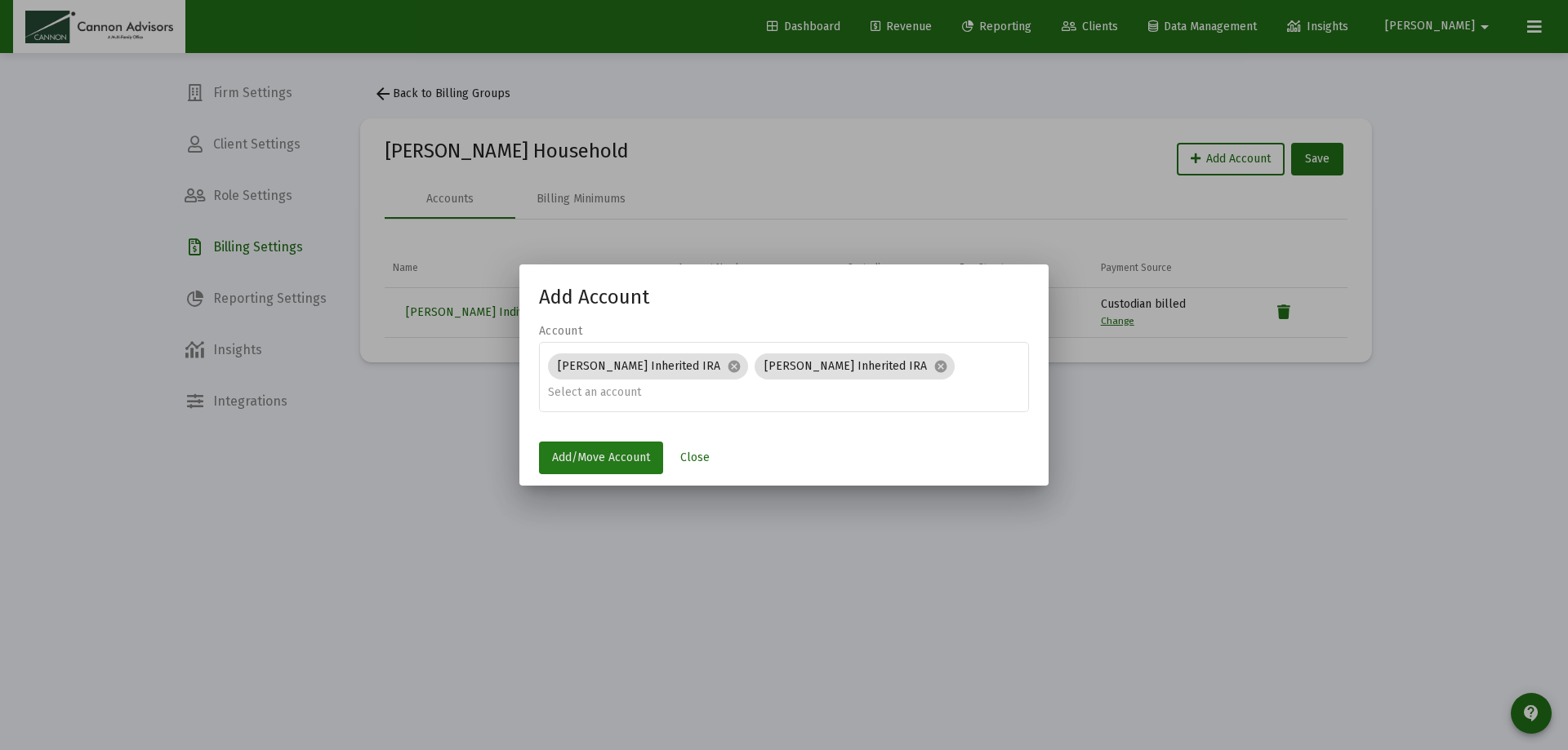
click at [618, 458] on span "Add/Move Account" at bounding box center [601, 458] width 98 height 14
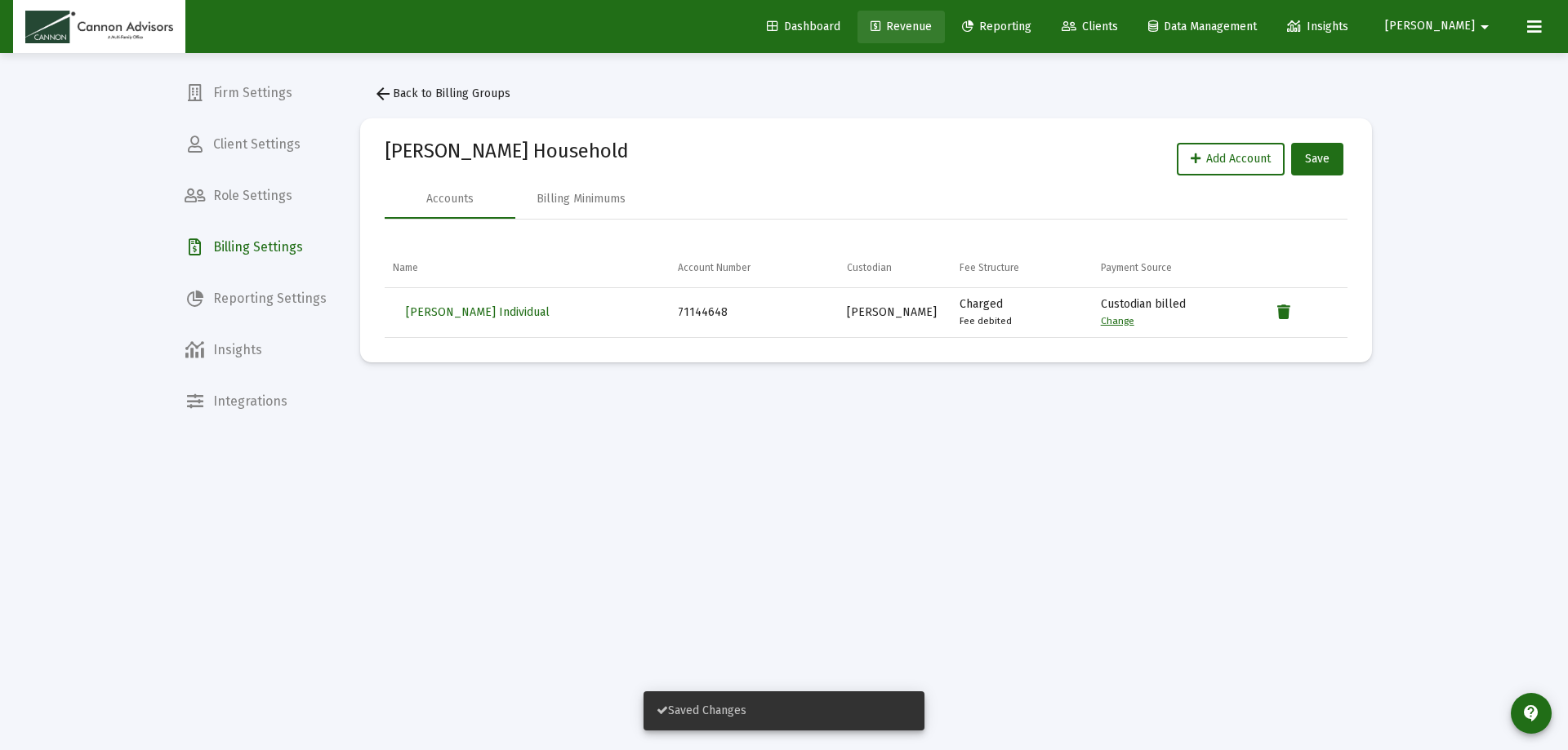
click at [931, 23] on span "Revenue" at bounding box center [901, 26] width 61 height 14
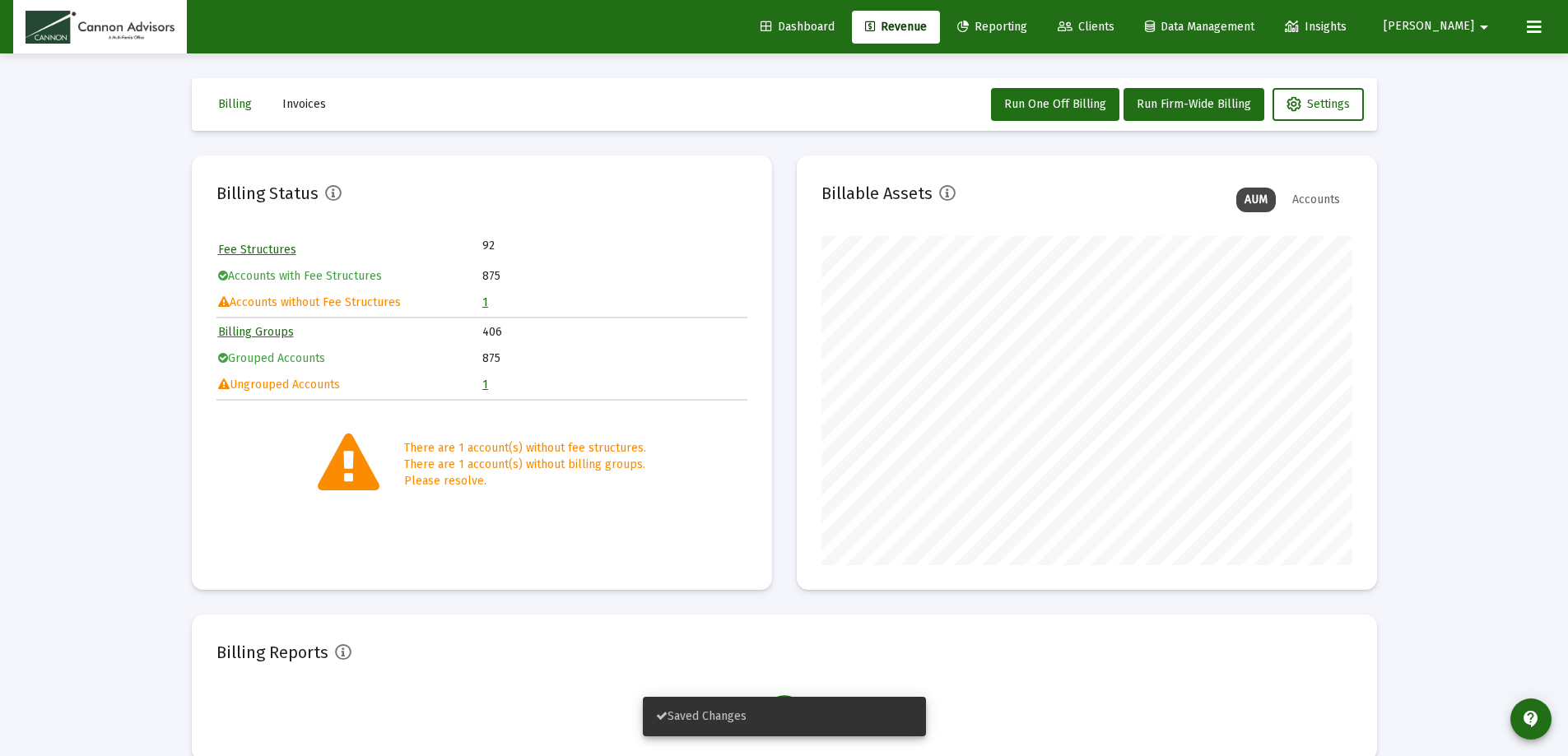
scroll to position [329, 531]
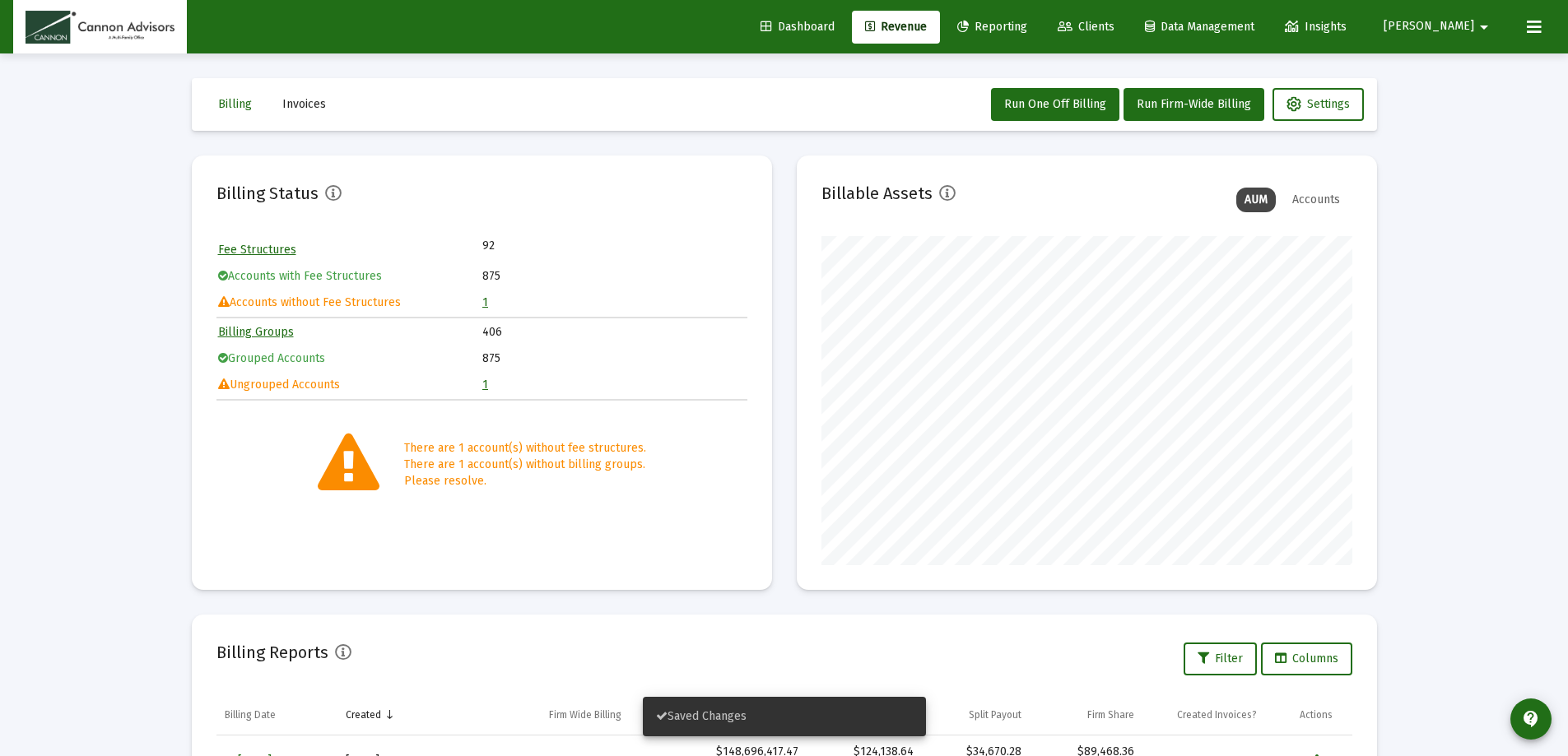
click at [486, 385] on link "1" at bounding box center [485, 385] width 6 height 14
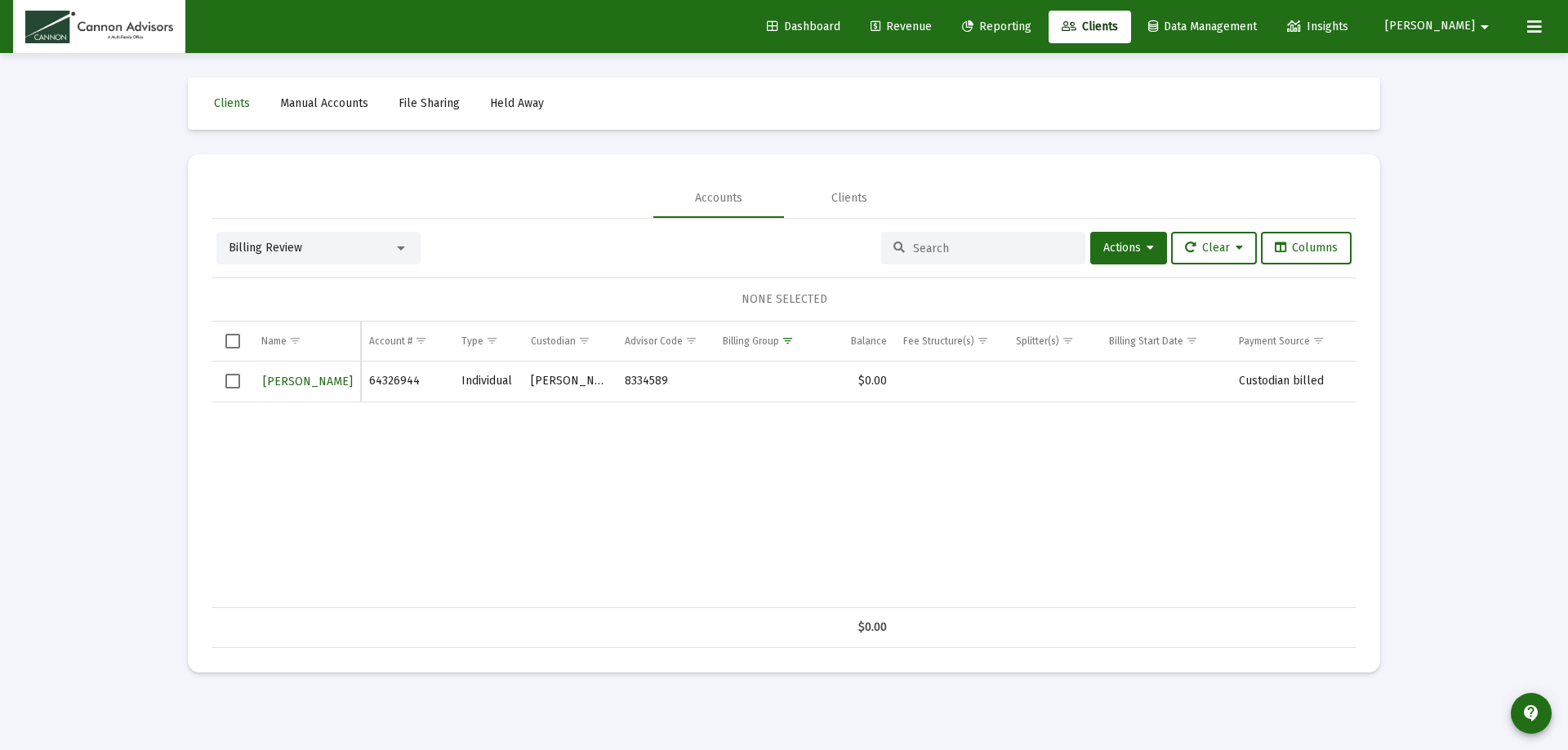
click at [931, 20] on span "Revenue" at bounding box center [901, 26] width 61 height 14
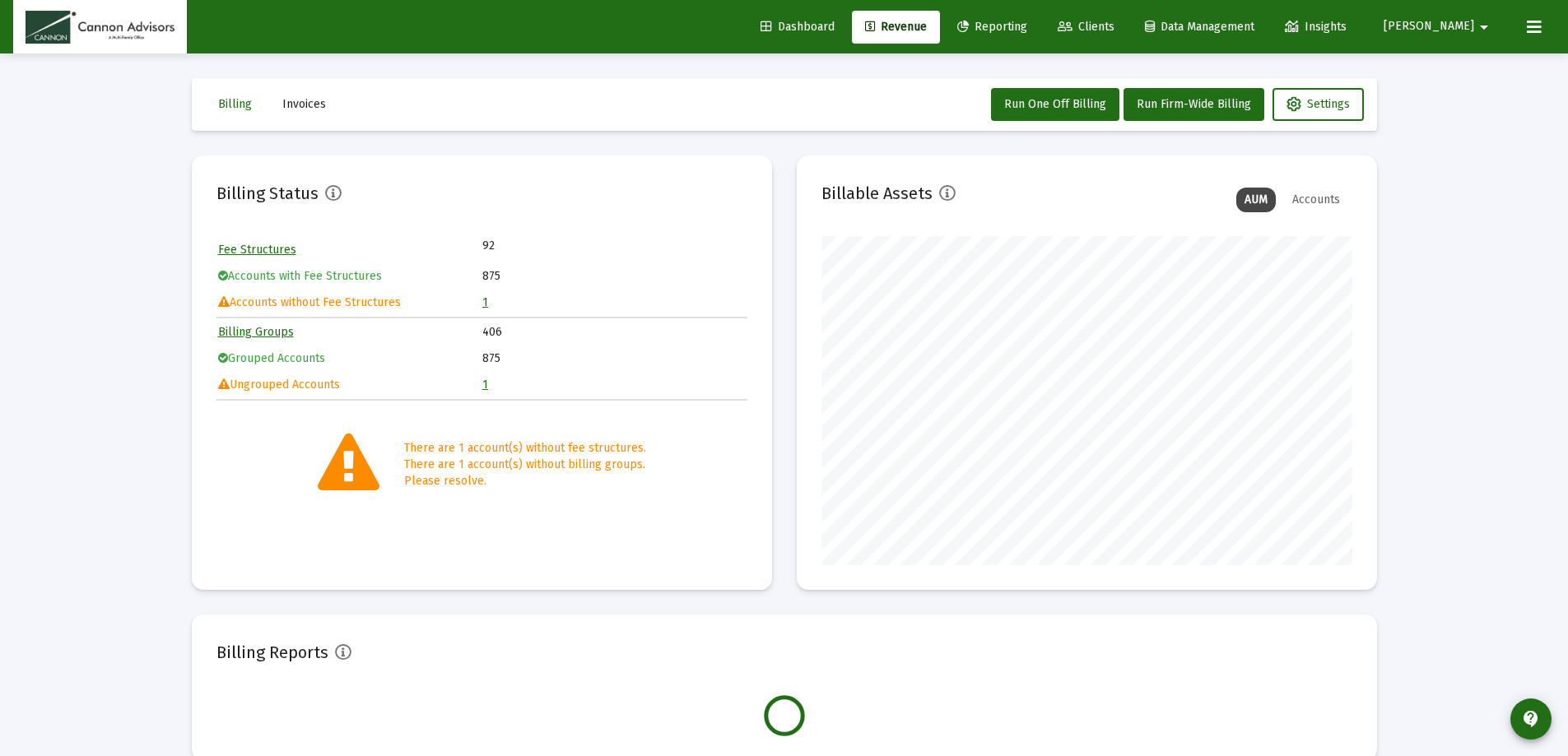
scroll to position [329, 531]
